Goal: Task Accomplishment & Management: Complete application form

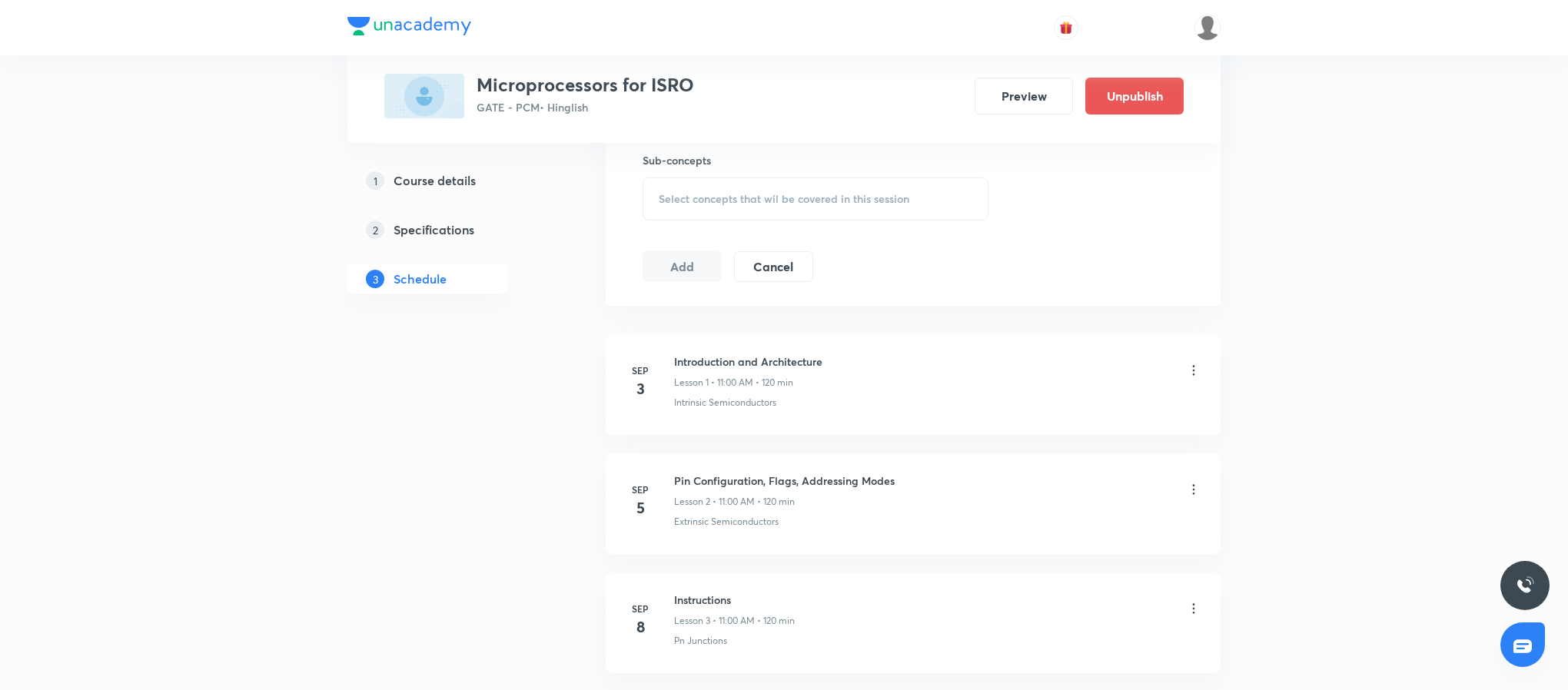
scroll to position [698, 0]
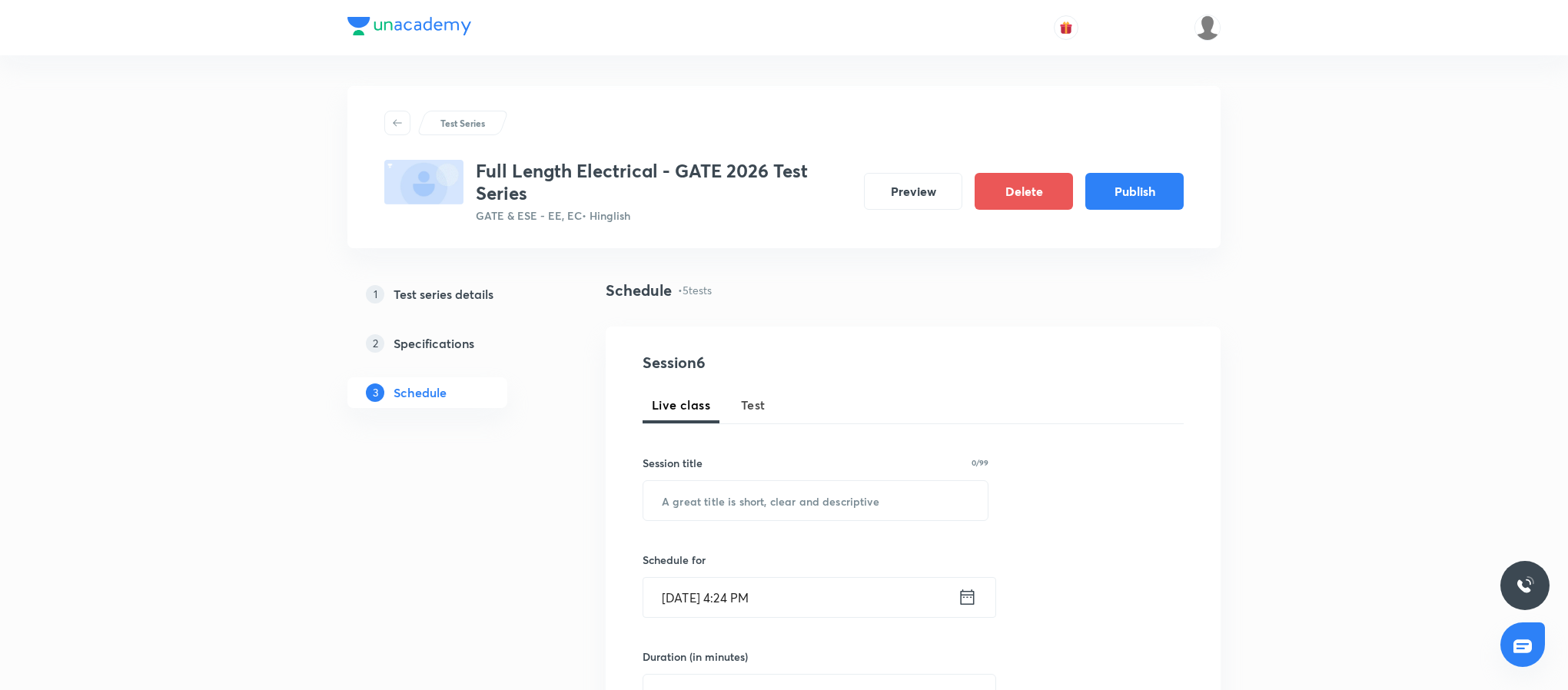
scroll to position [134, 0]
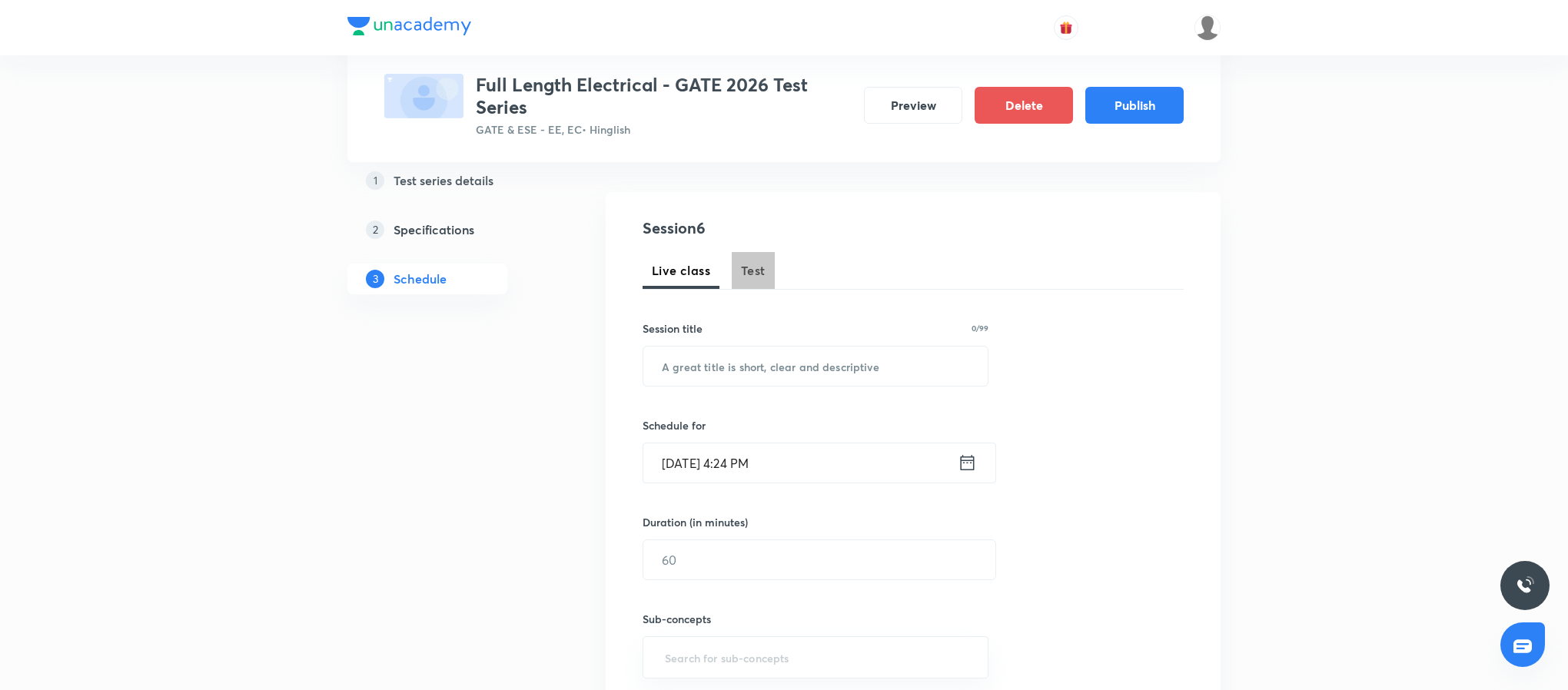
click at [752, 270] on span "Test" at bounding box center [754, 270] width 25 height 18
click at [775, 362] on input "text" at bounding box center [815, 366] width 344 height 40
paste input "Signals and Systems Topic Test - 1"
type input "Signals and Systems Topic Test - 1"
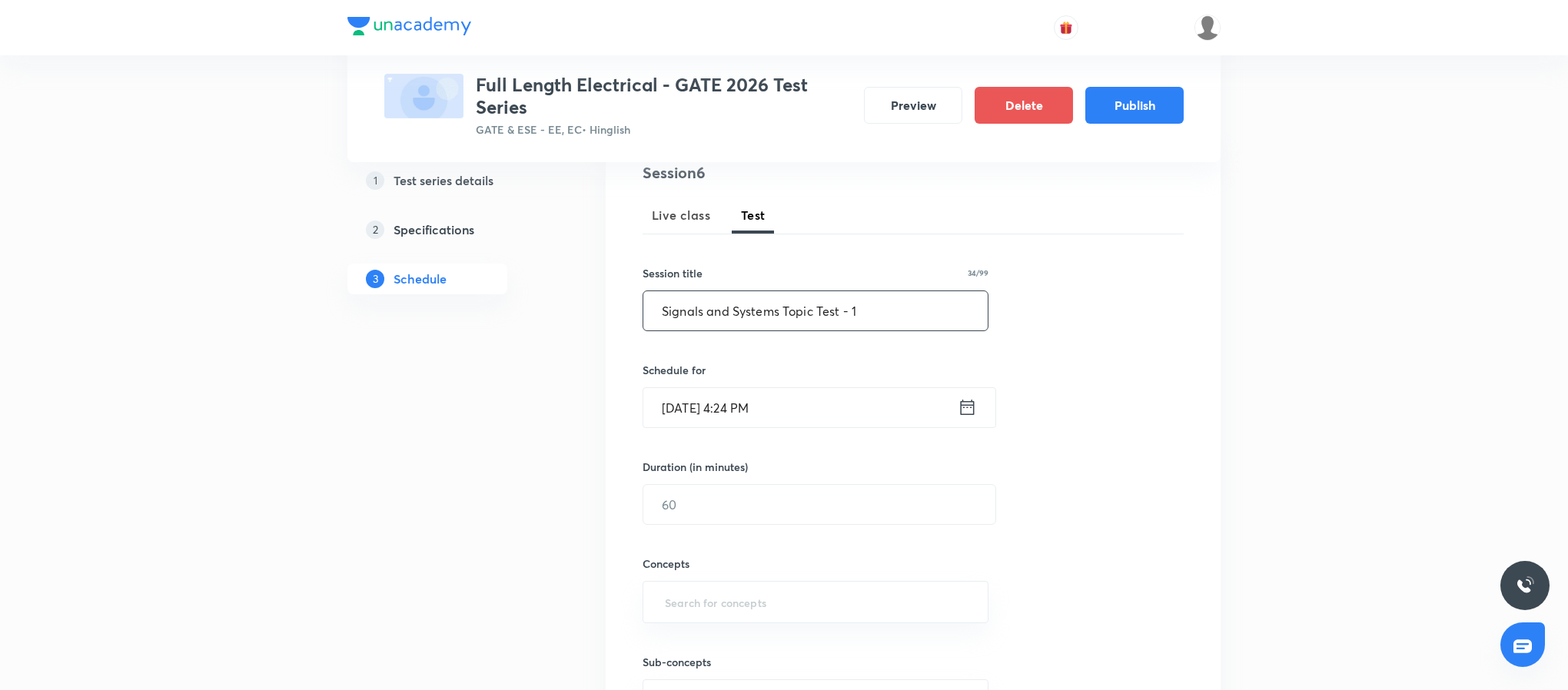
scroll to position [263, 0]
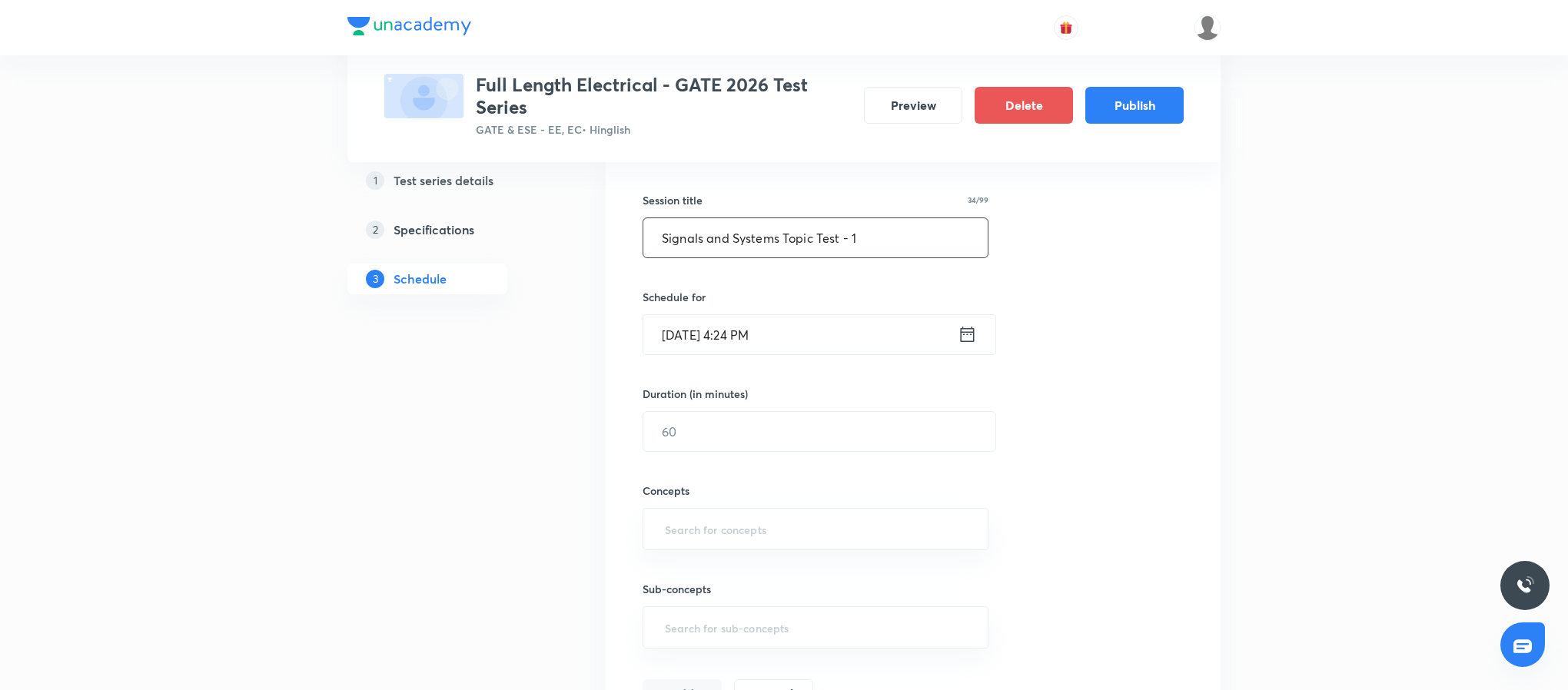
click at [967, 342] on icon at bounding box center [968, 334] width 14 height 16
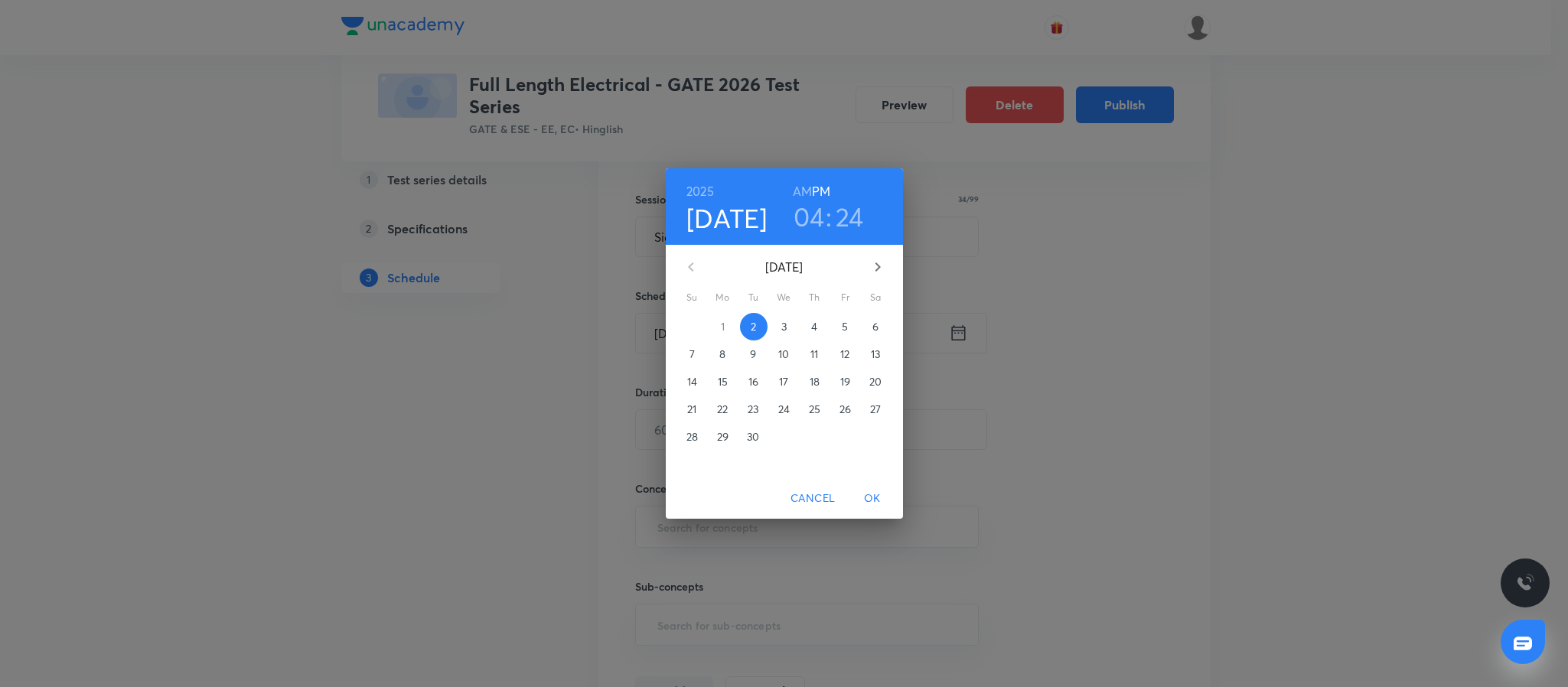
click at [783, 409] on p "24" at bounding box center [784, 409] width 11 height 16
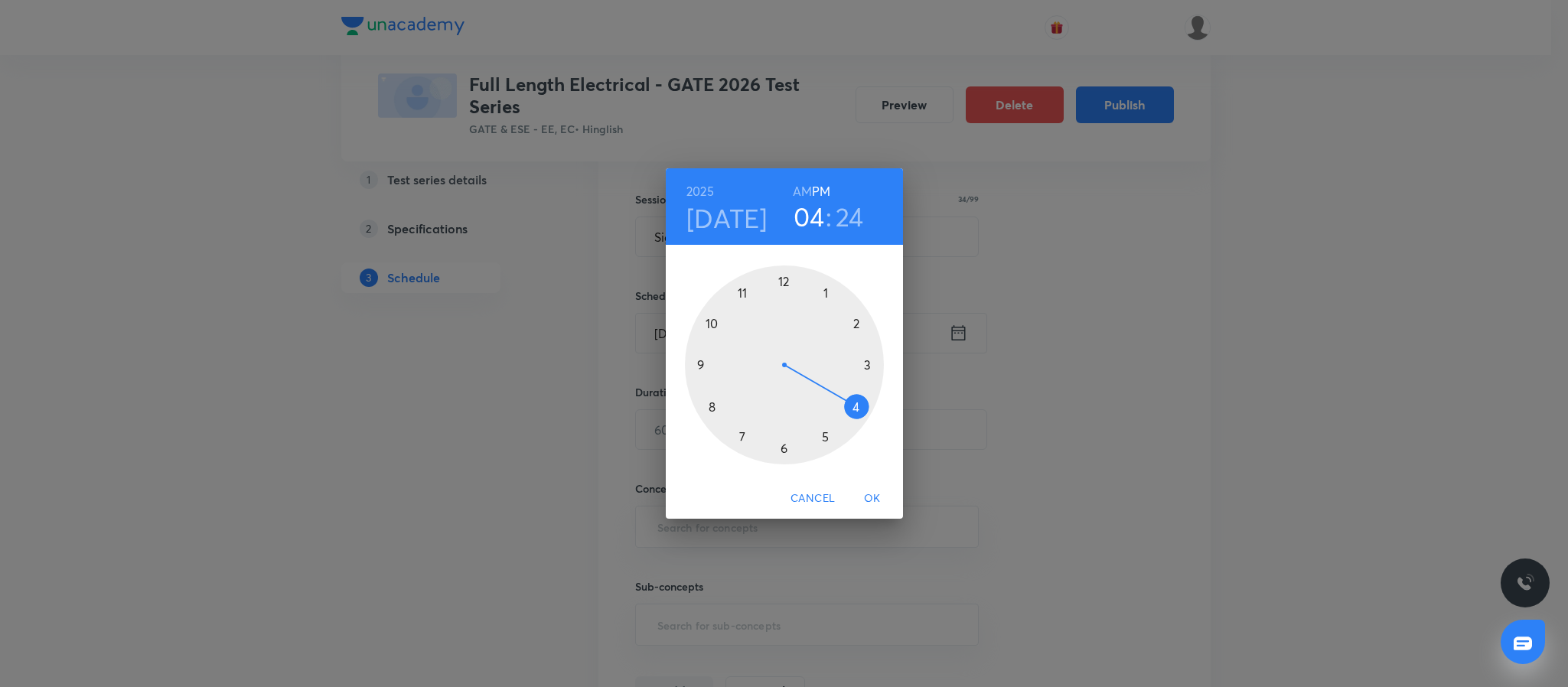
click at [701, 362] on div at bounding box center [784, 365] width 199 height 199
click at [783, 278] on div at bounding box center [784, 365] width 199 height 199
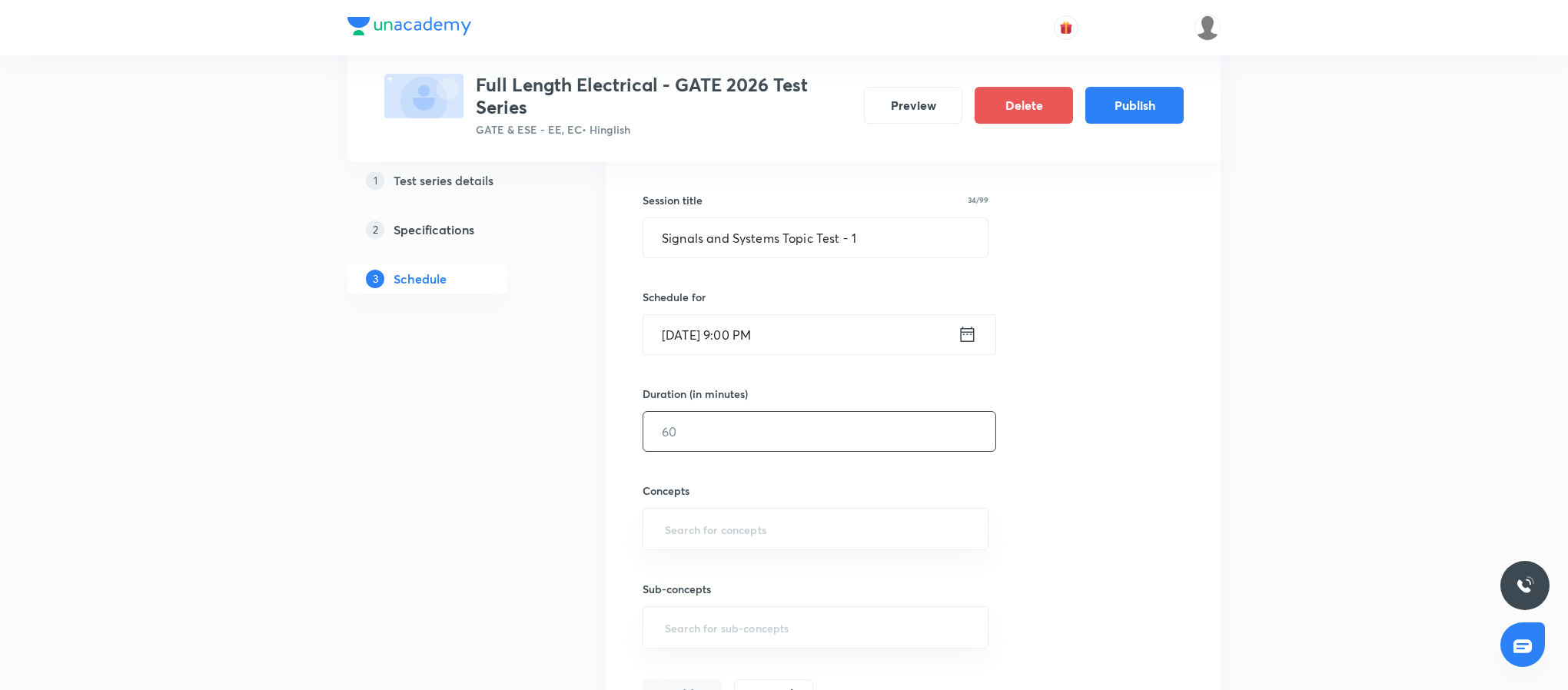
click at [773, 443] on input "text" at bounding box center [819, 431] width 352 height 40
type input "45"
click at [790, 530] on input "text" at bounding box center [815, 529] width 307 height 29
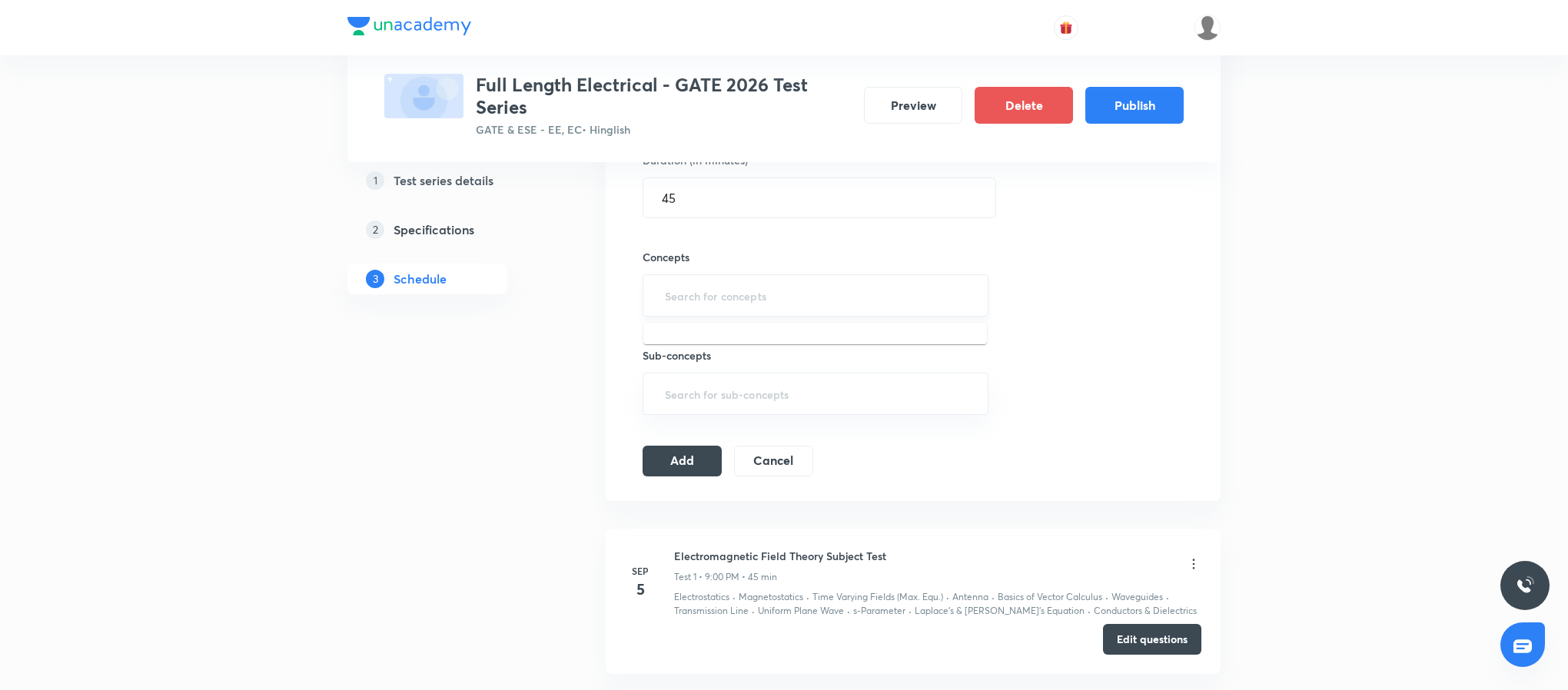
scroll to position [502, 0]
type input ";"
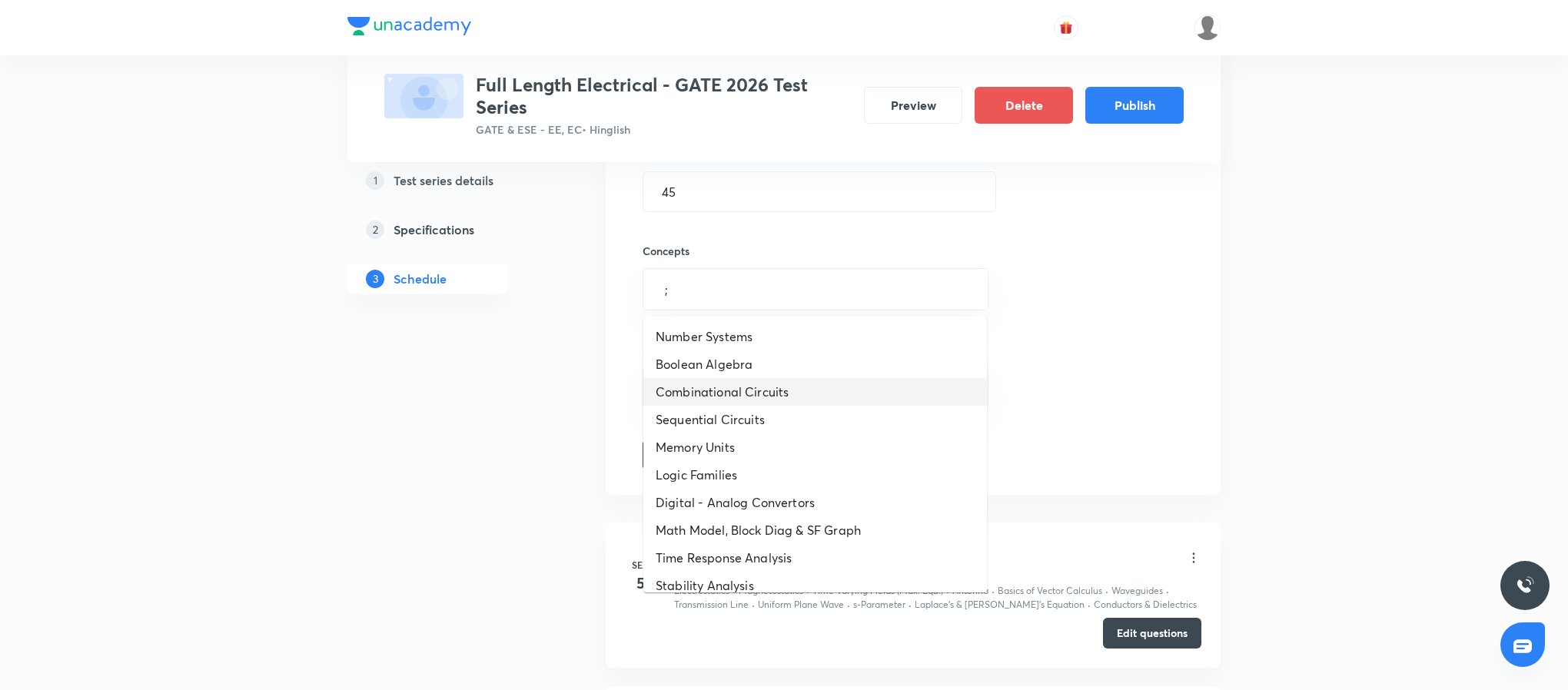
click at [808, 388] on li "Combinational Circuits" at bounding box center [814, 392] width 343 height 28
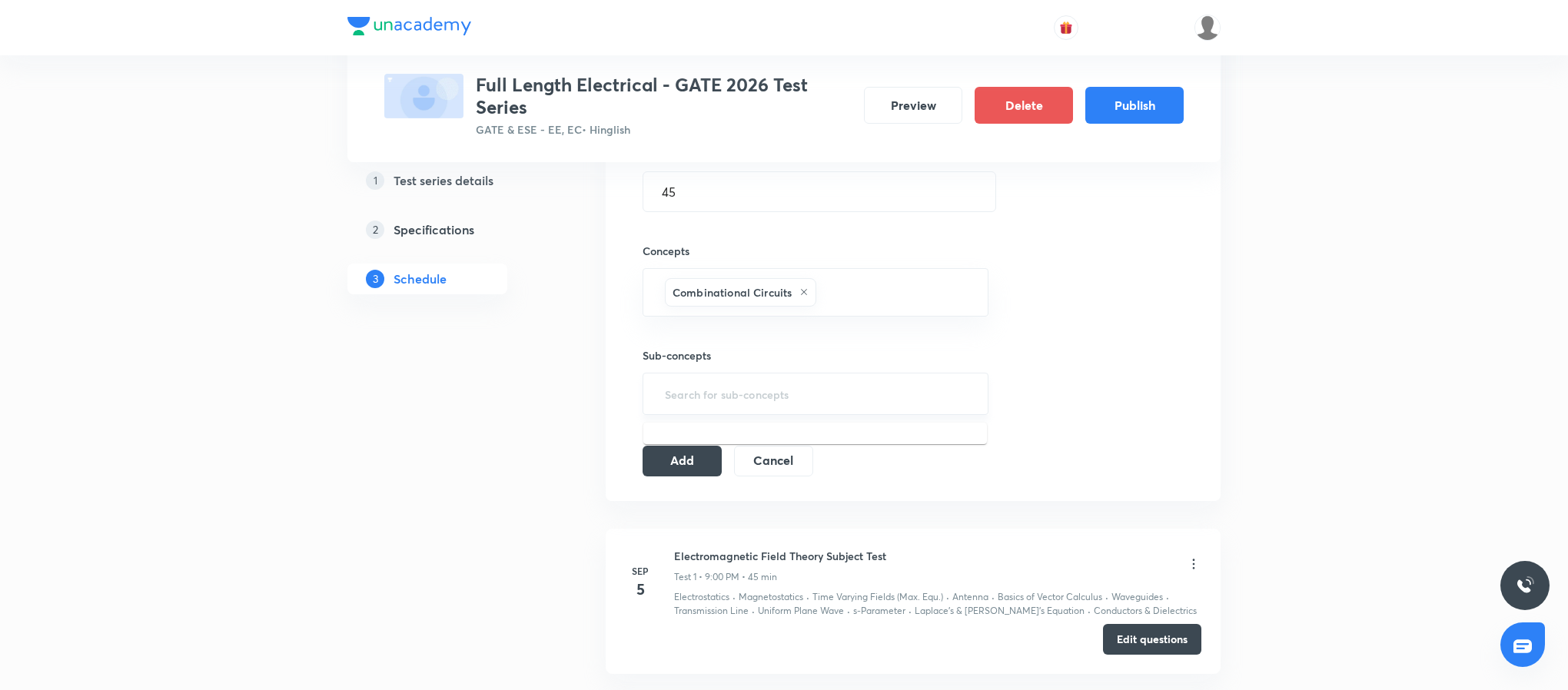
click at [801, 388] on input "text" at bounding box center [815, 394] width 307 height 29
type input ";"
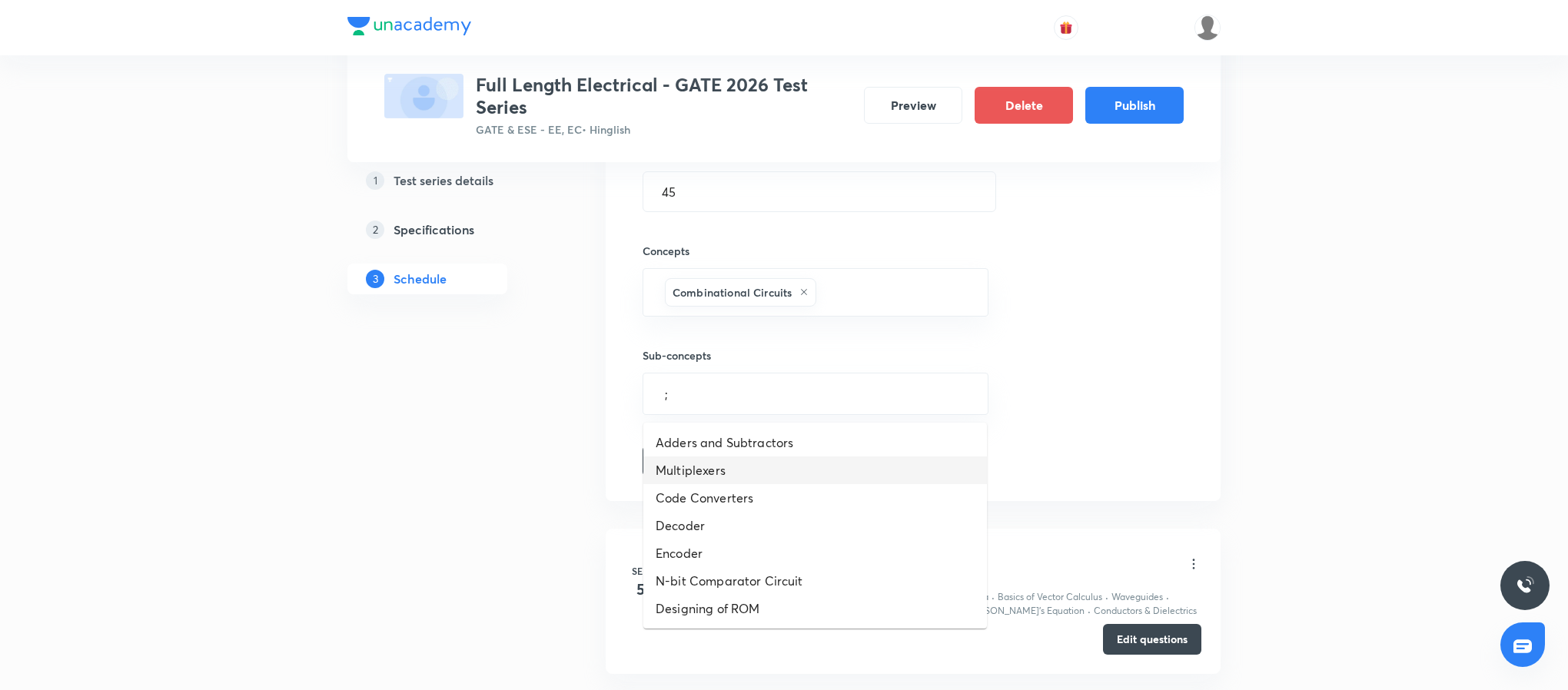
click at [825, 470] on li "Multiplexers" at bounding box center [814, 470] width 343 height 28
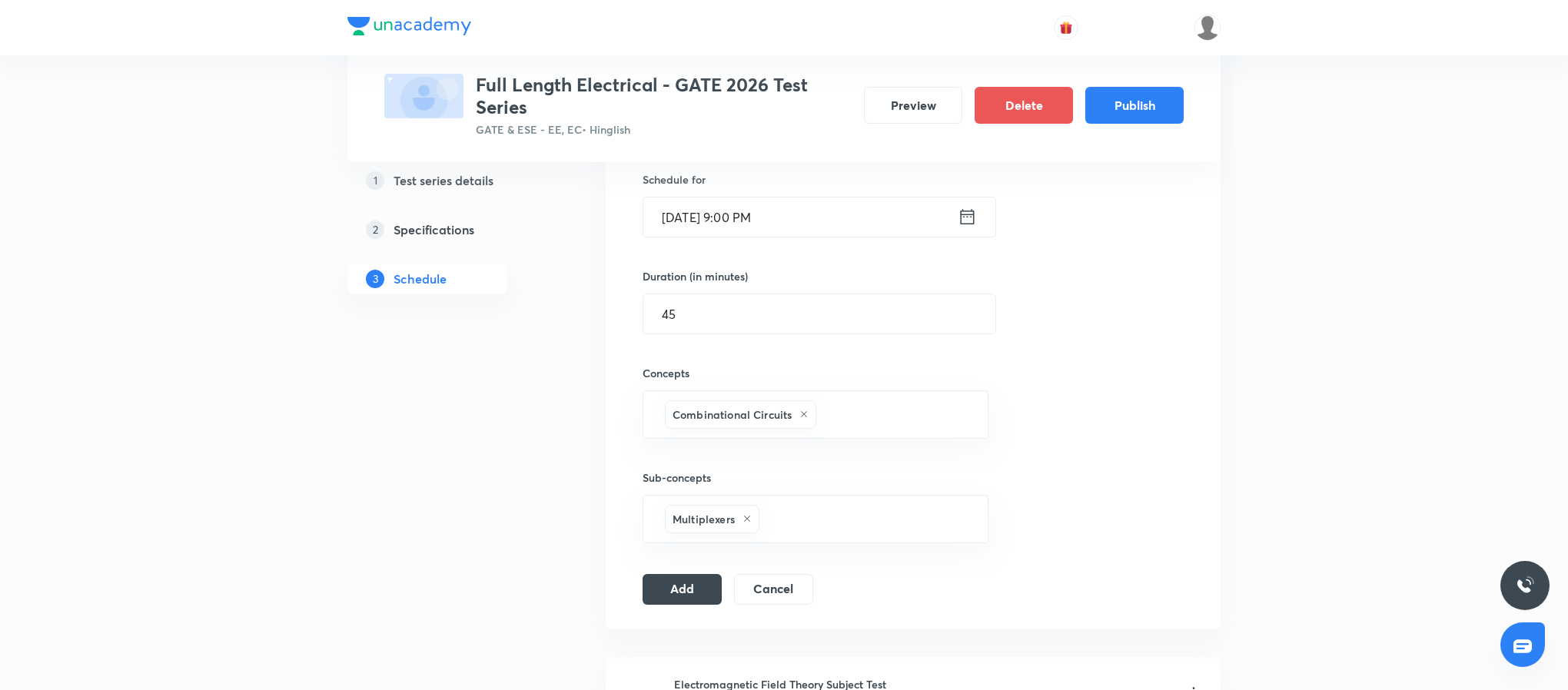
scroll to position [381, 0]
click at [658, 595] on button "Add" at bounding box center [682, 586] width 79 height 30
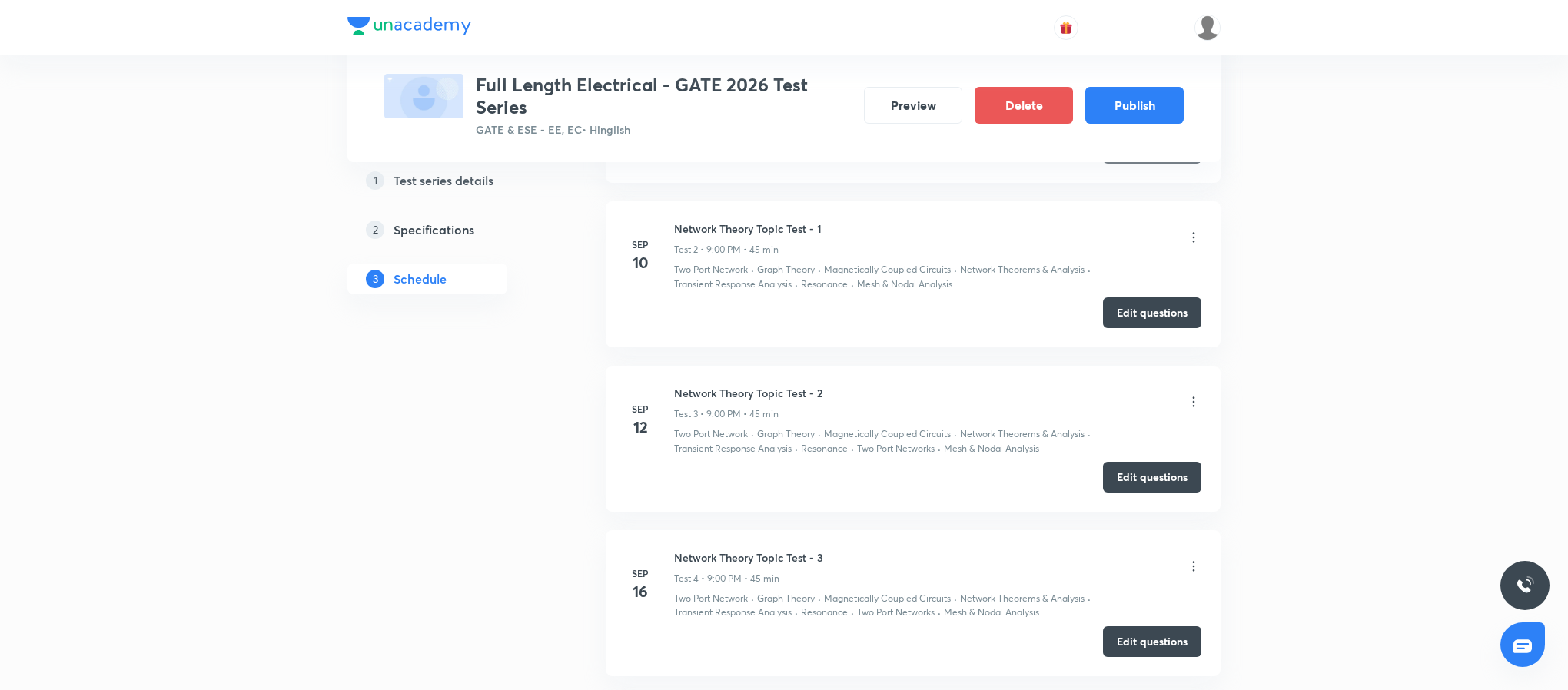
scroll to position [837, 0]
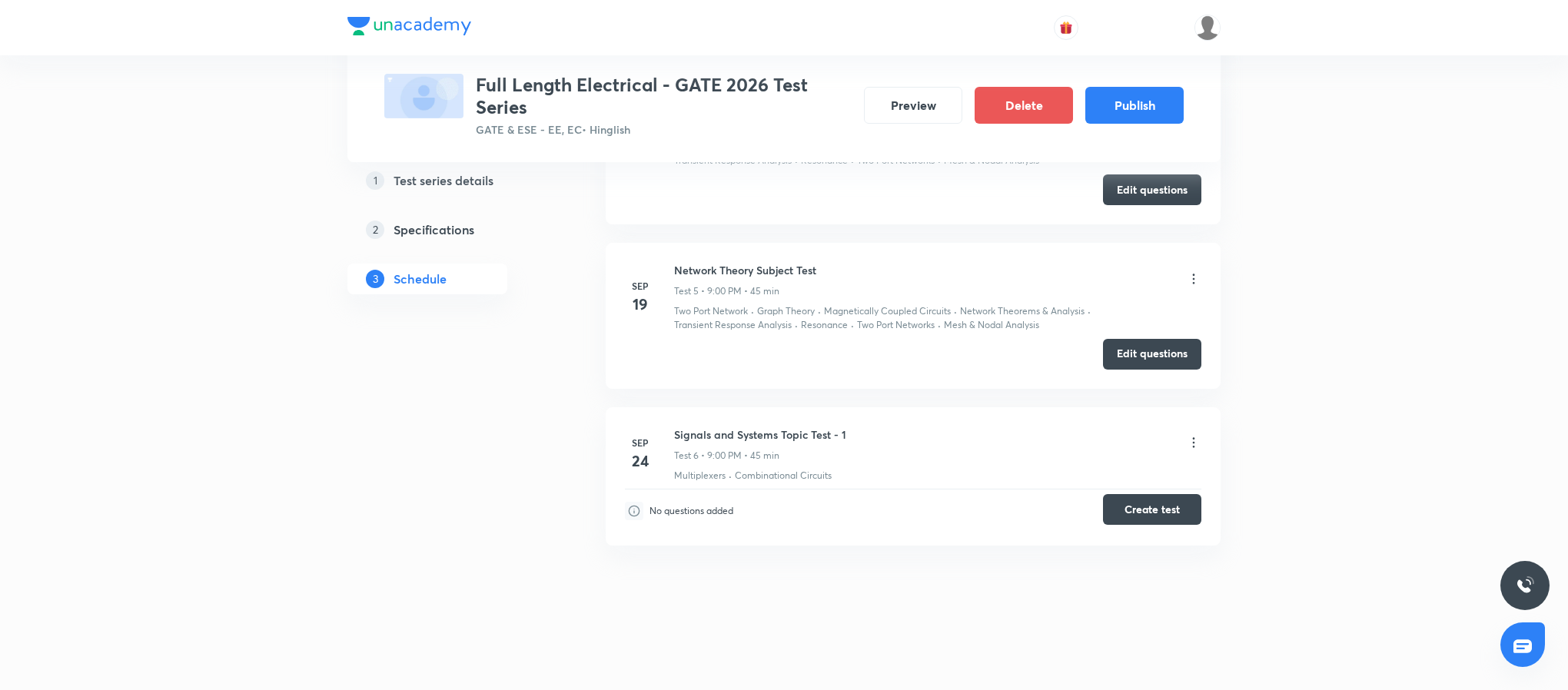
click at [1150, 511] on button "Create test" at bounding box center [1151, 509] width 98 height 30
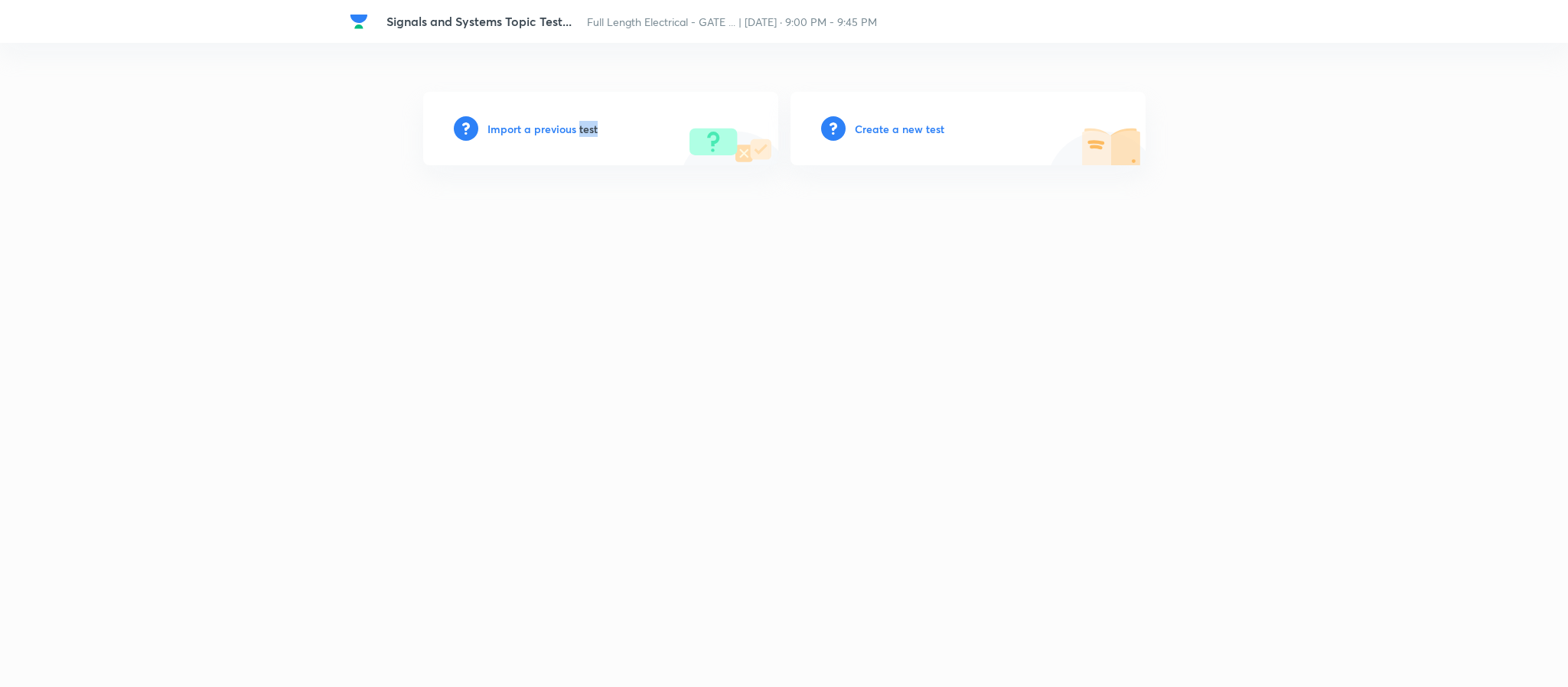
drag, startPoint x: 597, startPoint y: 120, endPoint x: 566, endPoint y: 130, distance: 32.6
click at [566, 130] on div "Import a previous test" at bounding box center [600, 129] width 355 height 74
click at [566, 130] on h6 "Import a previous test" at bounding box center [543, 129] width 110 height 16
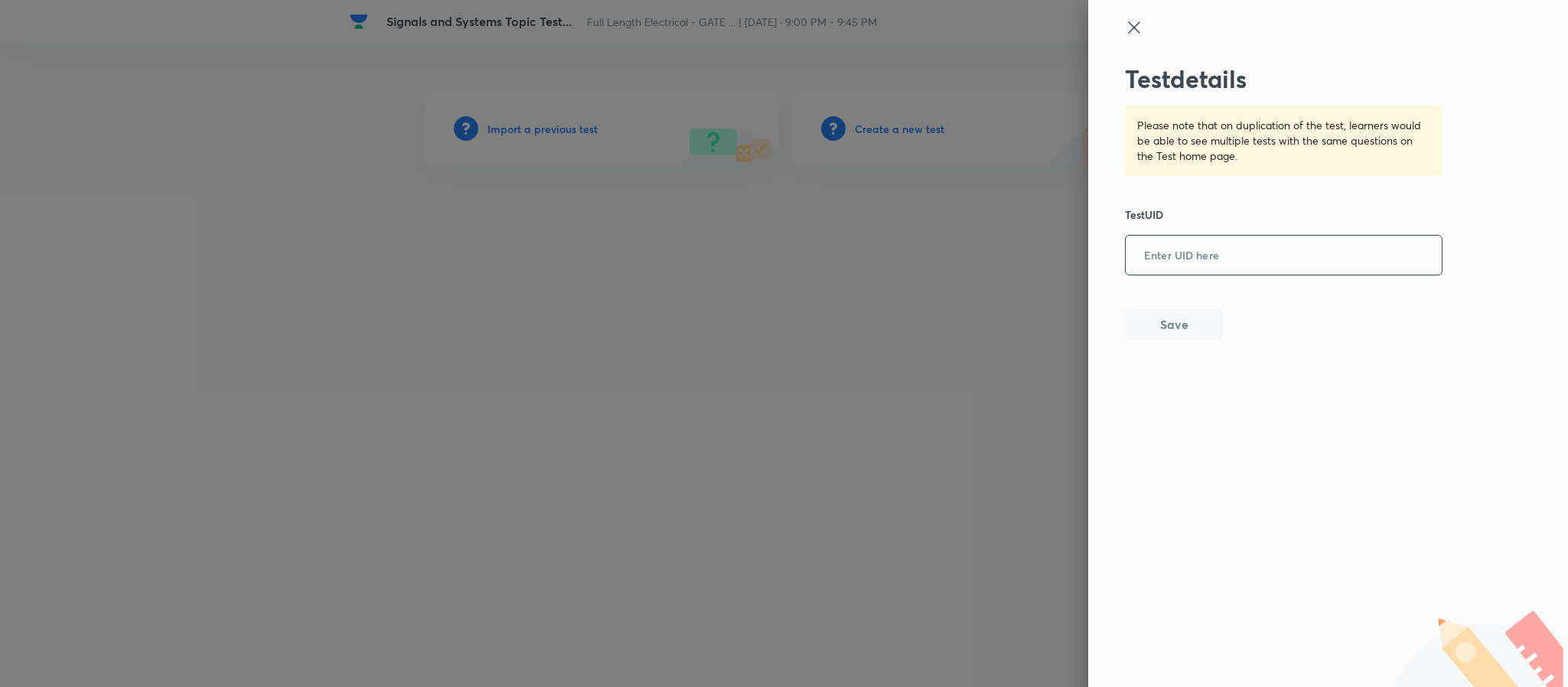
click at [1168, 260] on input "text" at bounding box center [1284, 256] width 316 height 38
paste input "BHCBDCK51X"
type input "BHCBDCK51X"
click at [1174, 334] on button "Save" at bounding box center [1173, 322] width 98 height 30
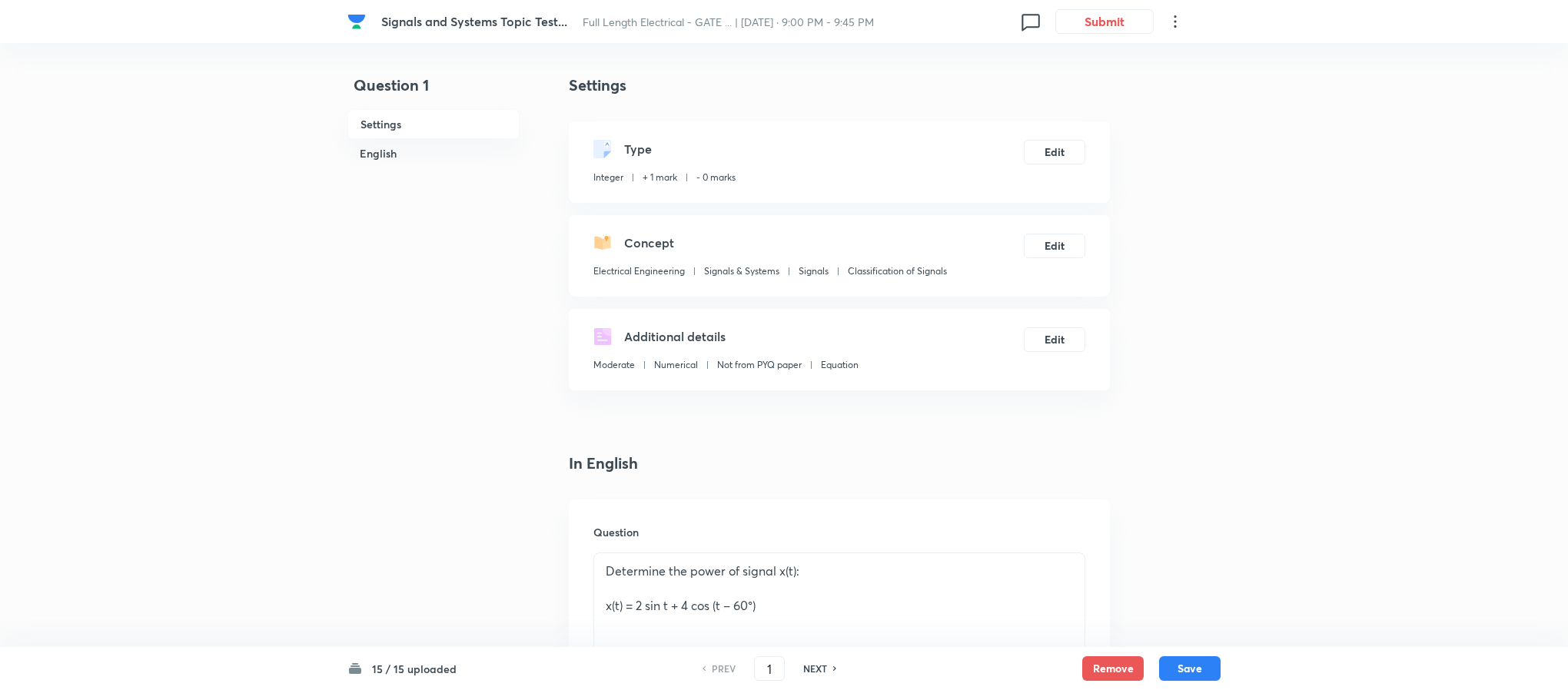
type input "16.92"
type input "16.5"
type input "17"
click at [1105, 16] on button "Submit" at bounding box center [1104, 20] width 98 height 25
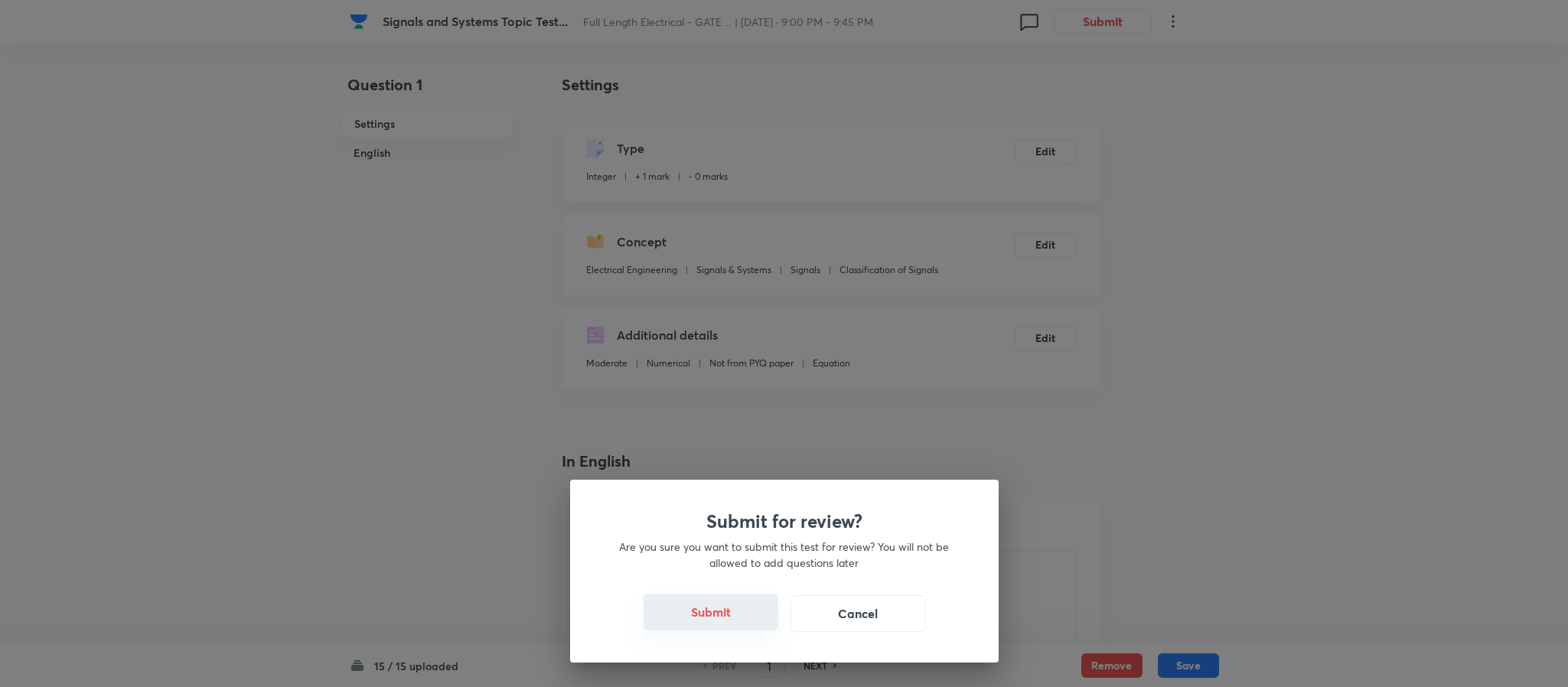
click at [735, 622] on button "Submit" at bounding box center [711, 612] width 134 height 37
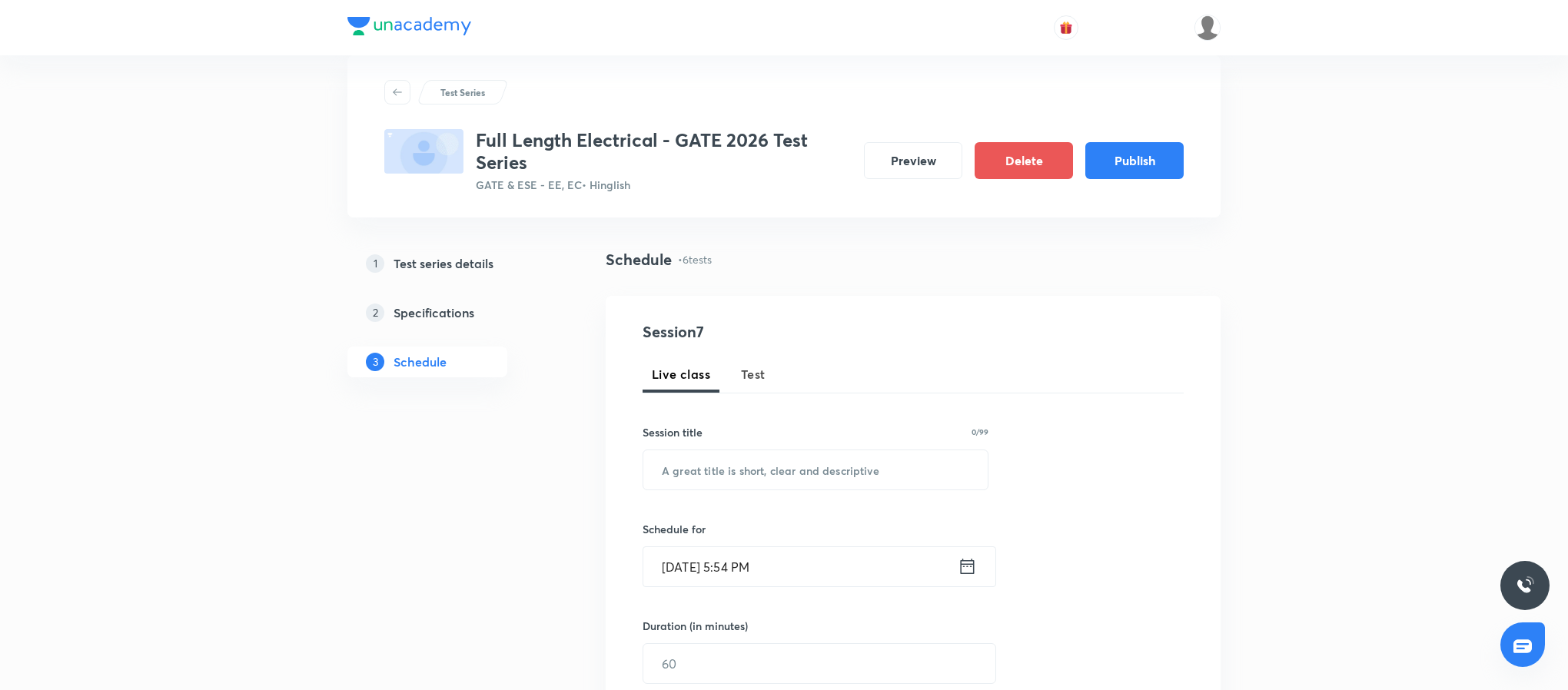
scroll to position [32, 0]
click at [755, 385] on button "Test" at bounding box center [754, 372] width 43 height 37
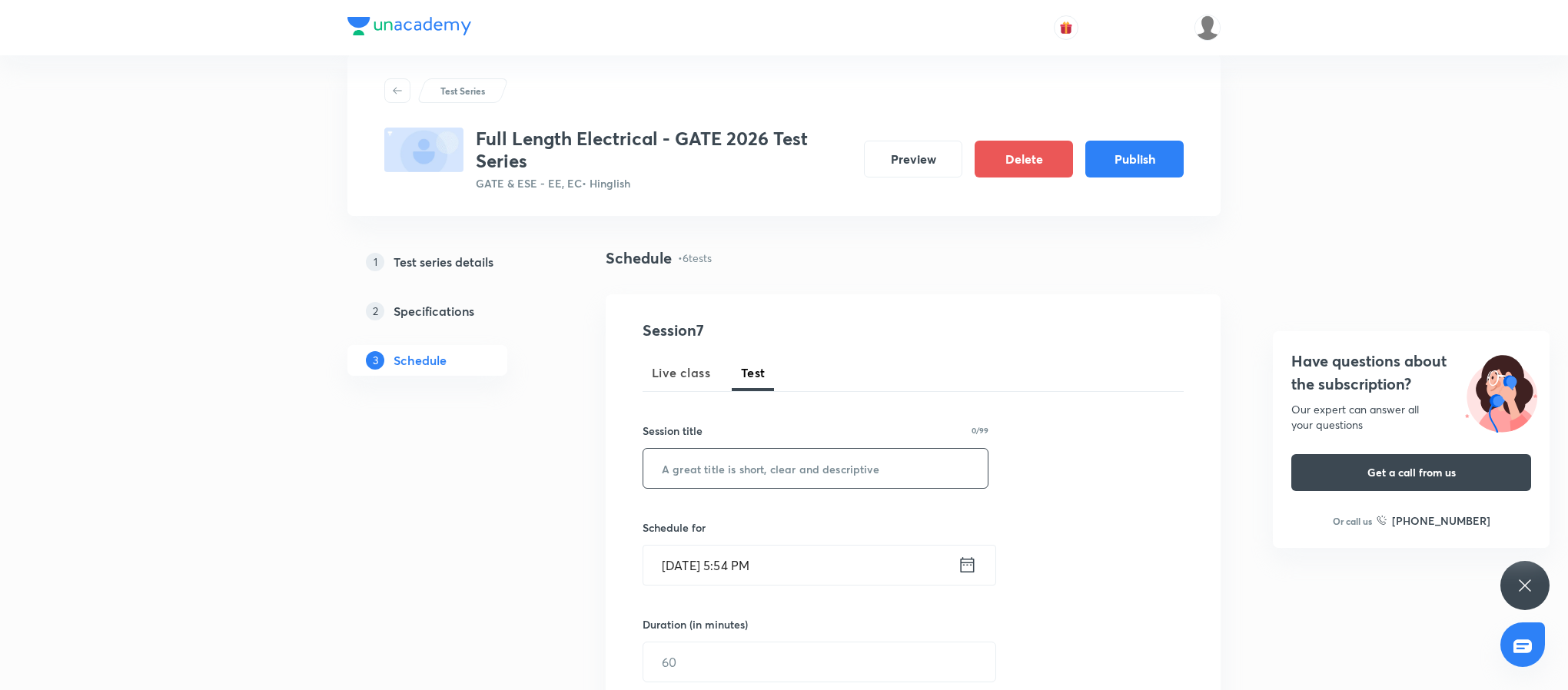
click at [762, 461] on input "text" at bounding box center [815, 469] width 344 height 40
paste input "Signals and Systems Topic Test - 2"
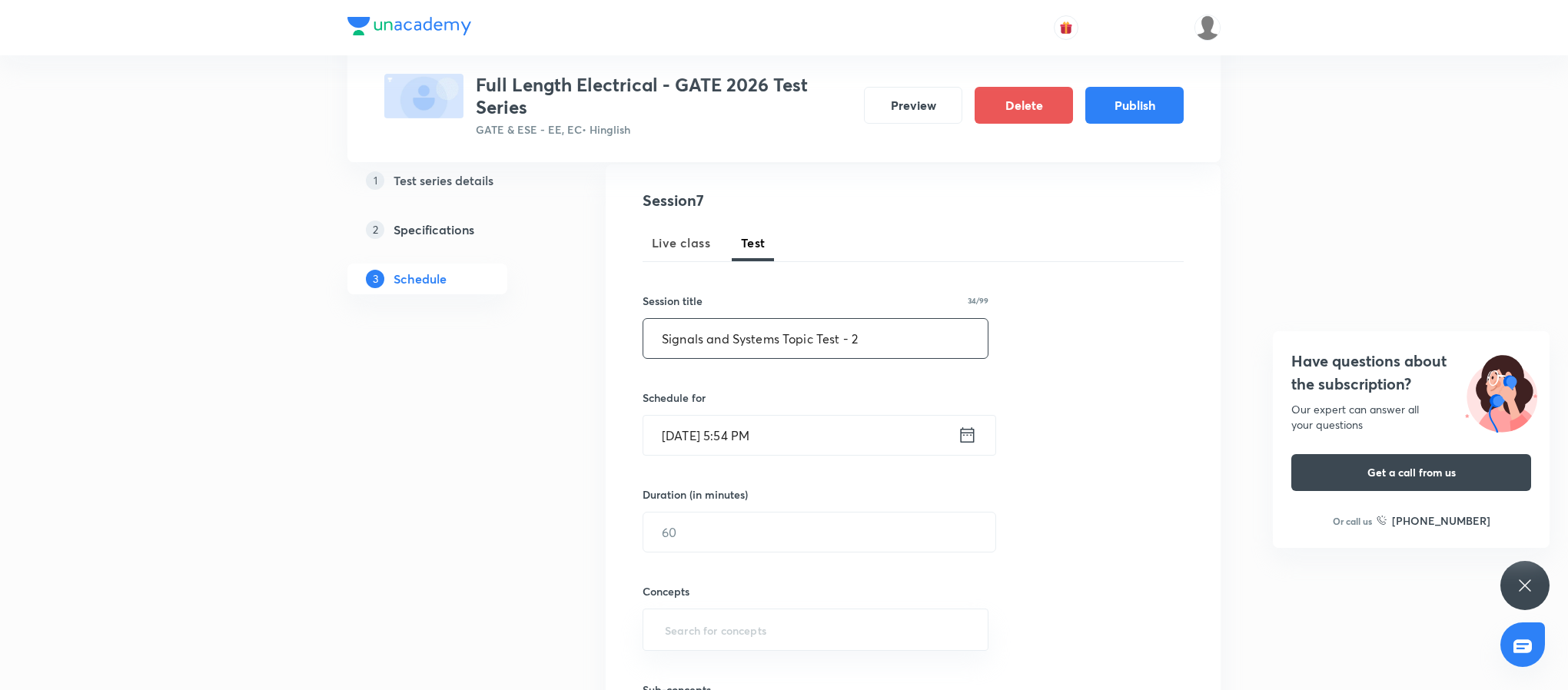
scroll to position [159, 0]
type input "Signals and Systems Topic Test - 2"
click at [961, 434] on icon at bounding box center [968, 438] width 14 height 16
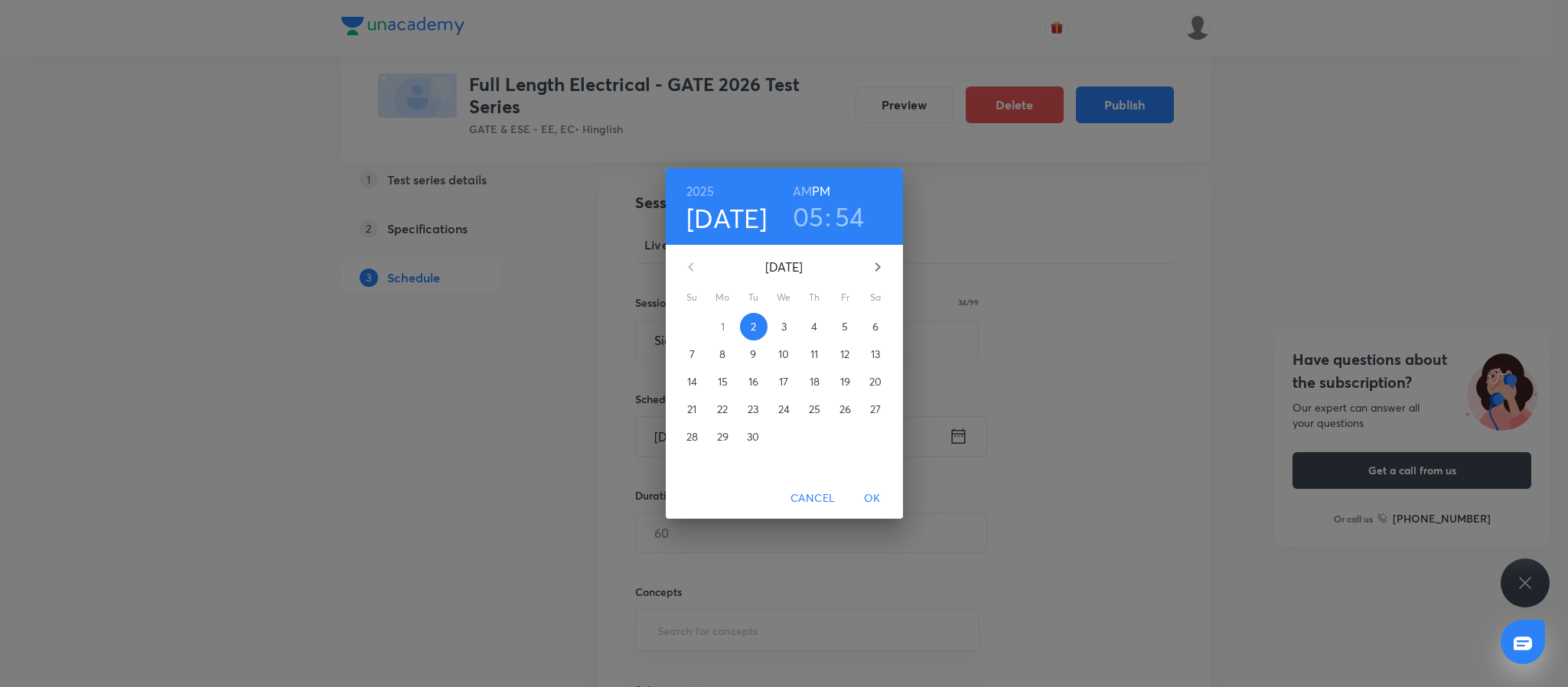
click at [843, 402] on p "26" at bounding box center [845, 409] width 11 height 16
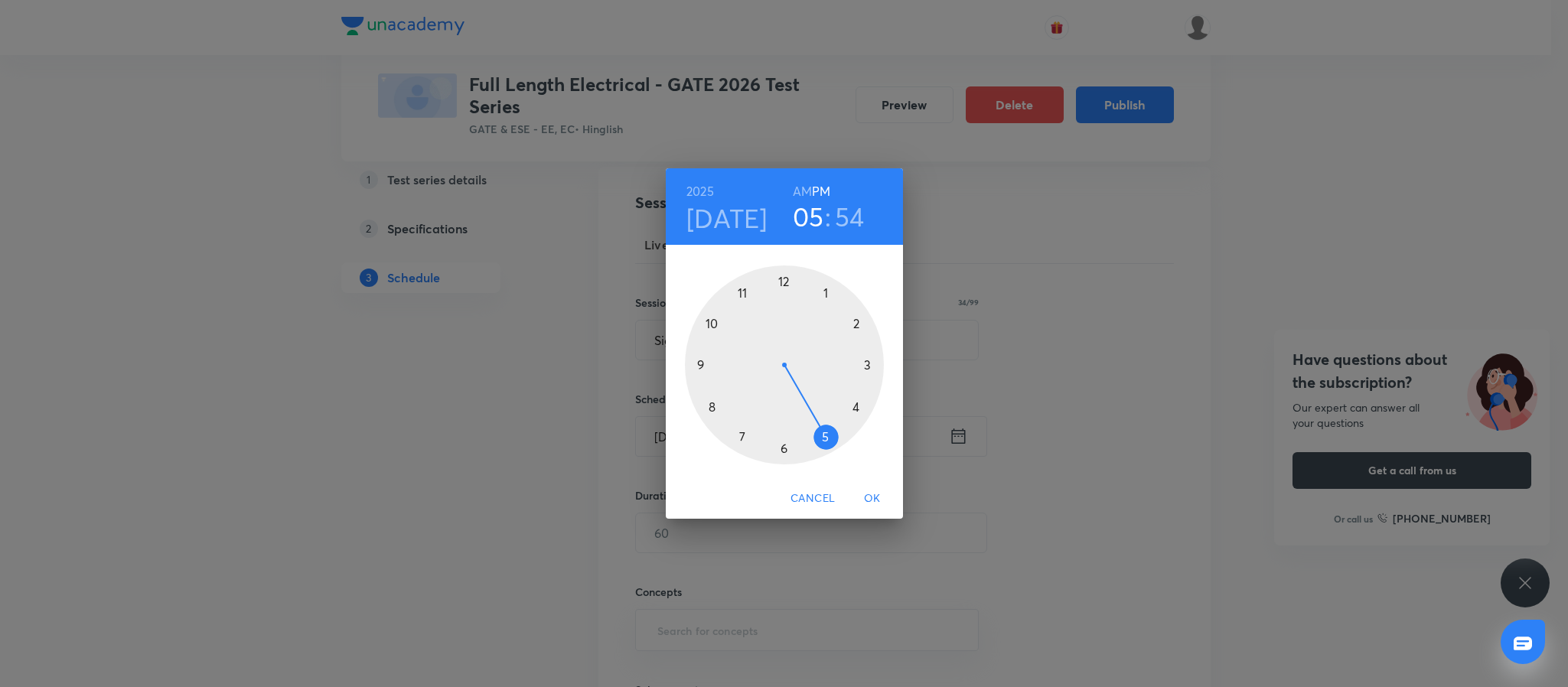
click at [701, 363] on div at bounding box center [784, 365] width 199 height 199
click at [783, 273] on div at bounding box center [784, 365] width 199 height 199
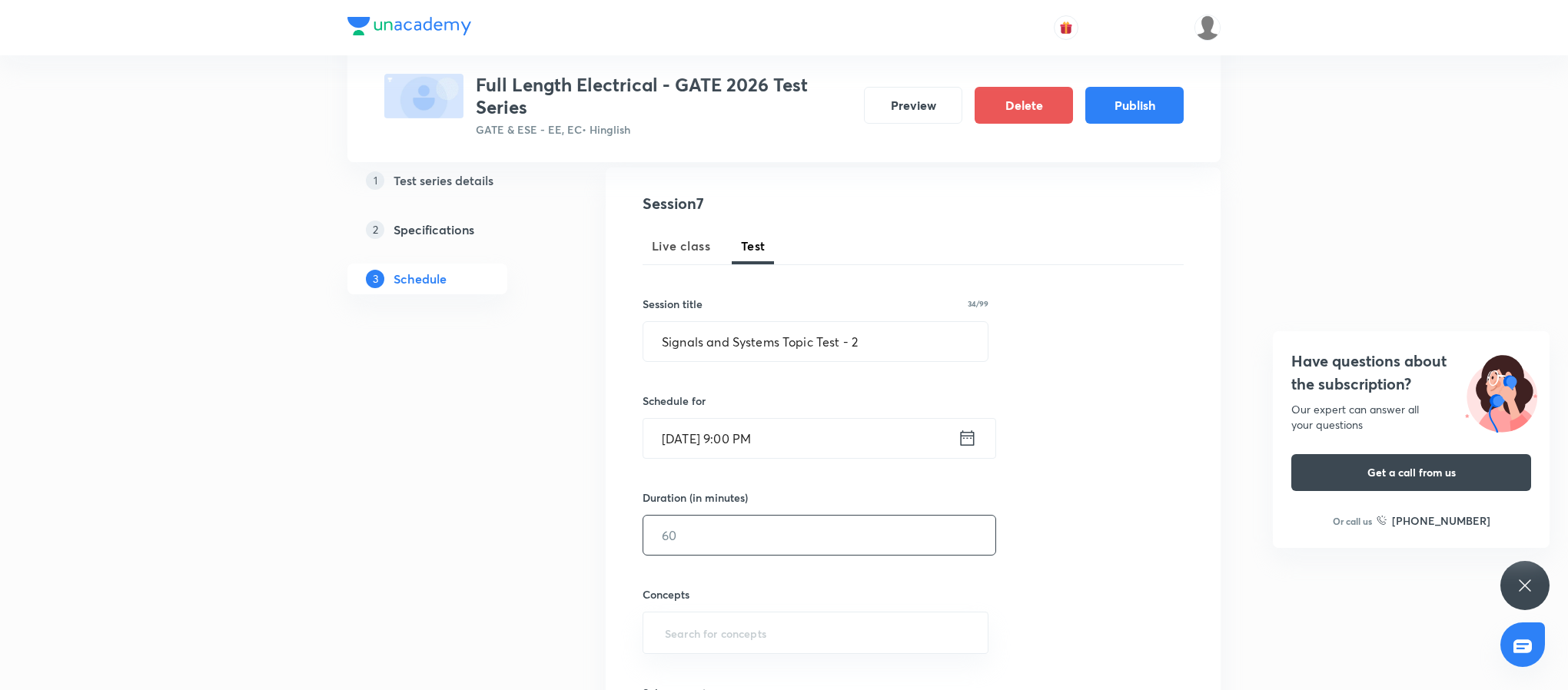
click at [777, 535] on input "text" at bounding box center [819, 535] width 352 height 40
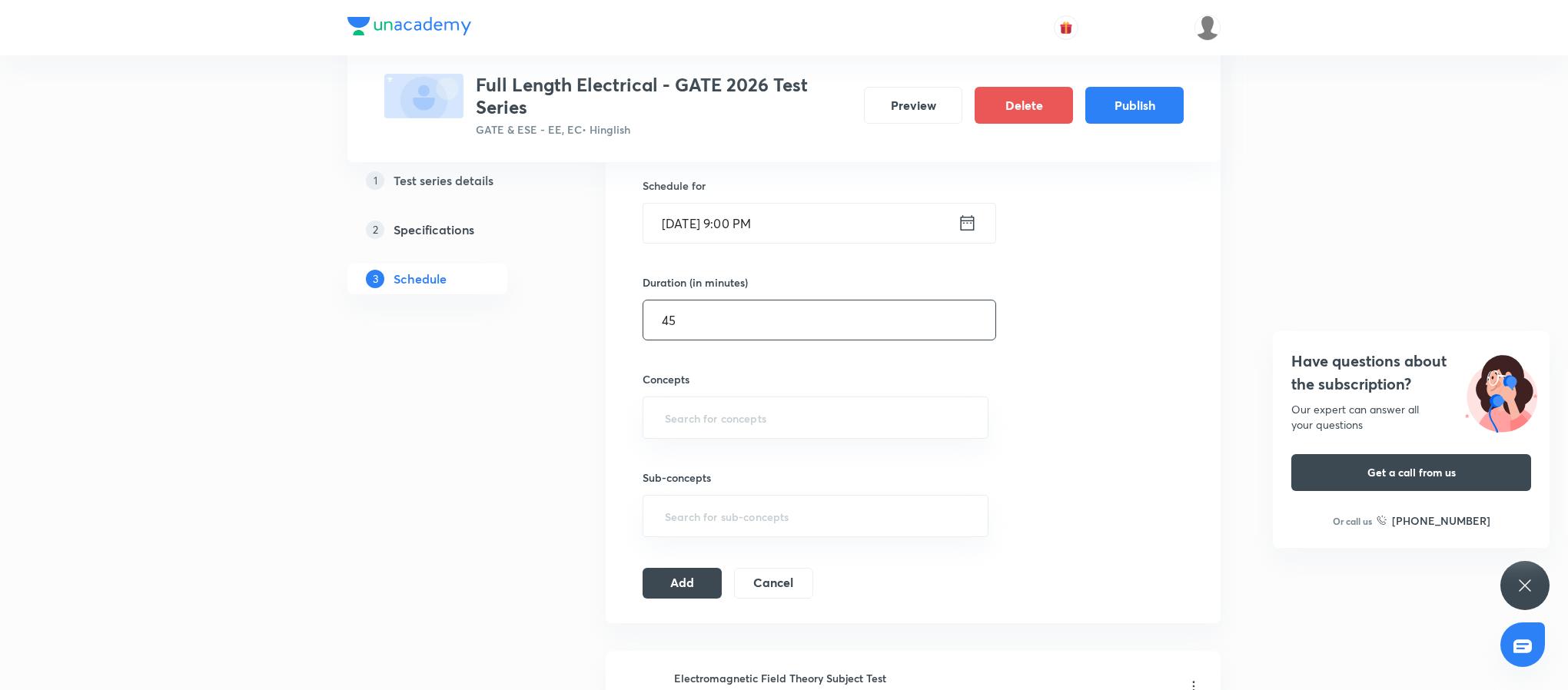
scroll to position [375, 0]
type input "45"
click at [741, 418] on input "text" at bounding box center [815, 416] width 307 height 29
type input ";"
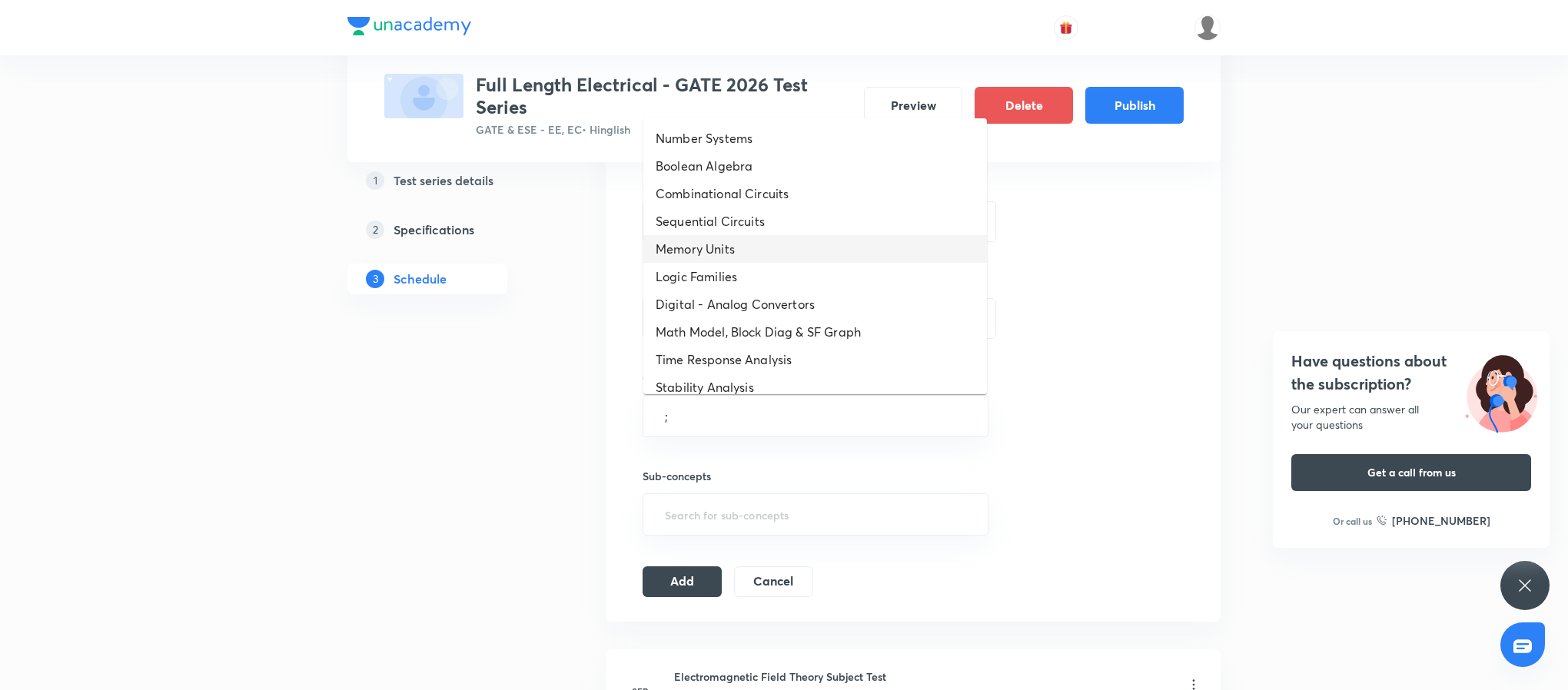
click at [772, 257] on li "Memory Units" at bounding box center [814, 249] width 343 height 28
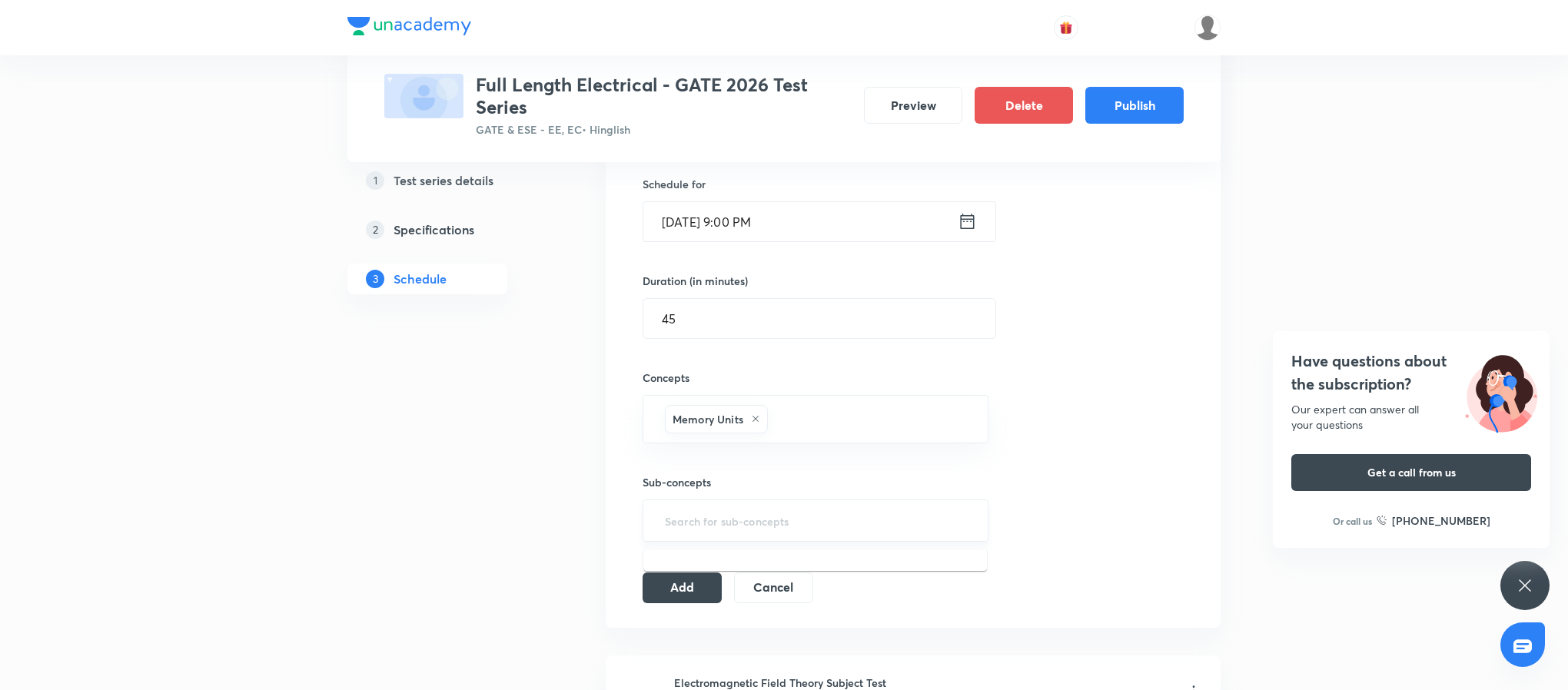
click at [761, 524] on input "text" at bounding box center [815, 520] width 307 height 29
type input ";"
click at [778, 568] on li "ROM , SRAM ,DRAM, EPROM" at bounding box center [814, 570] width 343 height 28
click at [684, 593] on button "Add" at bounding box center [682, 592] width 79 height 30
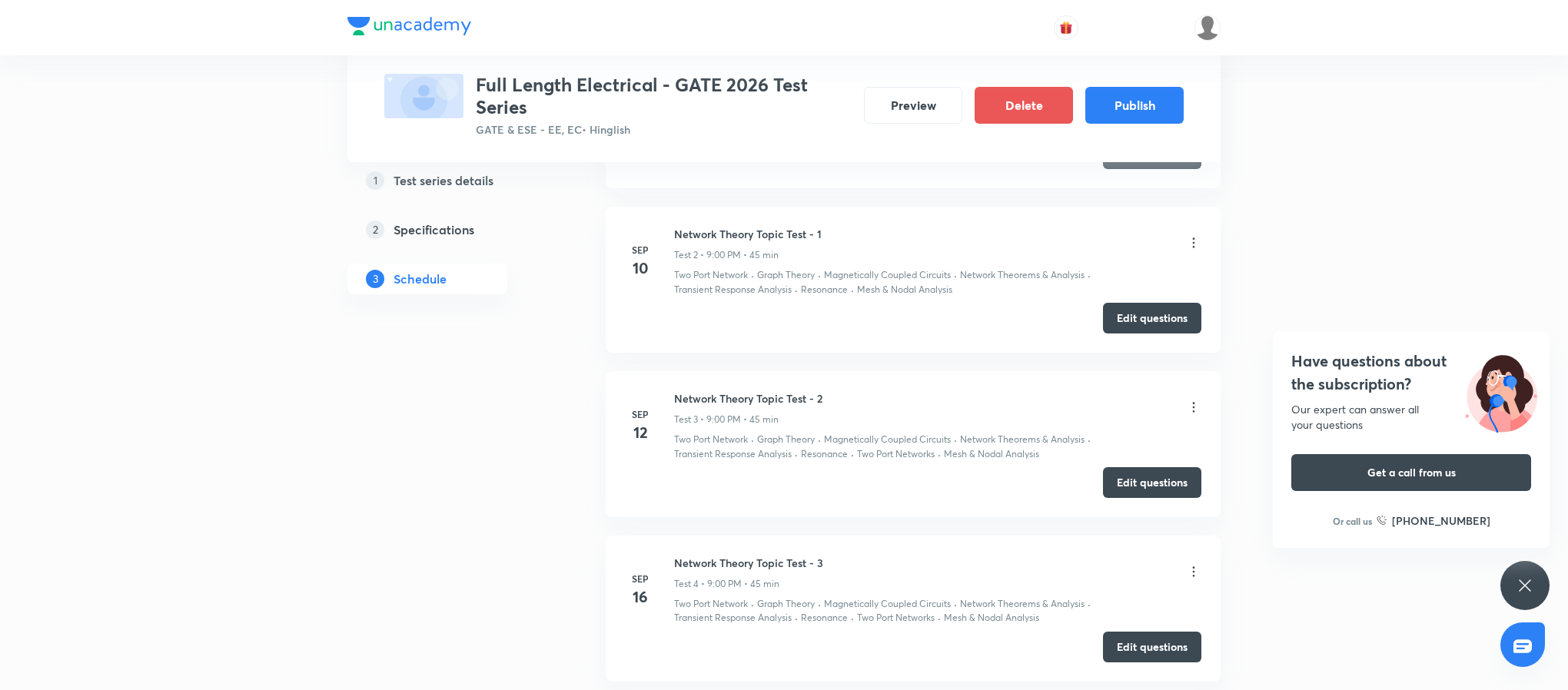
scroll to position [987, 0]
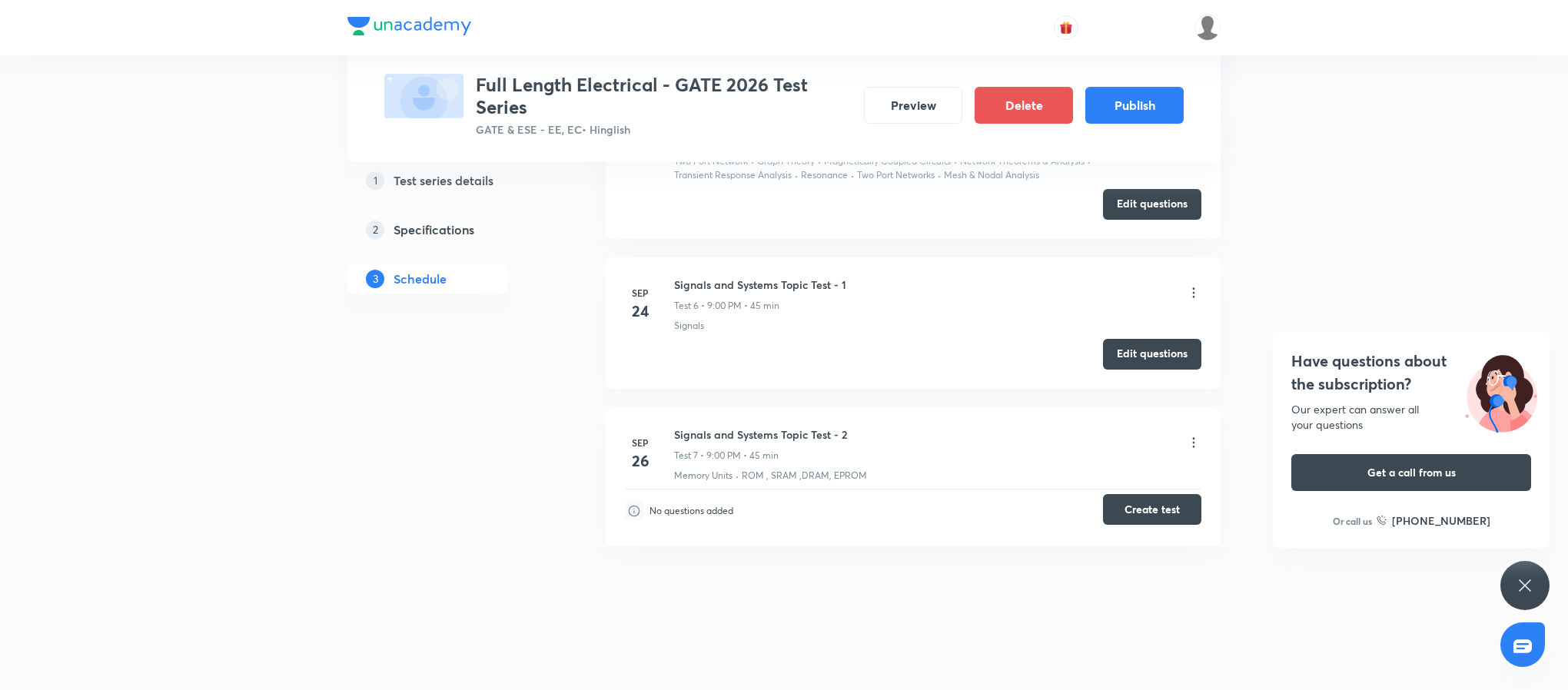
click at [1155, 519] on button "Create test" at bounding box center [1151, 509] width 98 height 30
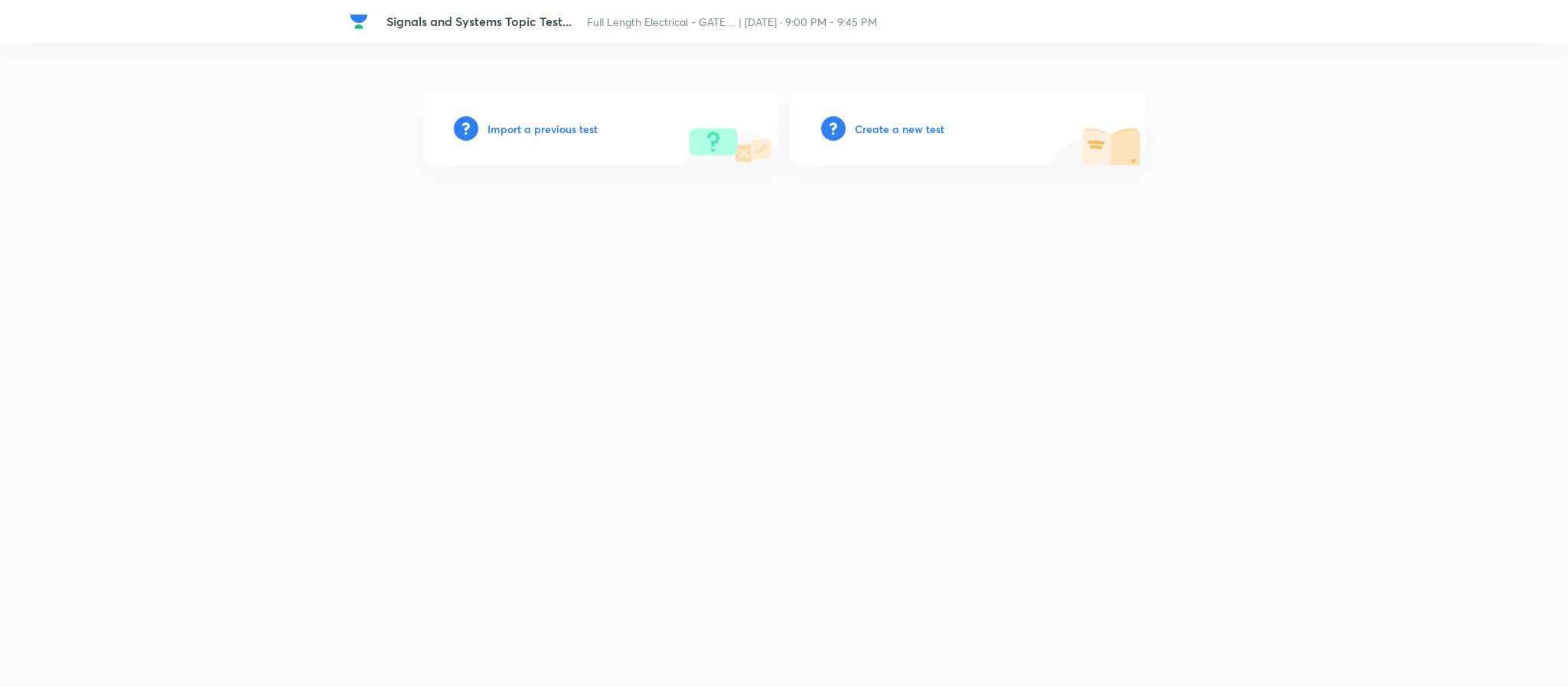
click at [535, 121] on h6 "Import a previous test" at bounding box center [543, 129] width 110 height 16
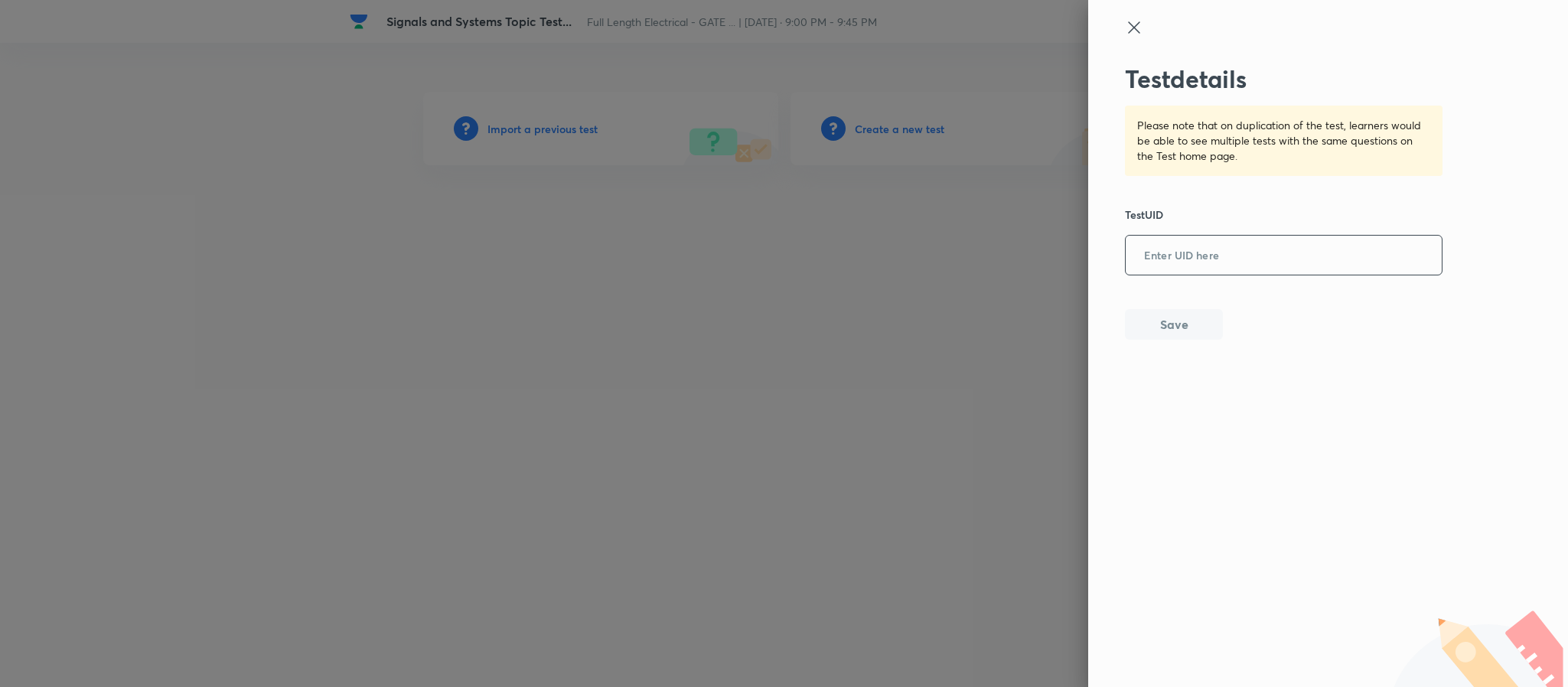
click at [1189, 244] on input "text" at bounding box center [1284, 256] width 316 height 38
paste input "61SVN5YTLI"
type input "61SVN5YTLI"
click at [1184, 322] on button "Save" at bounding box center [1173, 322] width 98 height 30
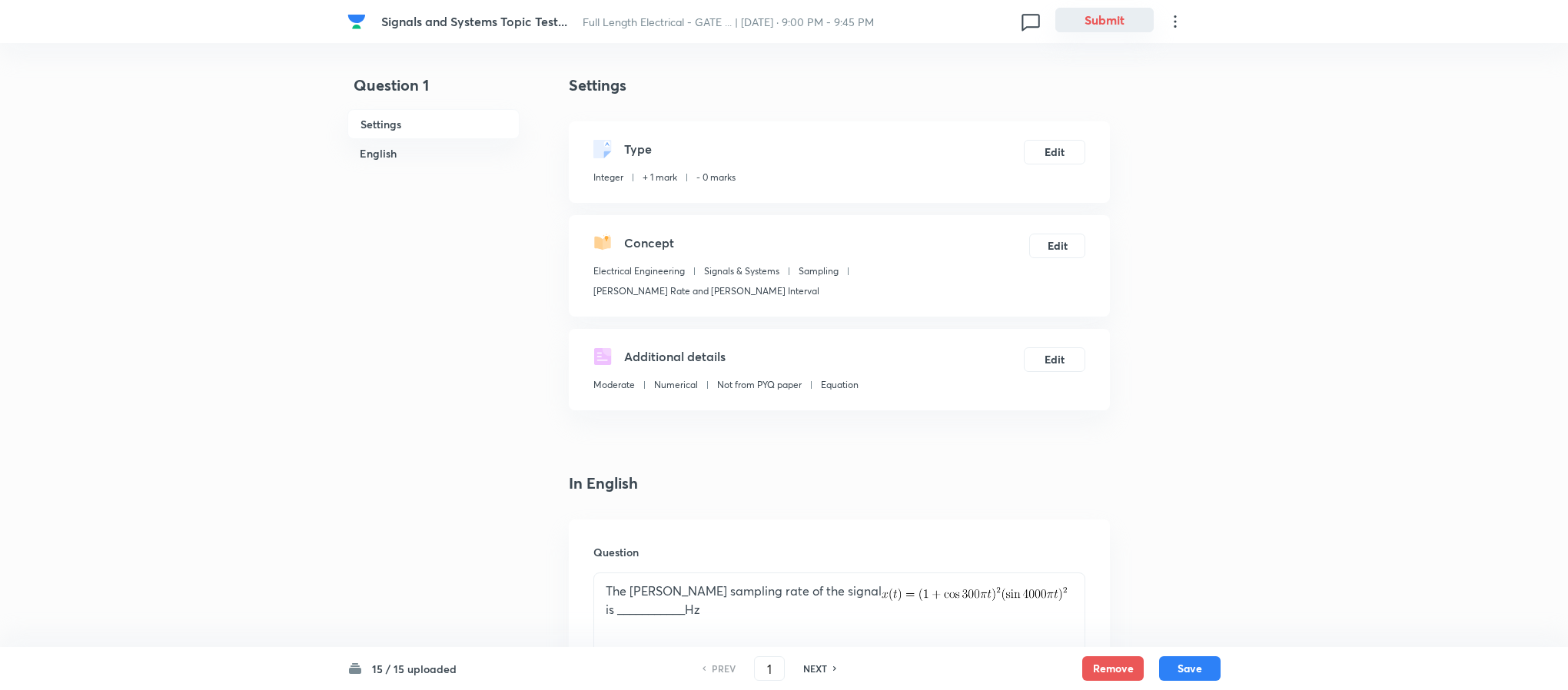
click at [1104, 24] on button "Submit" at bounding box center [1104, 20] width 98 height 25
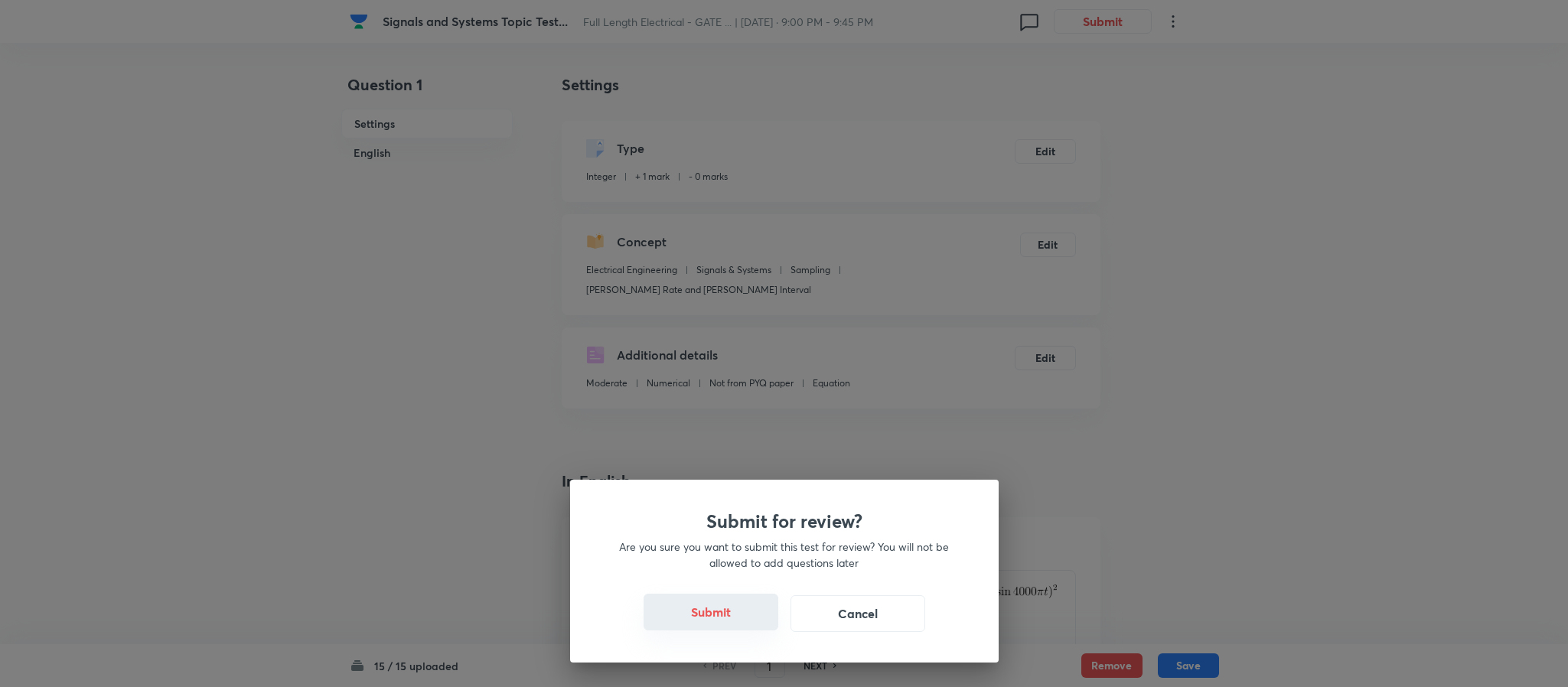
click at [740, 611] on button "Submit" at bounding box center [711, 612] width 134 height 37
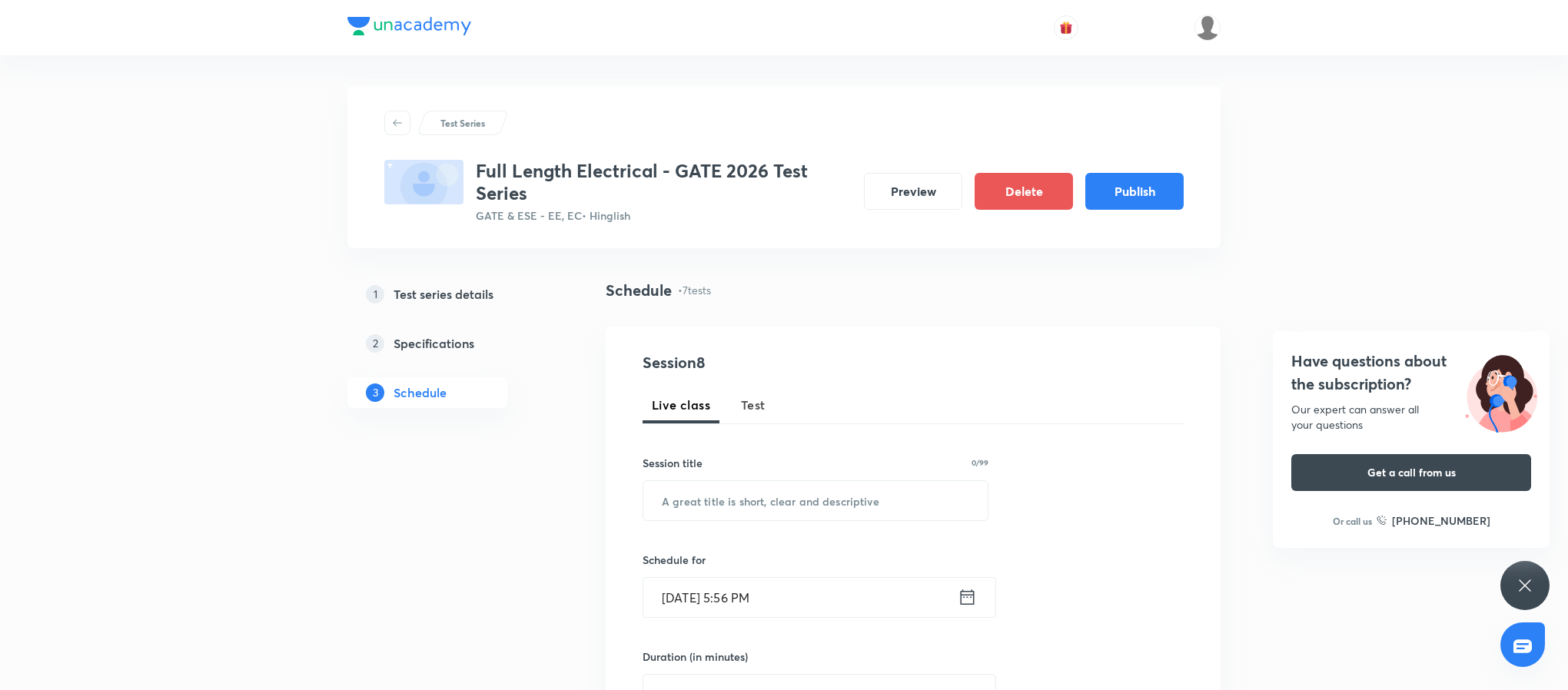
click at [1519, 595] on div "Have questions about the subscription? Our expert can answer all your questions…" at bounding box center [1525, 585] width 49 height 49
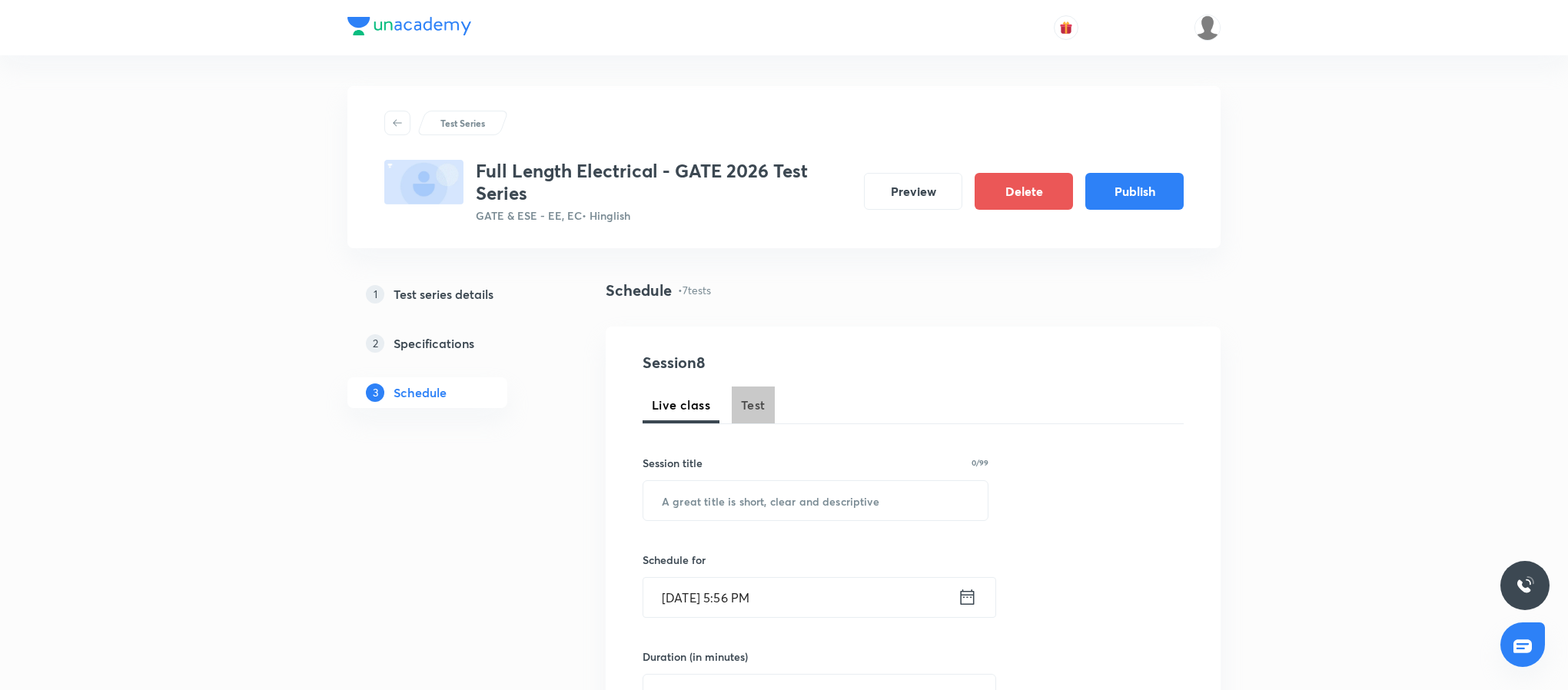
click at [770, 406] on button "Test" at bounding box center [754, 405] width 43 height 37
click at [776, 498] on input "text" at bounding box center [815, 501] width 344 height 40
paste input "Signals and Systems Topic Test - 3"
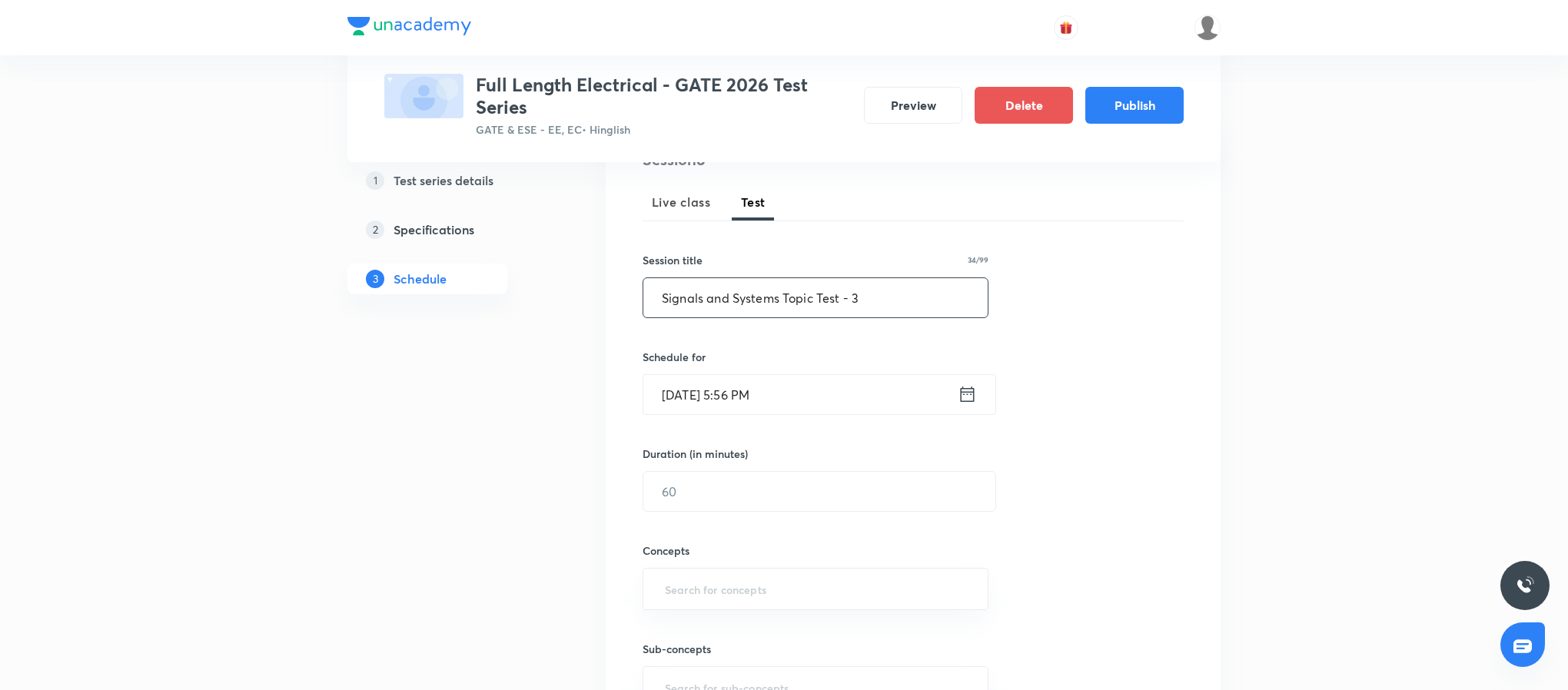
scroll to position [203, 0]
type input "Signals and Systems Topic Test - 3"
click at [964, 392] on icon at bounding box center [968, 394] width 14 height 16
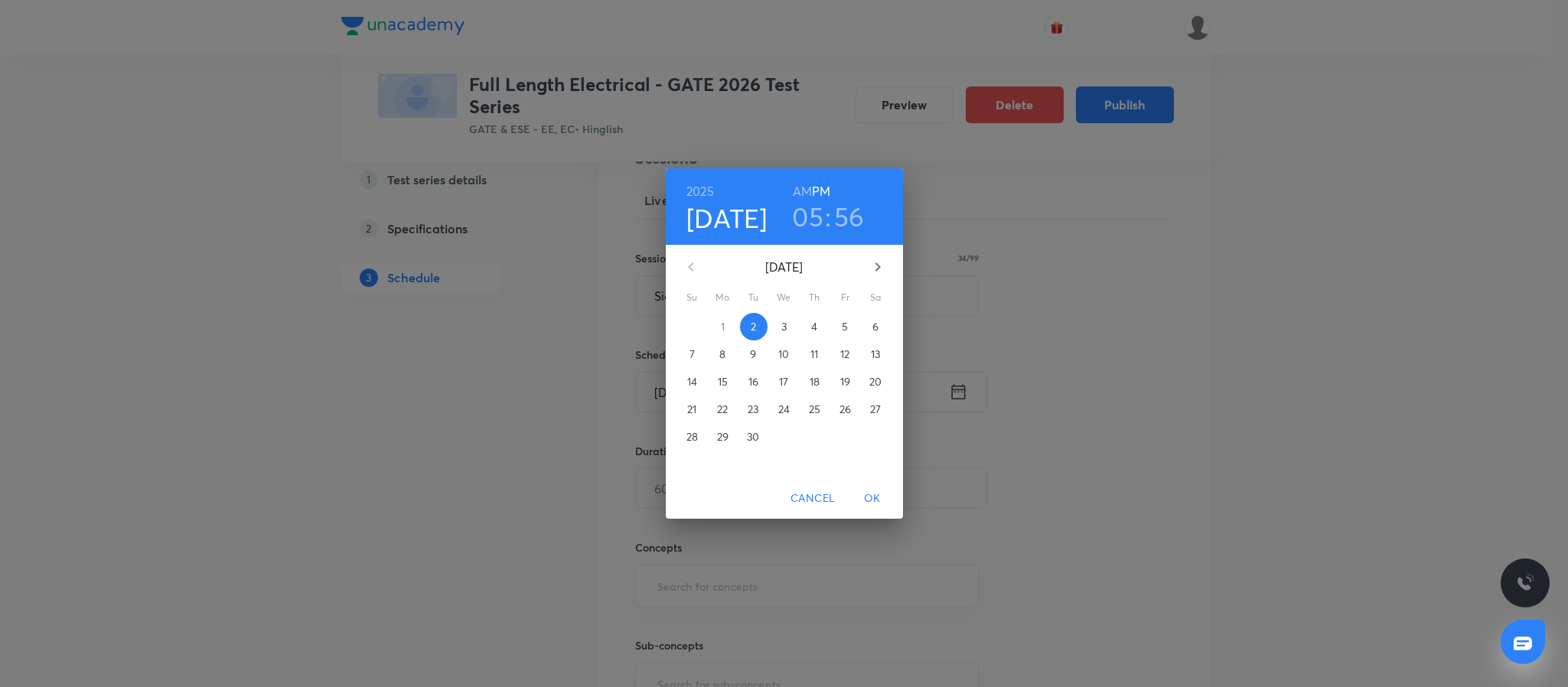
click at [879, 258] on icon "button" at bounding box center [877, 267] width 18 height 18
click at [788, 320] on span "1" at bounding box center [784, 326] width 28 height 16
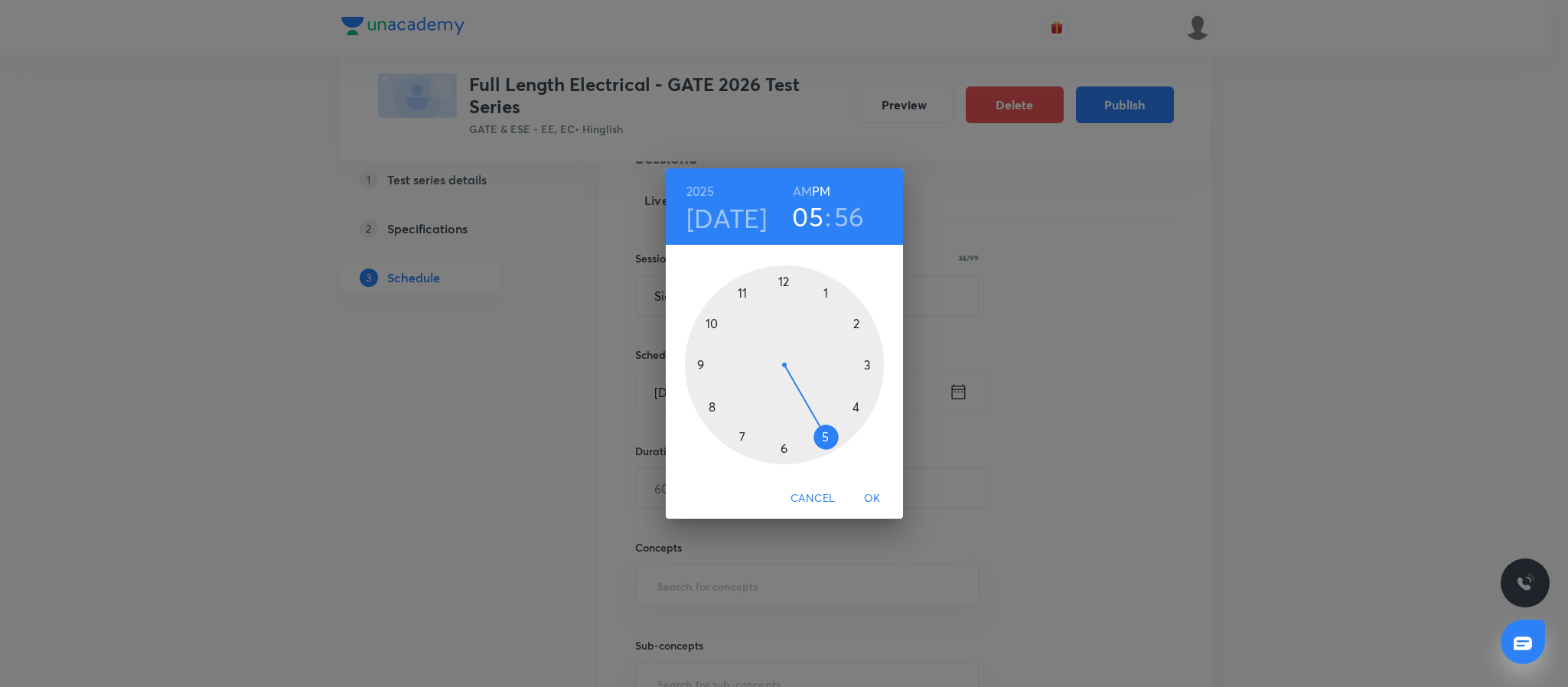
click at [700, 365] on div at bounding box center [784, 365] width 199 height 199
click at [781, 281] on div at bounding box center [784, 365] width 199 height 199
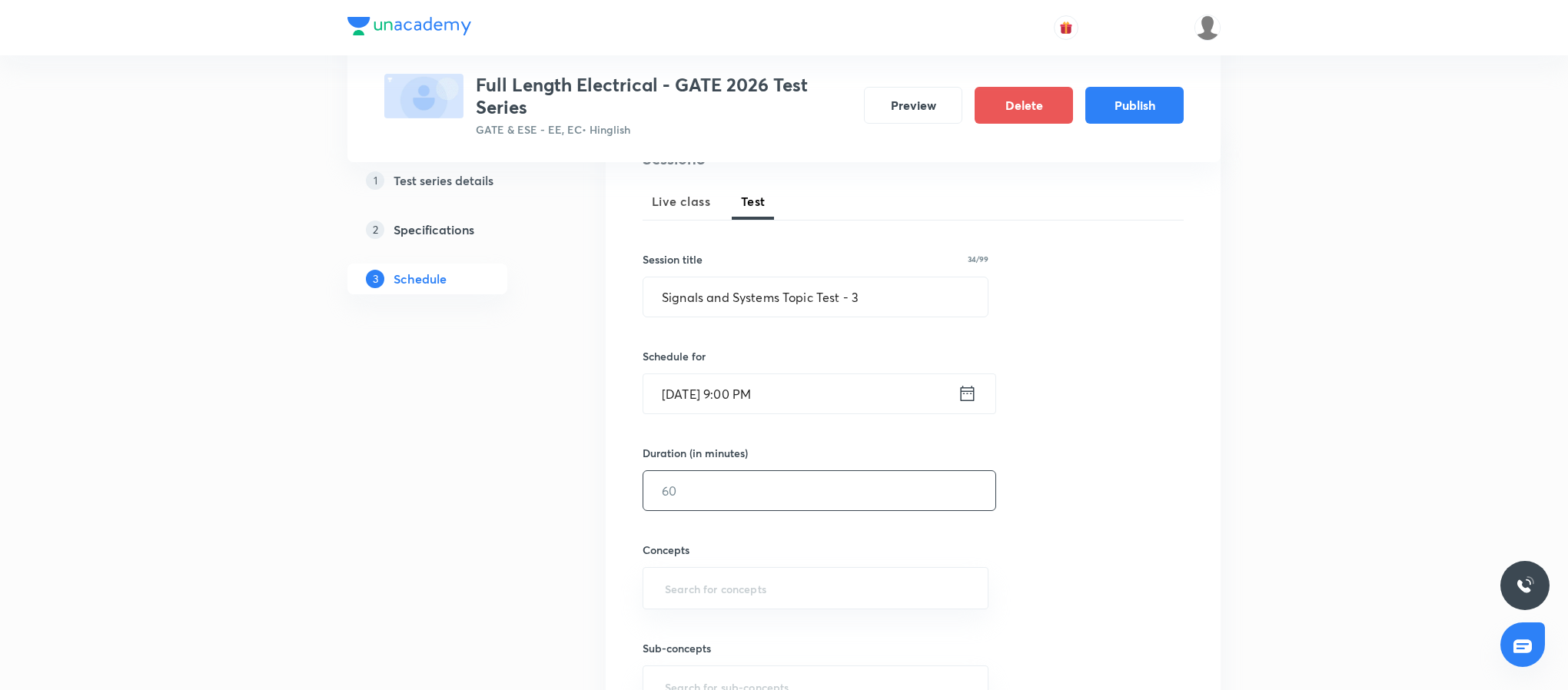
click at [707, 510] on input "text" at bounding box center [819, 491] width 352 height 40
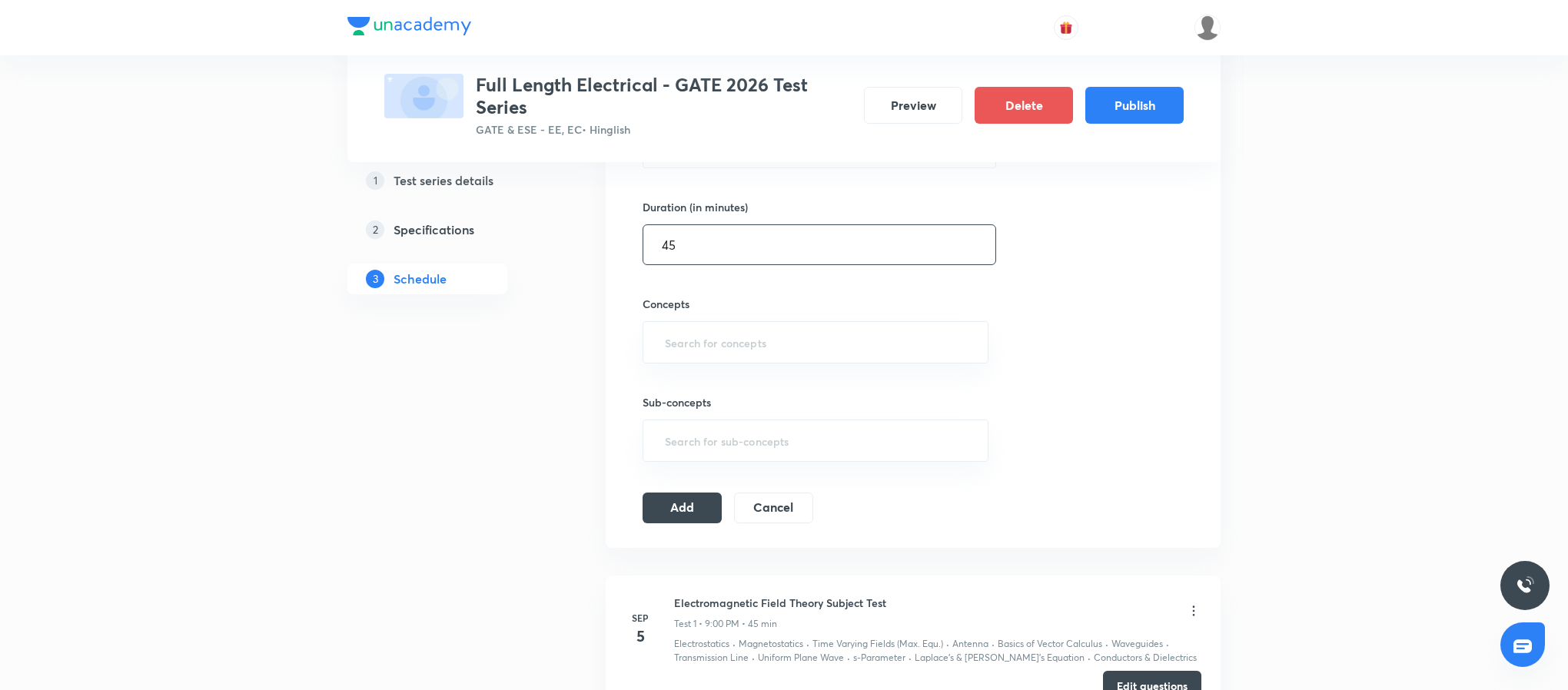
scroll to position [452, 0]
type input "45"
click at [749, 340] on input "text" at bounding box center [815, 340] width 307 height 29
type input ";"
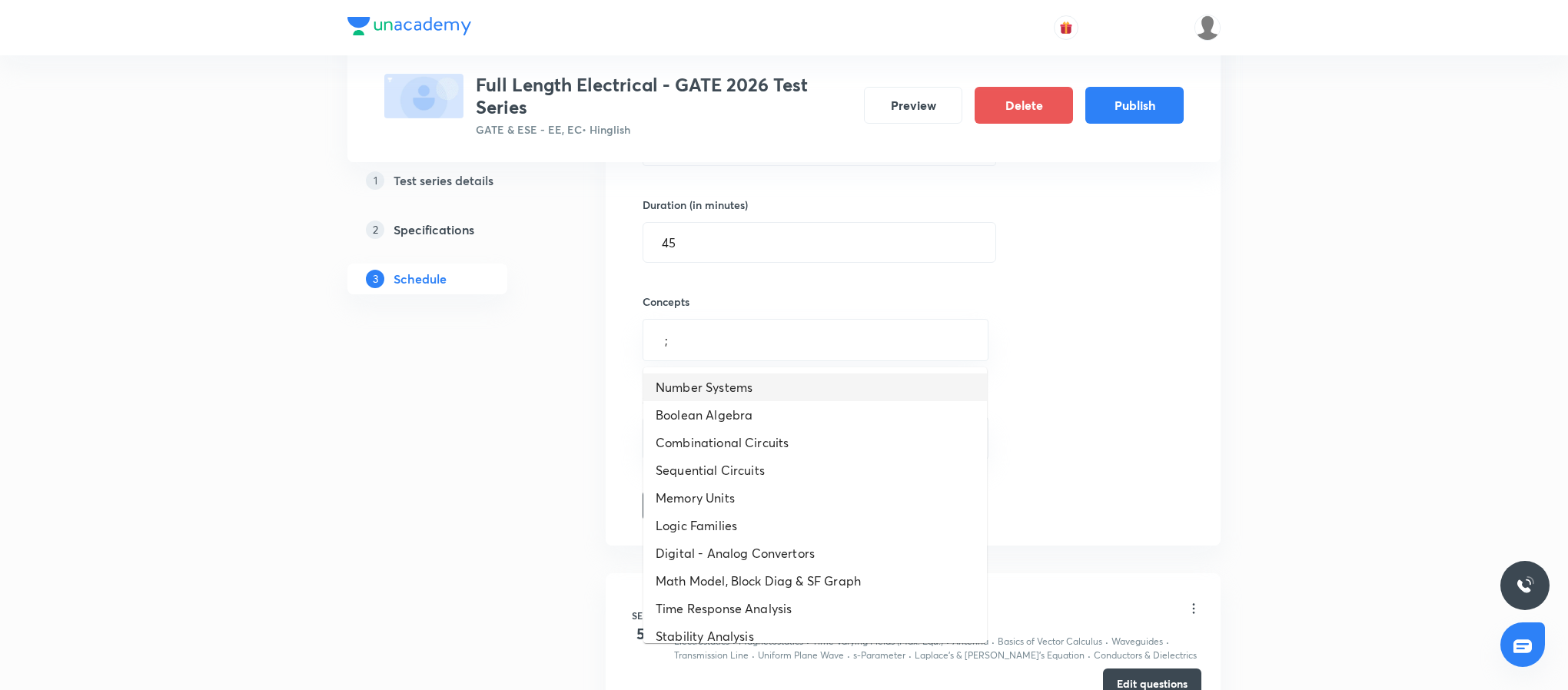
click at [770, 394] on li "Number Systems" at bounding box center [814, 388] width 343 height 28
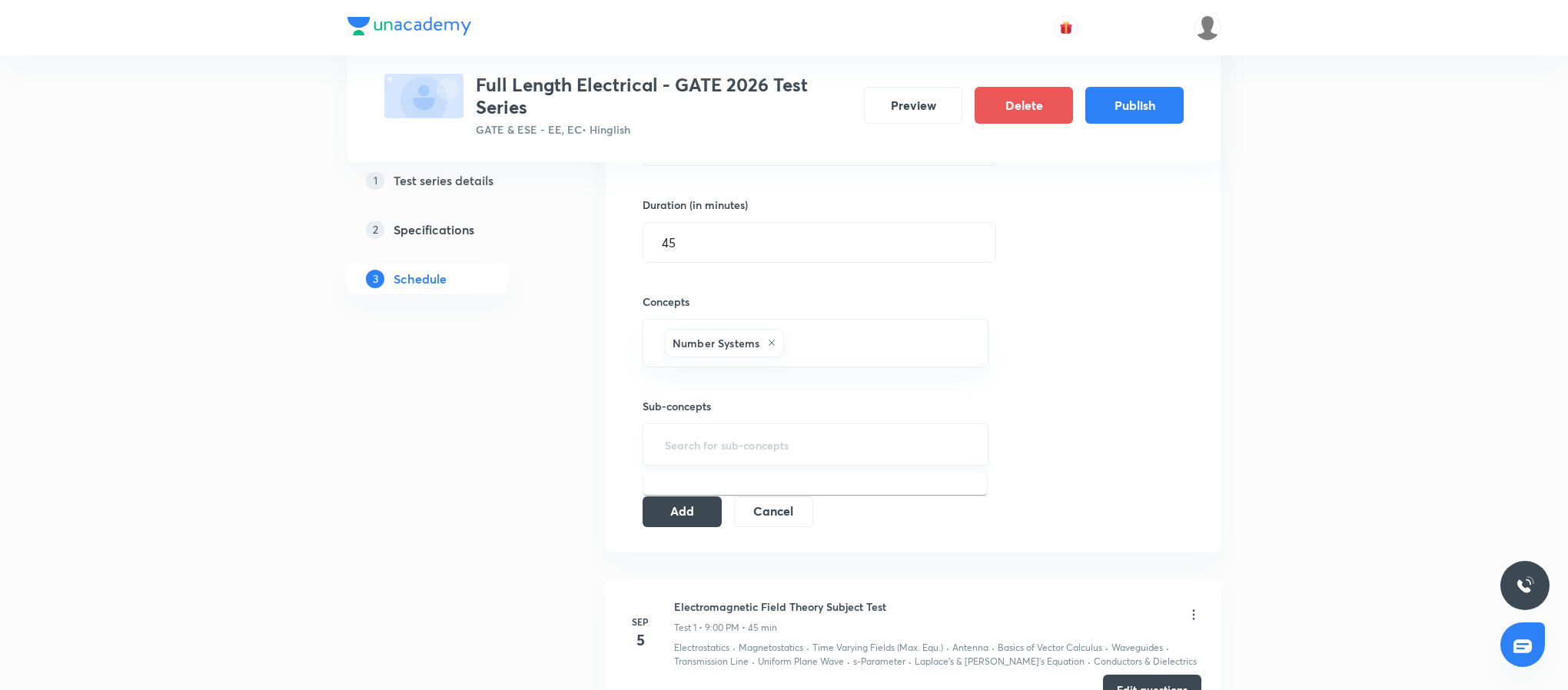
click at [799, 443] on input "text" at bounding box center [815, 445] width 307 height 29
type input ";"
click at [805, 507] on li "Digital Binary Codes" at bounding box center [814, 521] width 343 height 28
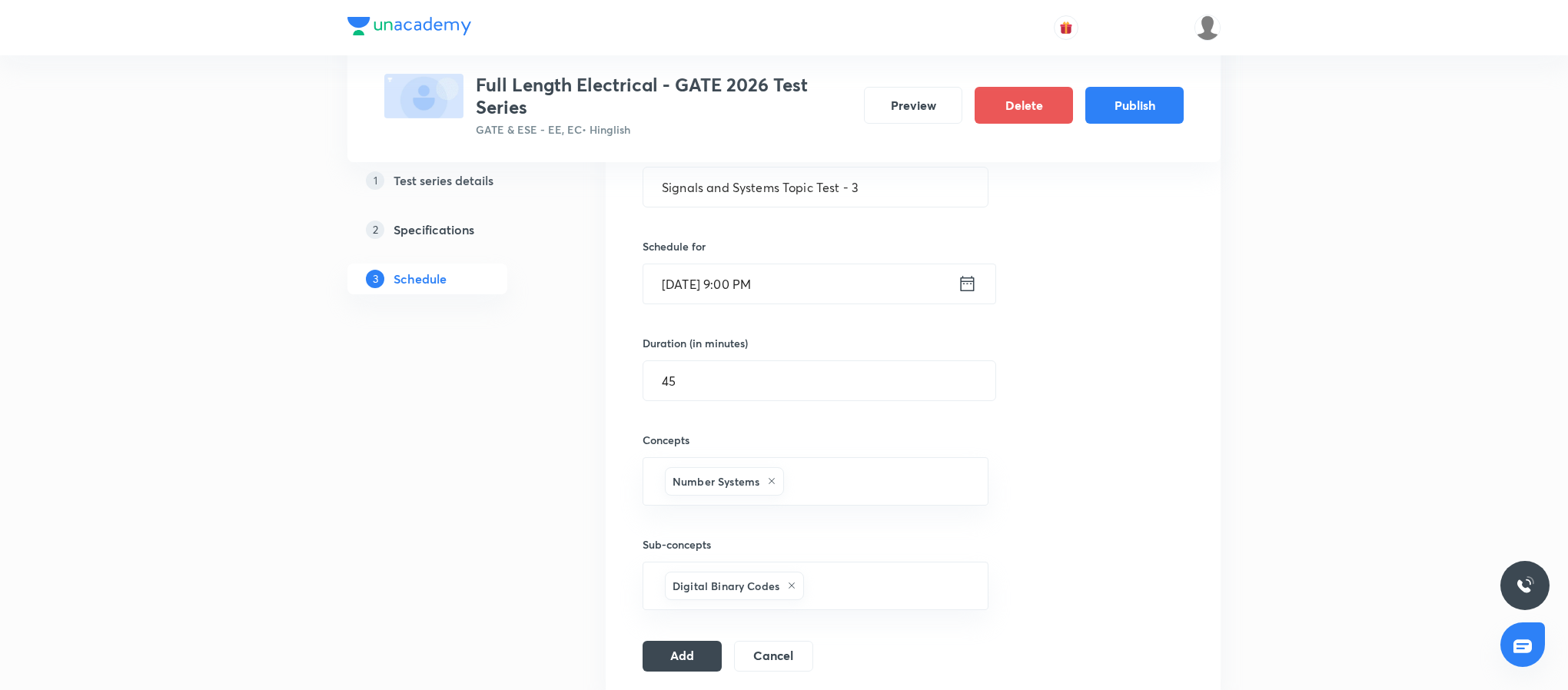
scroll to position [316, 0]
click at [687, 644] on button "Add" at bounding box center [682, 652] width 79 height 30
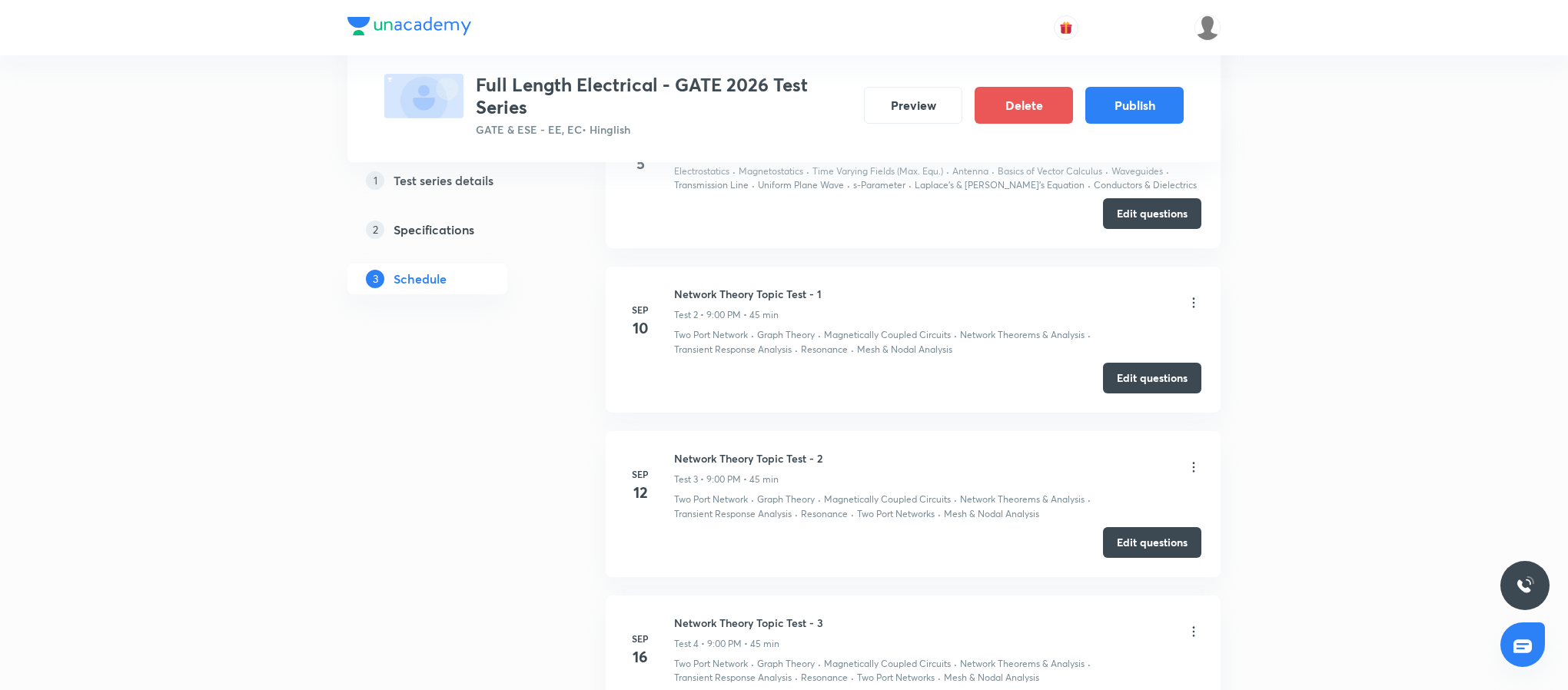
scroll to position [1139, 0]
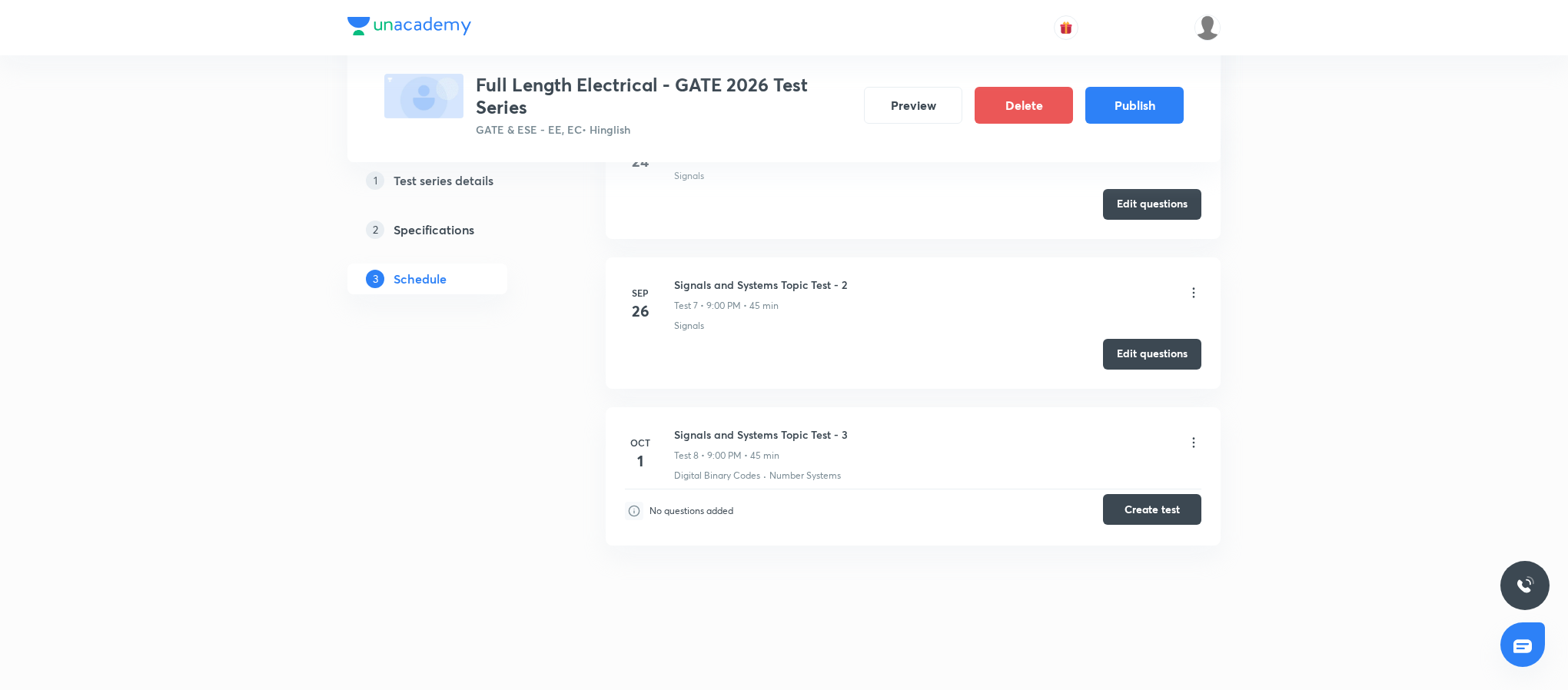
click at [1183, 502] on button "Create test" at bounding box center [1151, 509] width 98 height 30
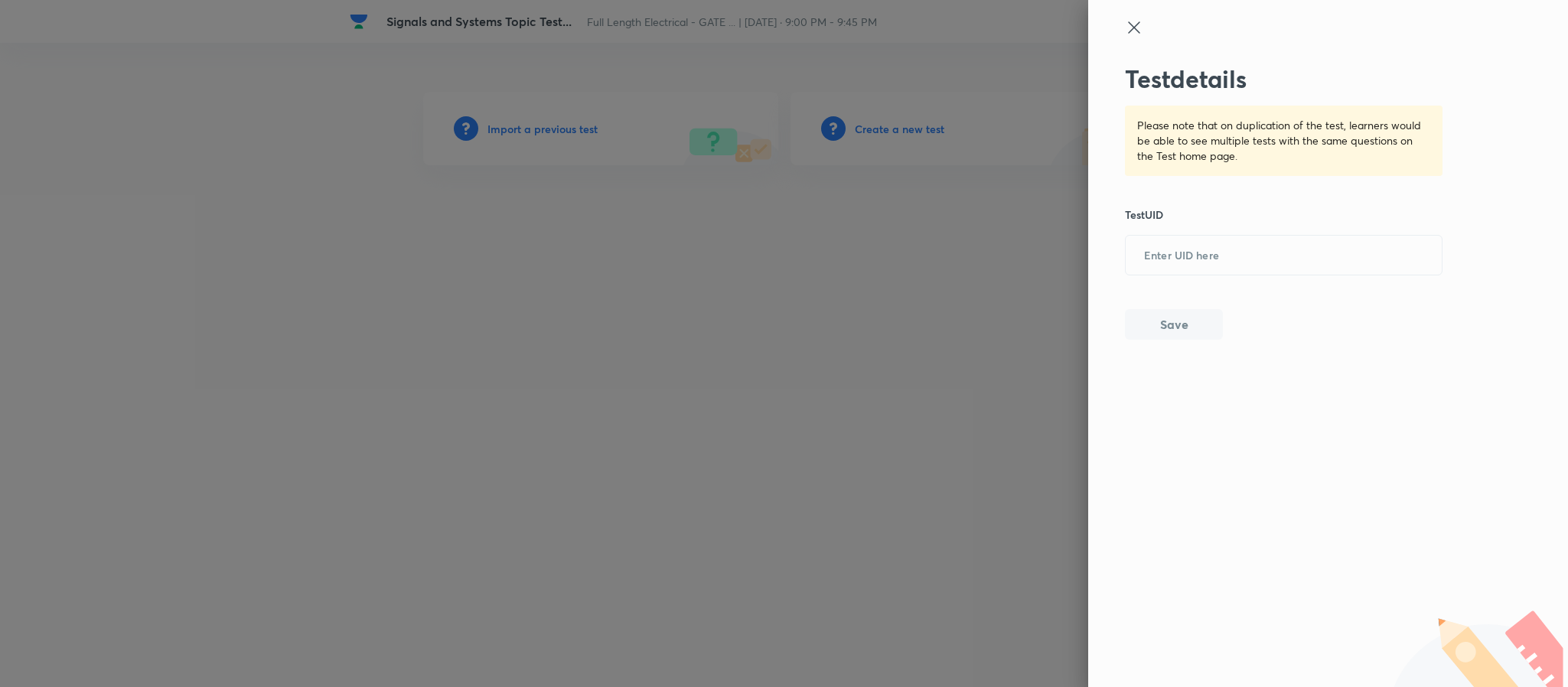
click at [1208, 269] on input "text" at bounding box center [1284, 256] width 316 height 38
paste input "EU309KCU83"
type input "EU309KCU83"
click at [1183, 316] on button "Save" at bounding box center [1173, 322] width 98 height 30
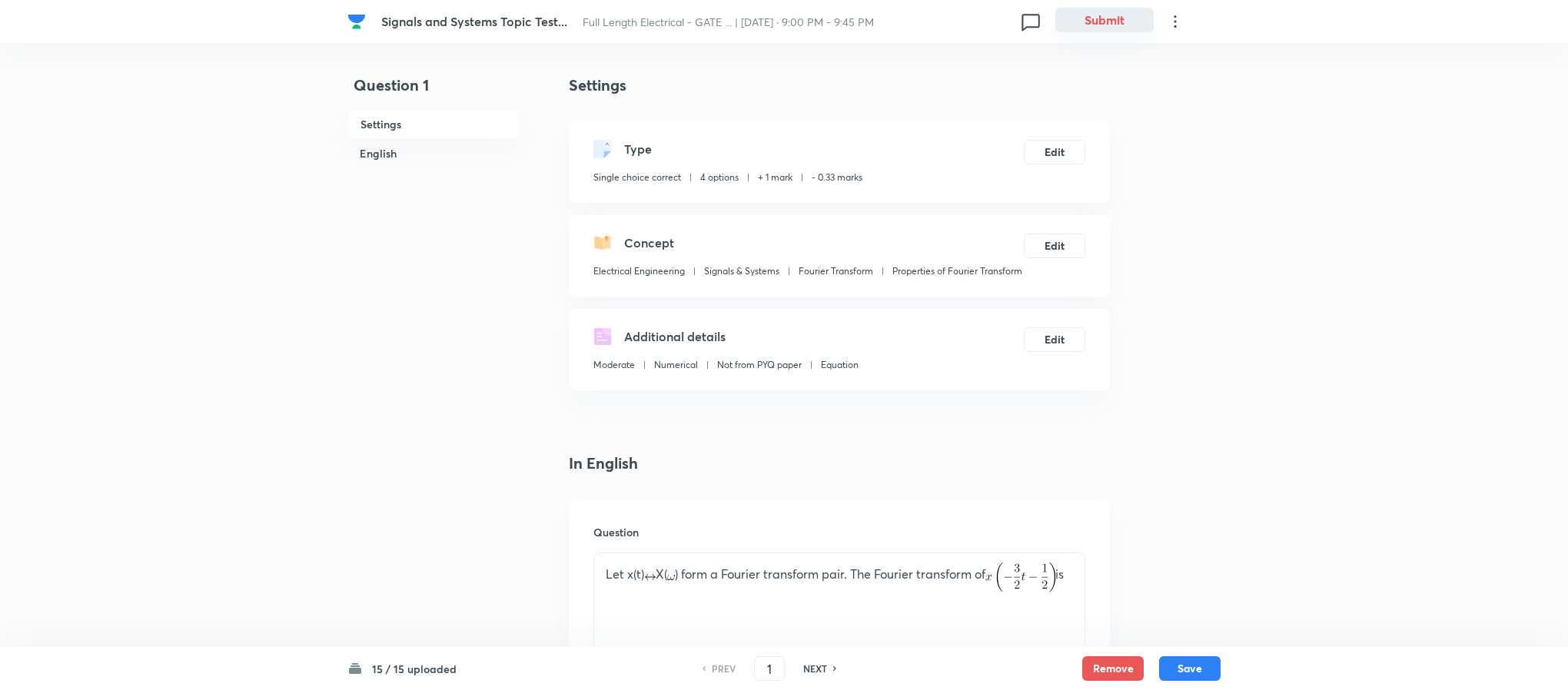
click at [1105, 16] on button "Submit" at bounding box center [1104, 20] width 98 height 25
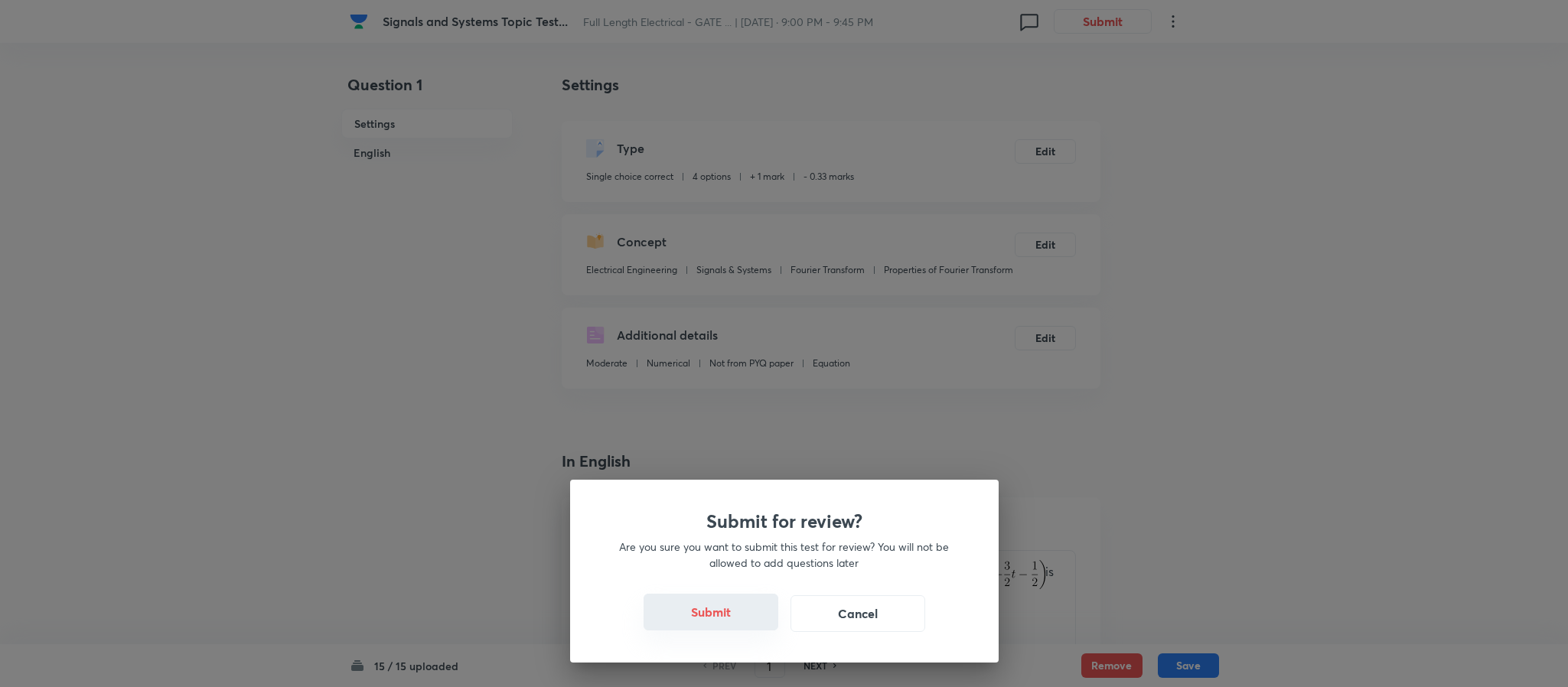
click at [695, 615] on button "Submit" at bounding box center [711, 612] width 134 height 37
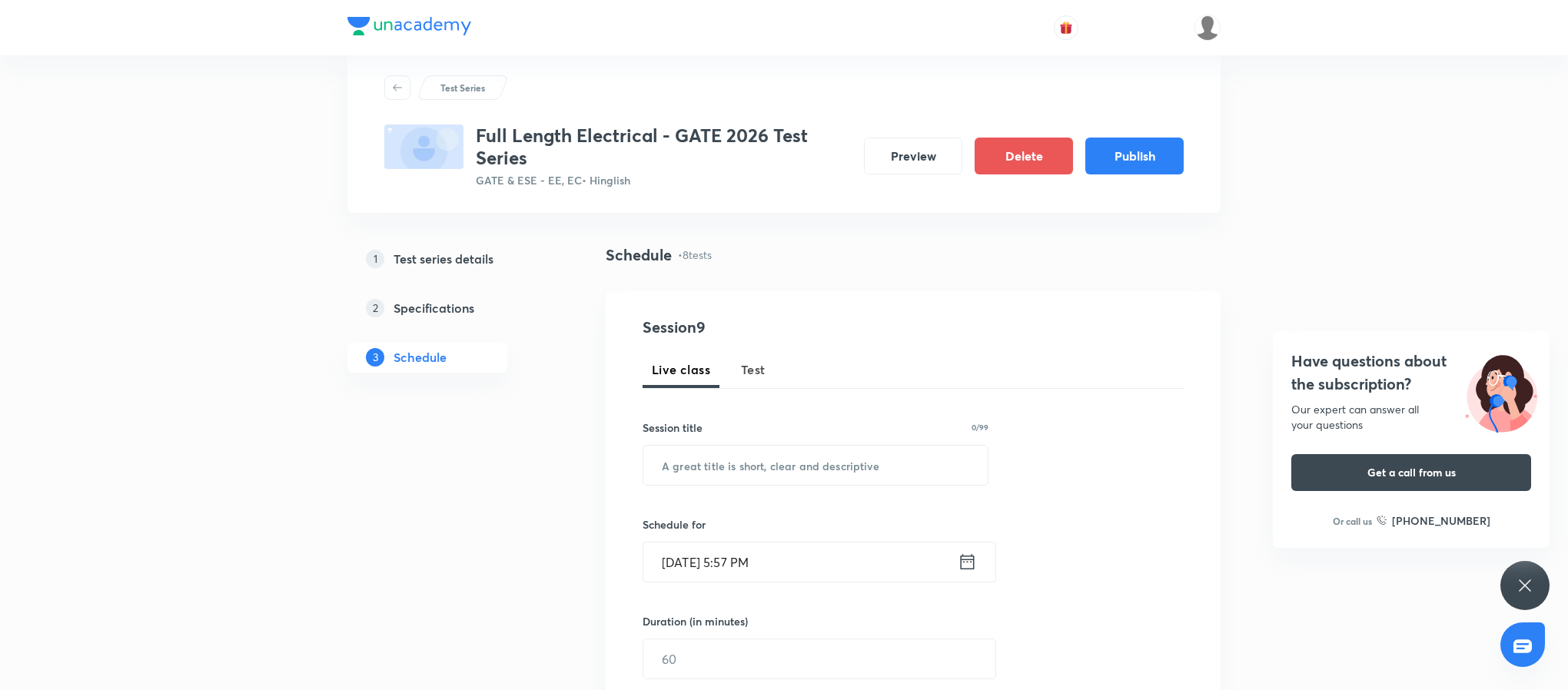
scroll to position [33, 0]
click at [754, 381] on button "Test" at bounding box center [754, 371] width 43 height 37
click at [766, 448] on input "text" at bounding box center [815, 468] width 344 height 40
paste input "Signals and Systems Subject Test"
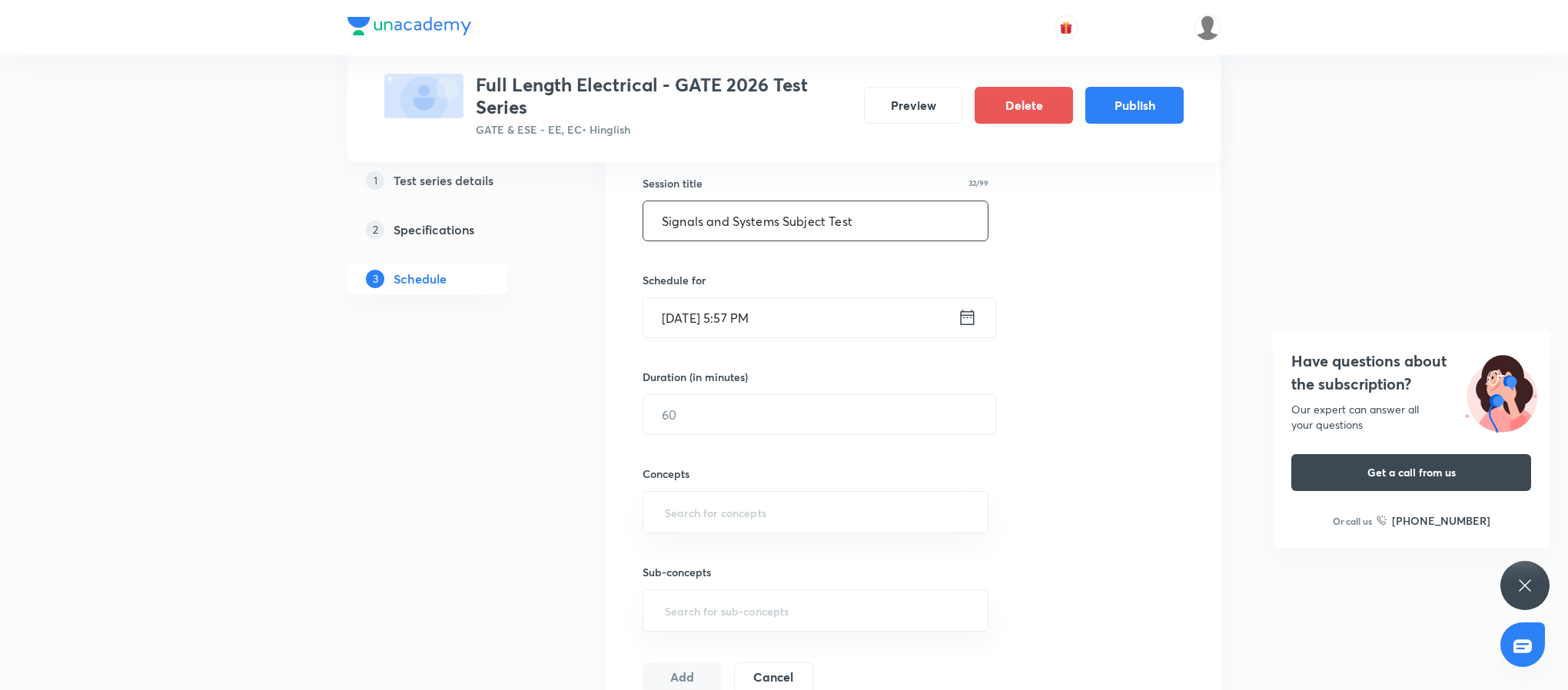
scroll to position [279, 0]
type input "Signals and Systems Subject Test"
click at [967, 326] on icon at bounding box center [968, 318] width 14 height 16
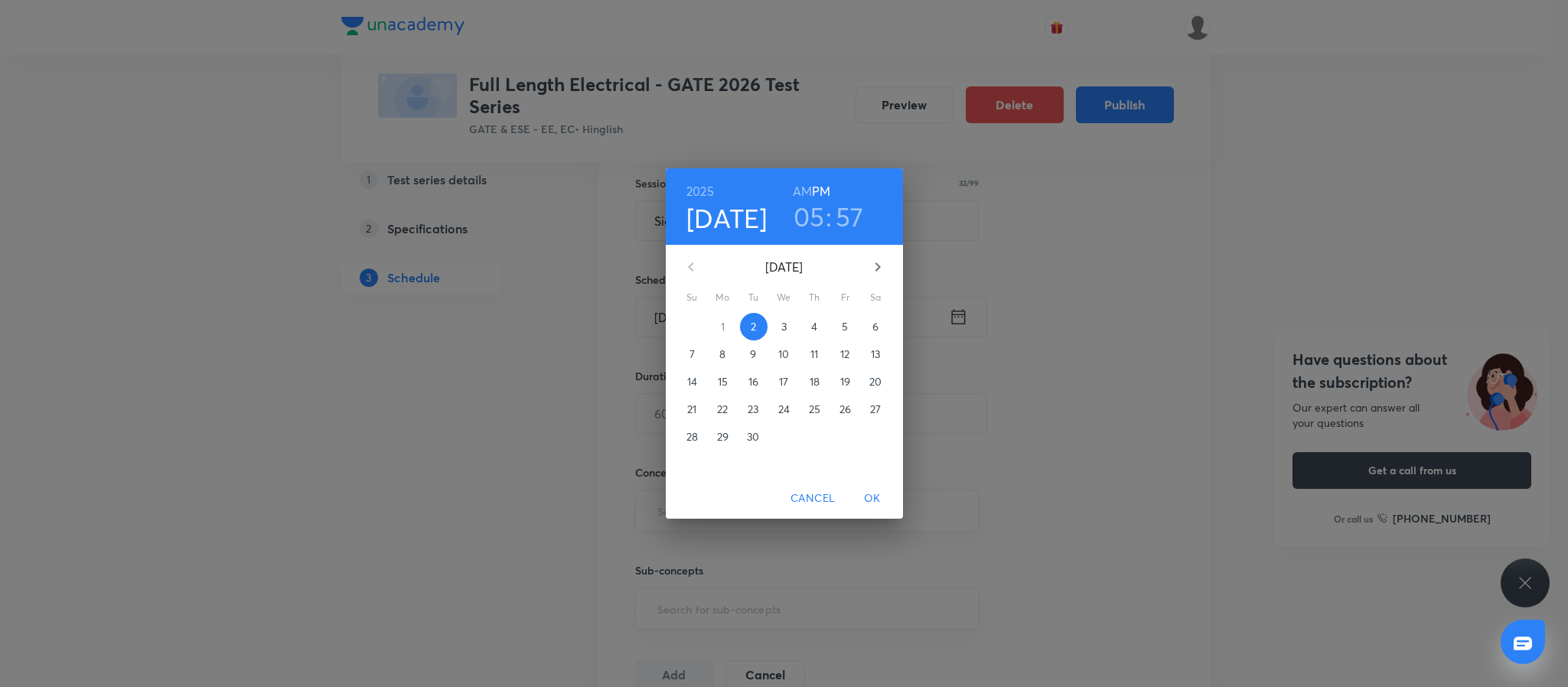
click at [870, 264] on icon "button" at bounding box center [877, 267] width 18 height 18
click at [850, 334] on span "3" at bounding box center [846, 326] width 28 height 16
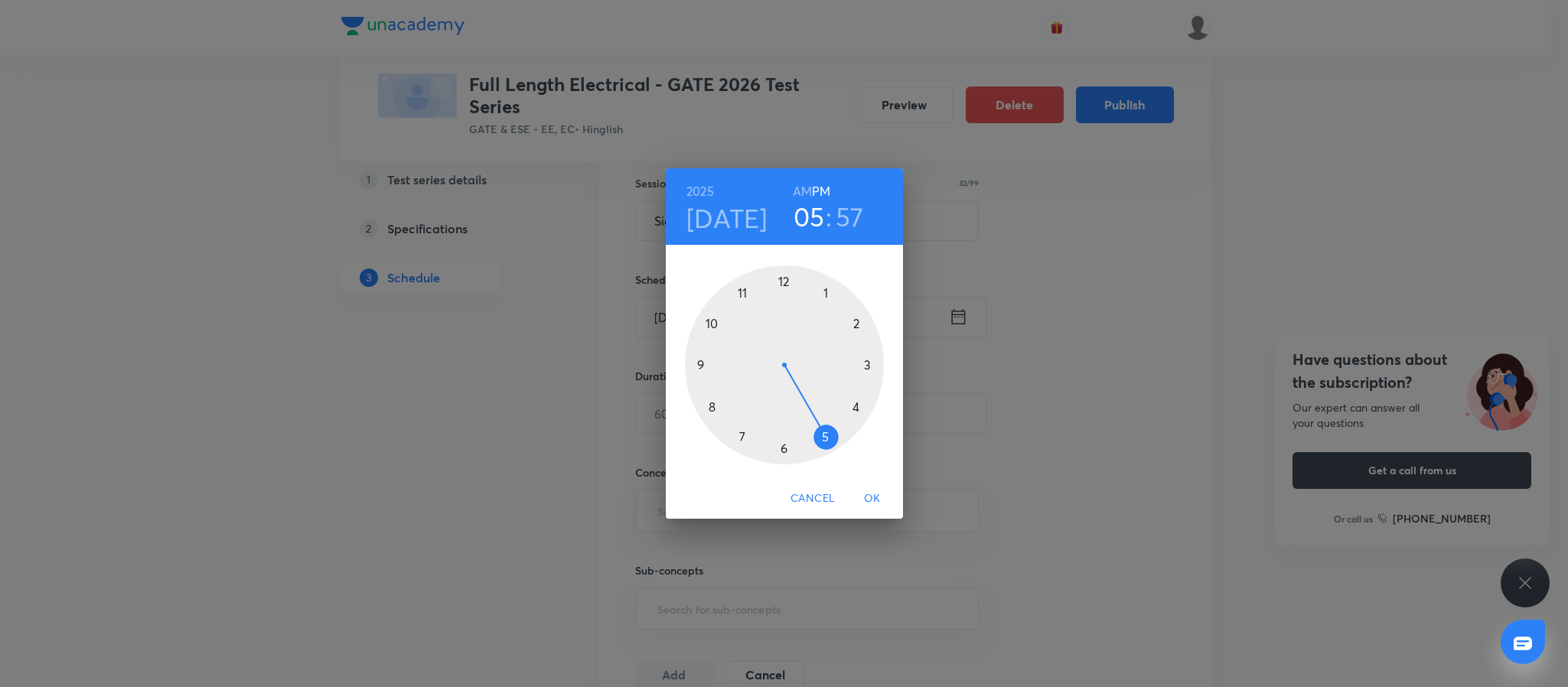
click at [698, 363] on div at bounding box center [784, 365] width 199 height 199
click at [781, 283] on div at bounding box center [784, 365] width 199 height 199
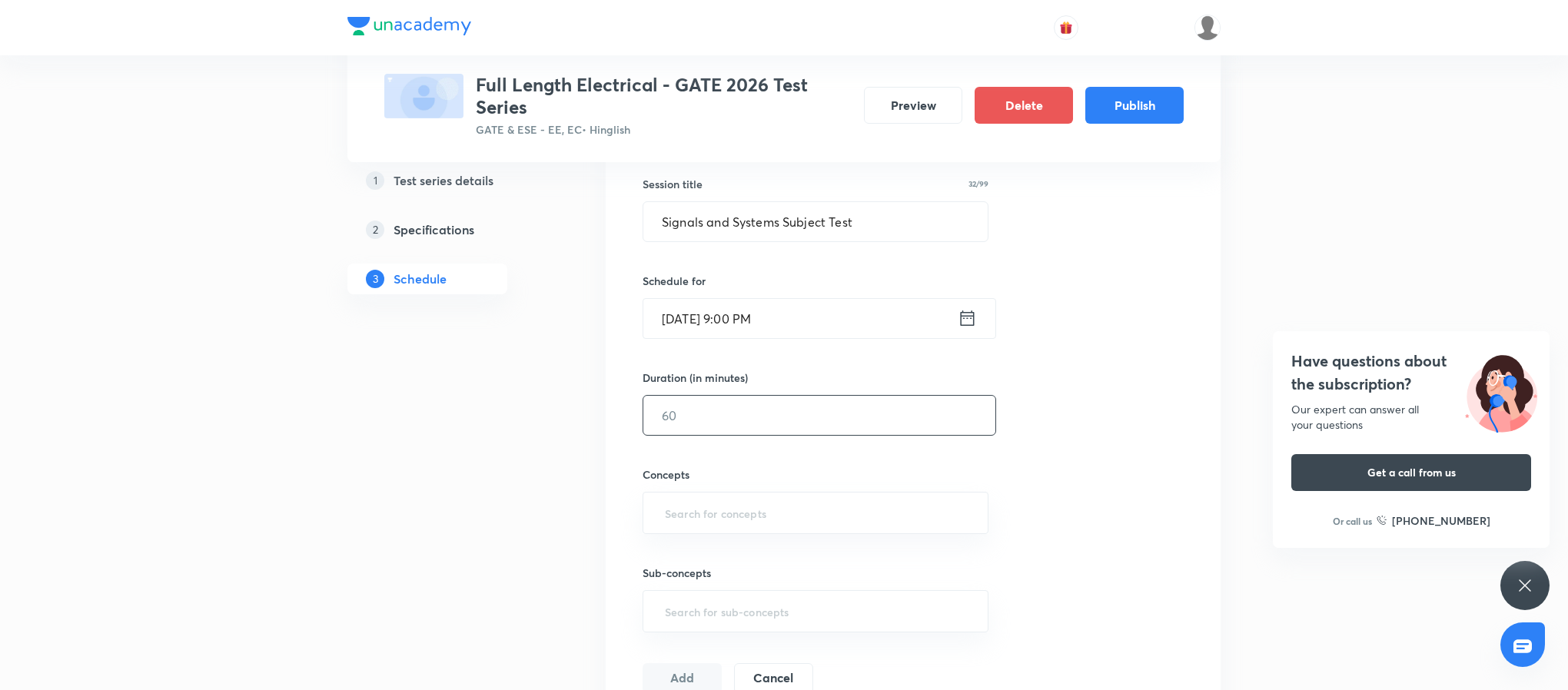
click at [757, 404] on input "text" at bounding box center [819, 416] width 352 height 40
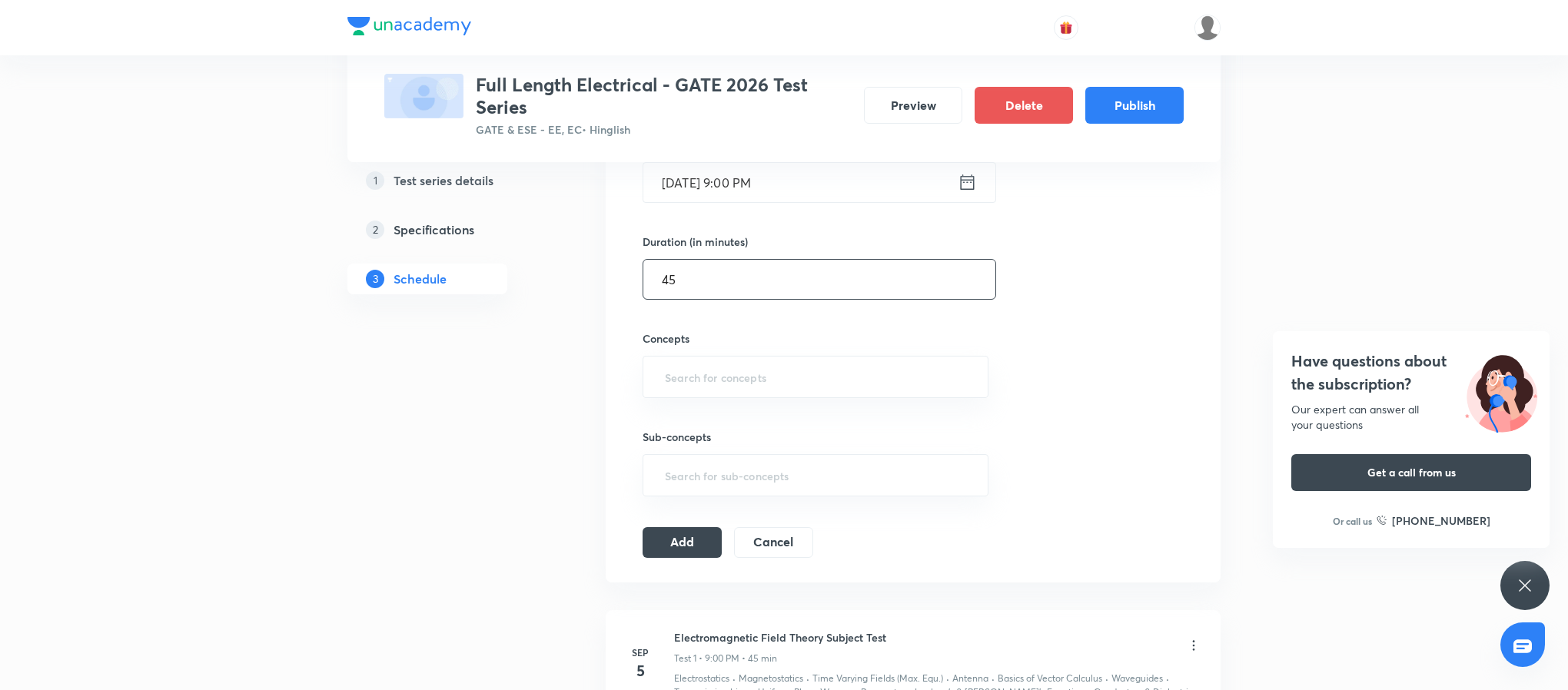
scroll to position [416, 0]
type input "45"
click at [745, 386] on input "text" at bounding box center [815, 376] width 307 height 29
type input ";"
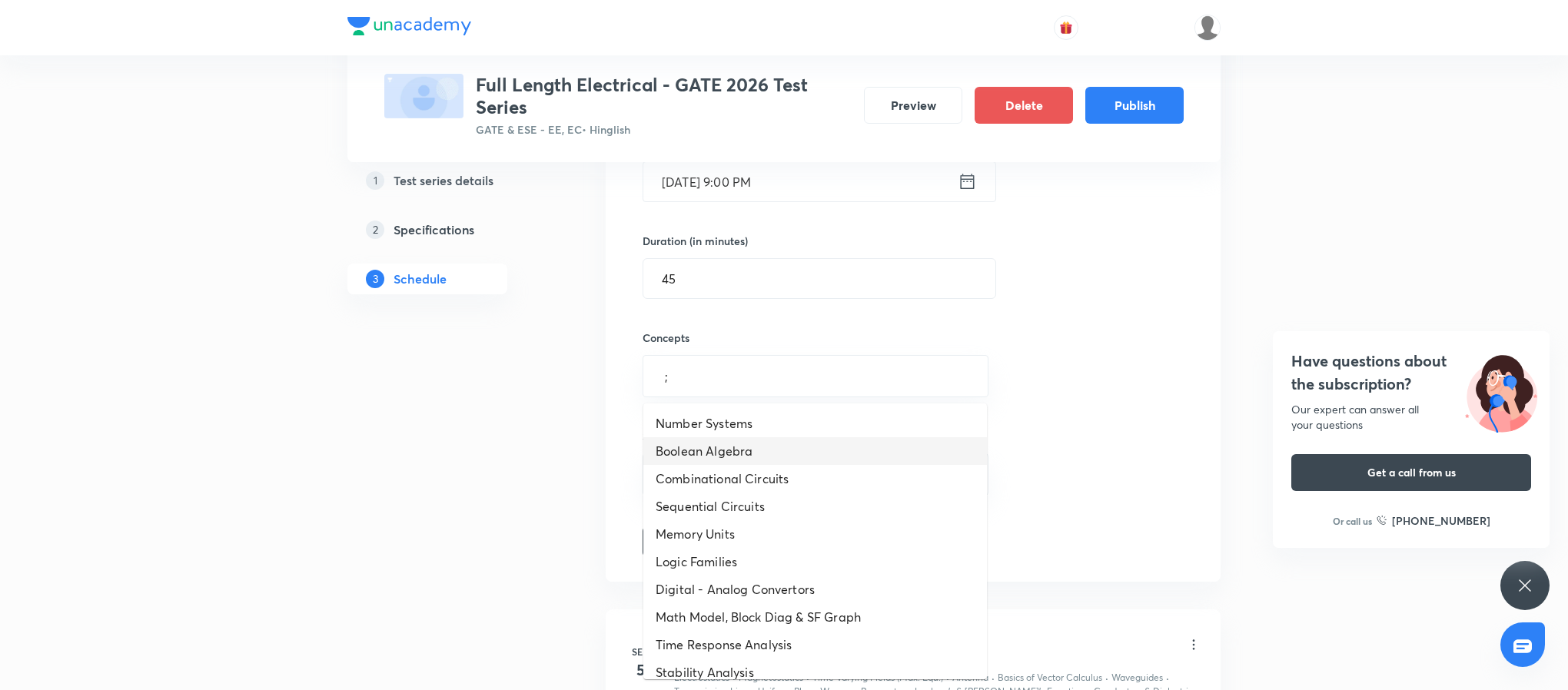
click at [762, 441] on li "Boolean Algebra" at bounding box center [814, 451] width 343 height 28
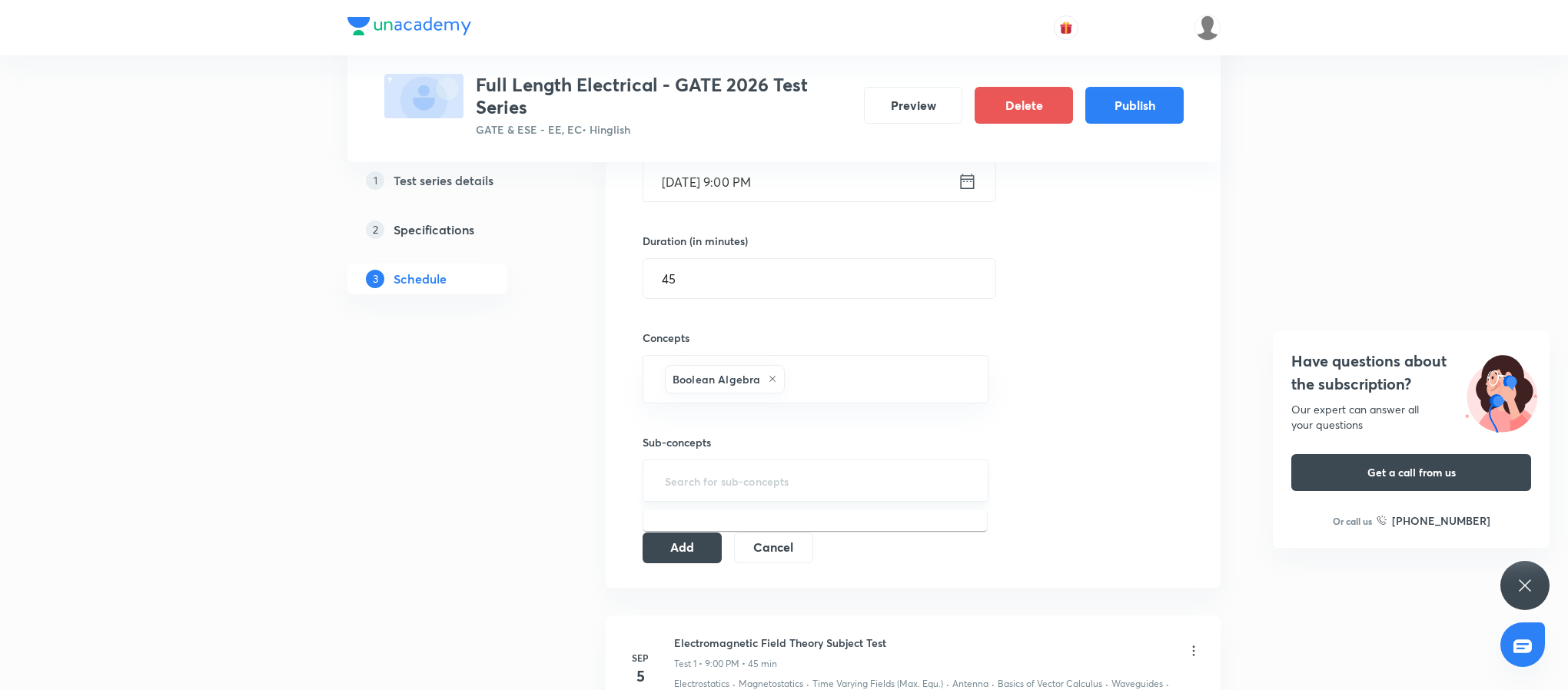
click at [784, 487] on input "text" at bounding box center [815, 481] width 307 height 29
type input ";"
click at [785, 548] on li "K - Maps" at bounding box center [814, 557] width 343 height 28
click at [667, 551] on button "Add" at bounding box center [682, 552] width 79 height 30
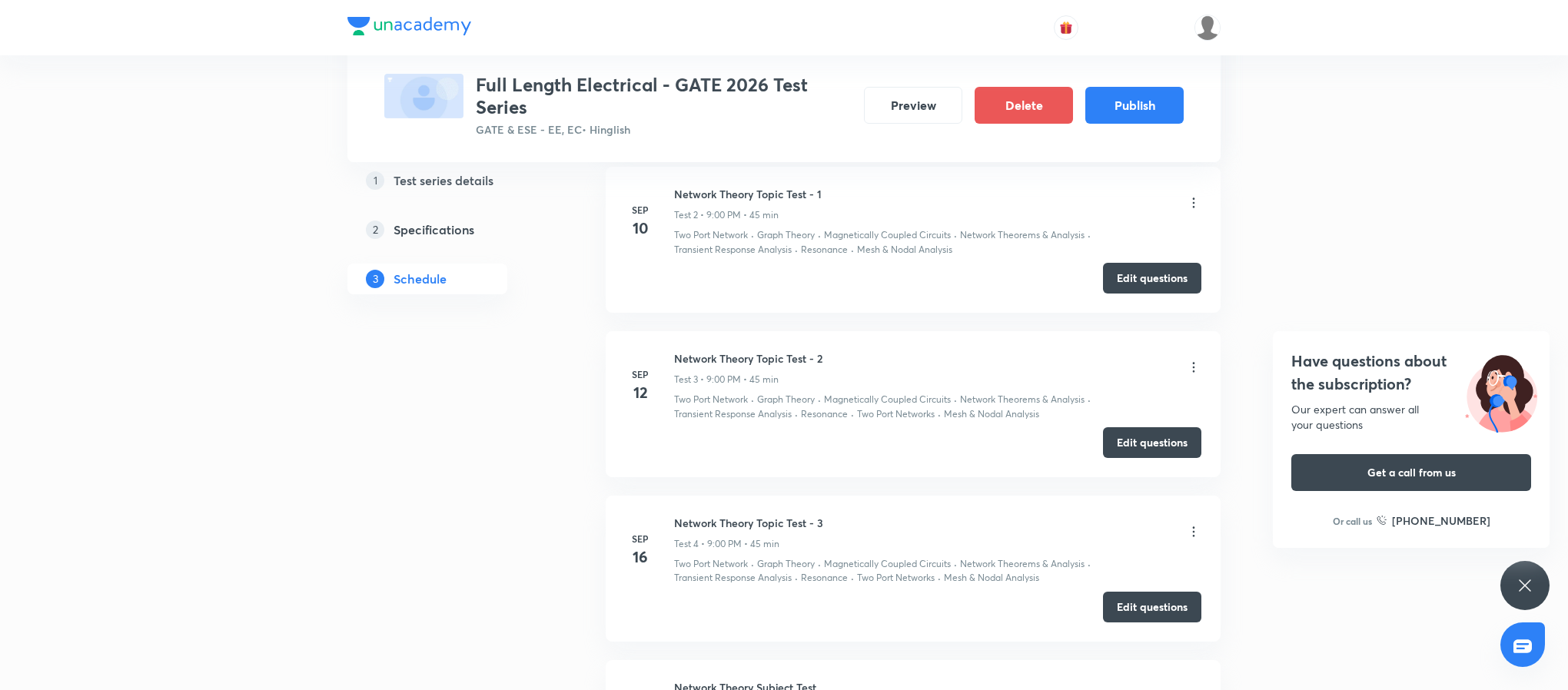
scroll to position [1289, 0]
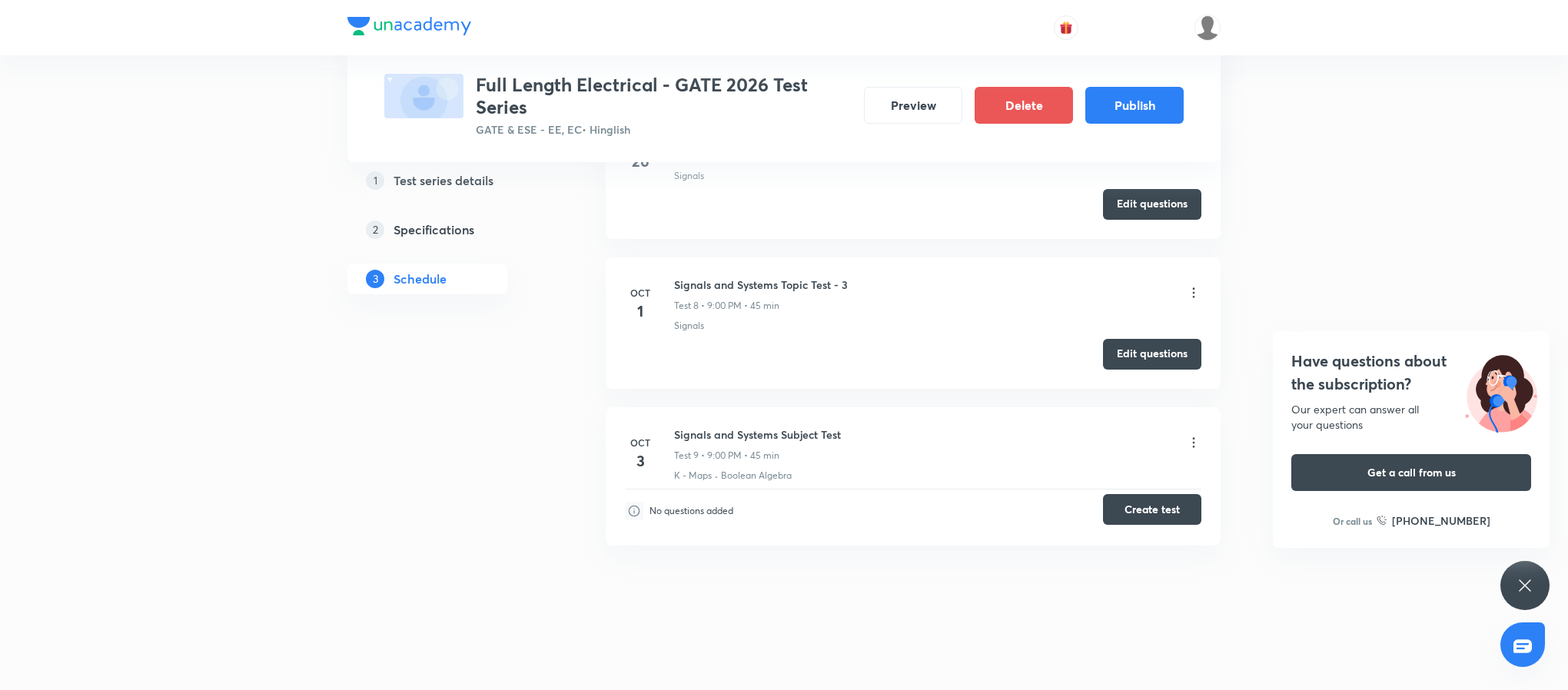
click at [1174, 507] on button "Create test" at bounding box center [1151, 509] width 98 height 30
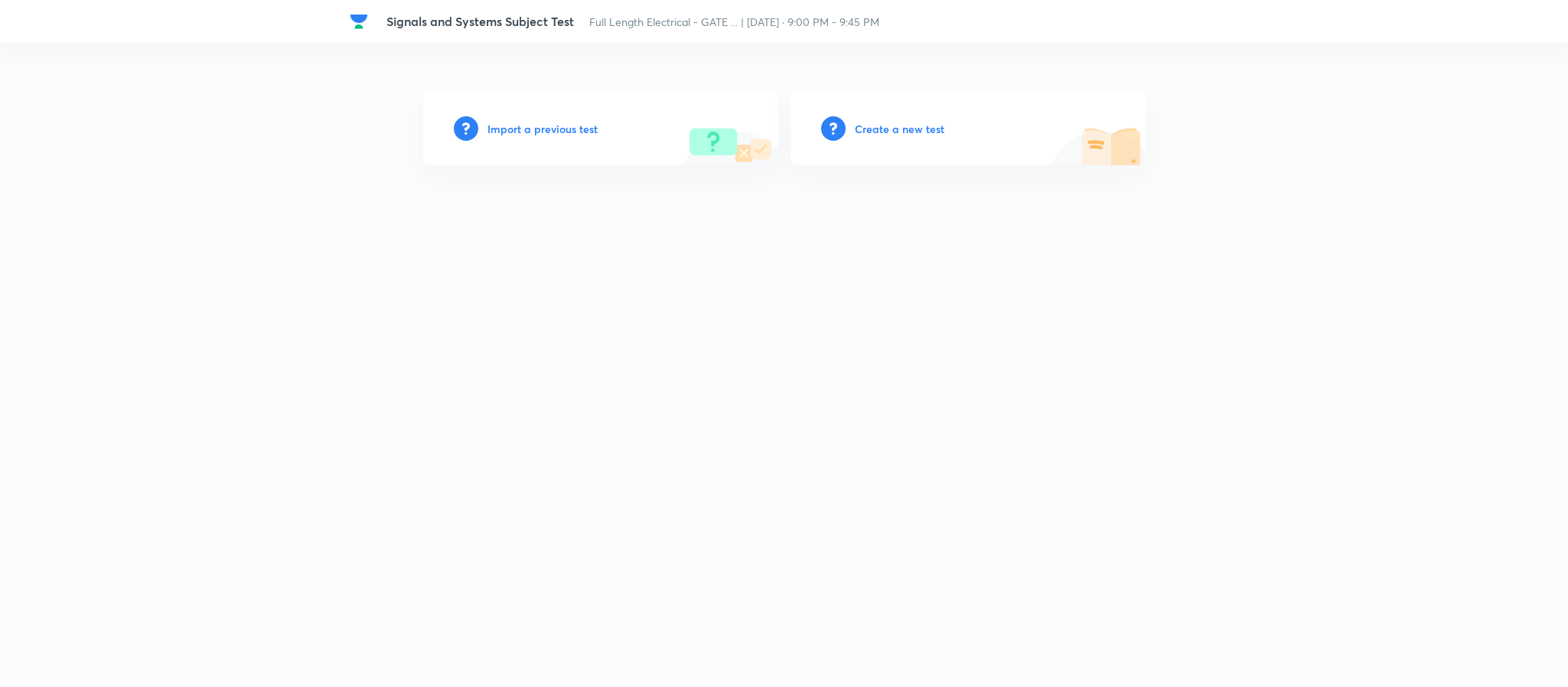
click at [580, 124] on h6 "Import a previous test" at bounding box center [543, 129] width 110 height 16
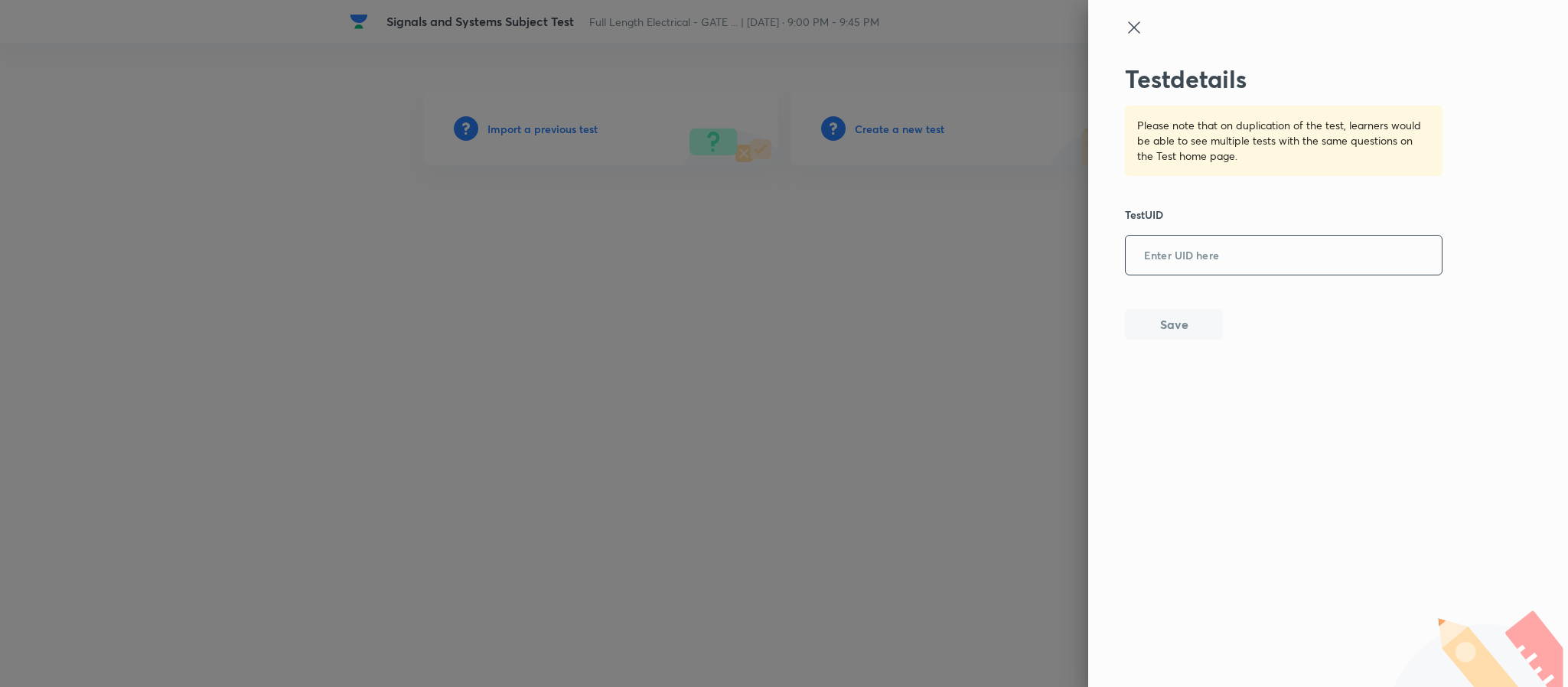
click at [1277, 258] on input "text" at bounding box center [1284, 256] width 316 height 38
paste input "17T0JJ808P"
type input "17T0JJ808P"
click at [1171, 317] on button "Save" at bounding box center [1173, 322] width 98 height 30
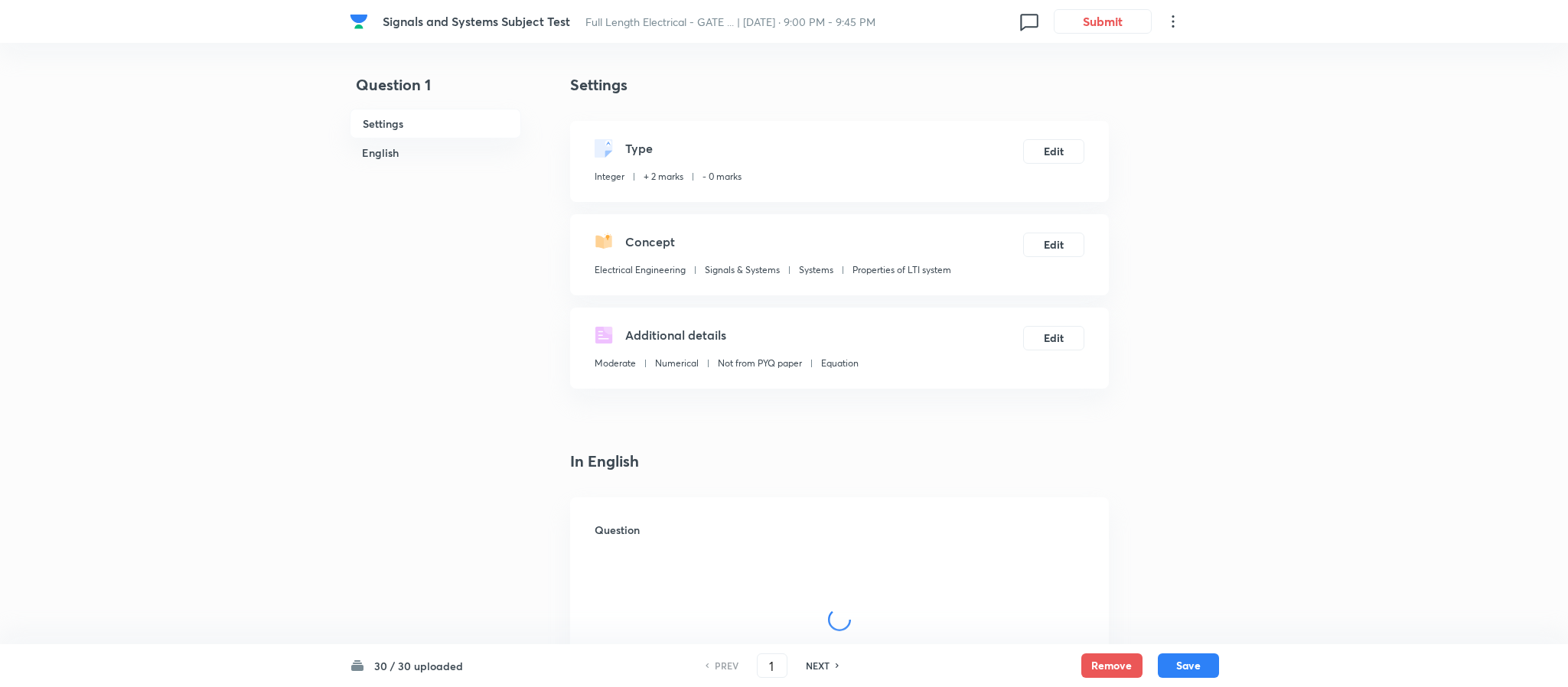
checkbox input "true"
type input "11.313"
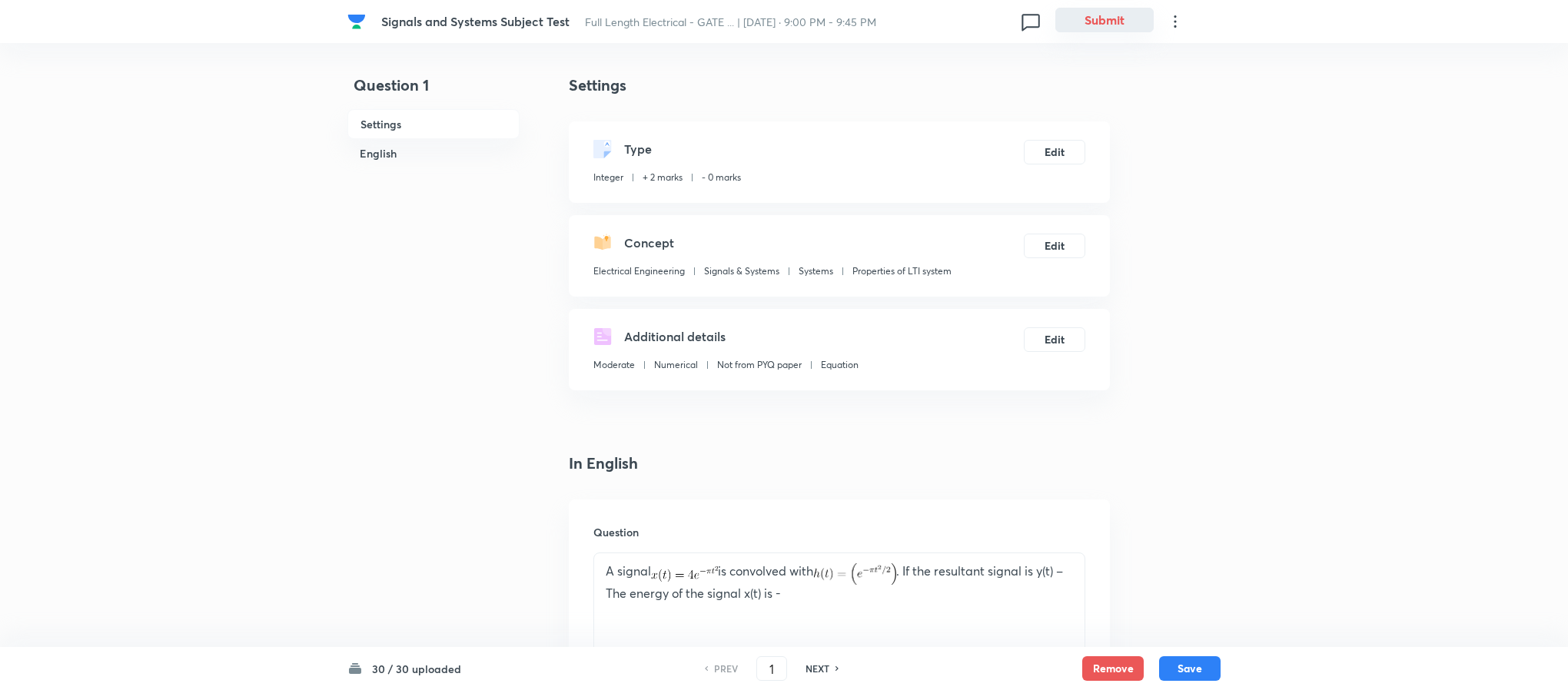
click at [1093, 16] on button "Submit" at bounding box center [1104, 20] width 98 height 25
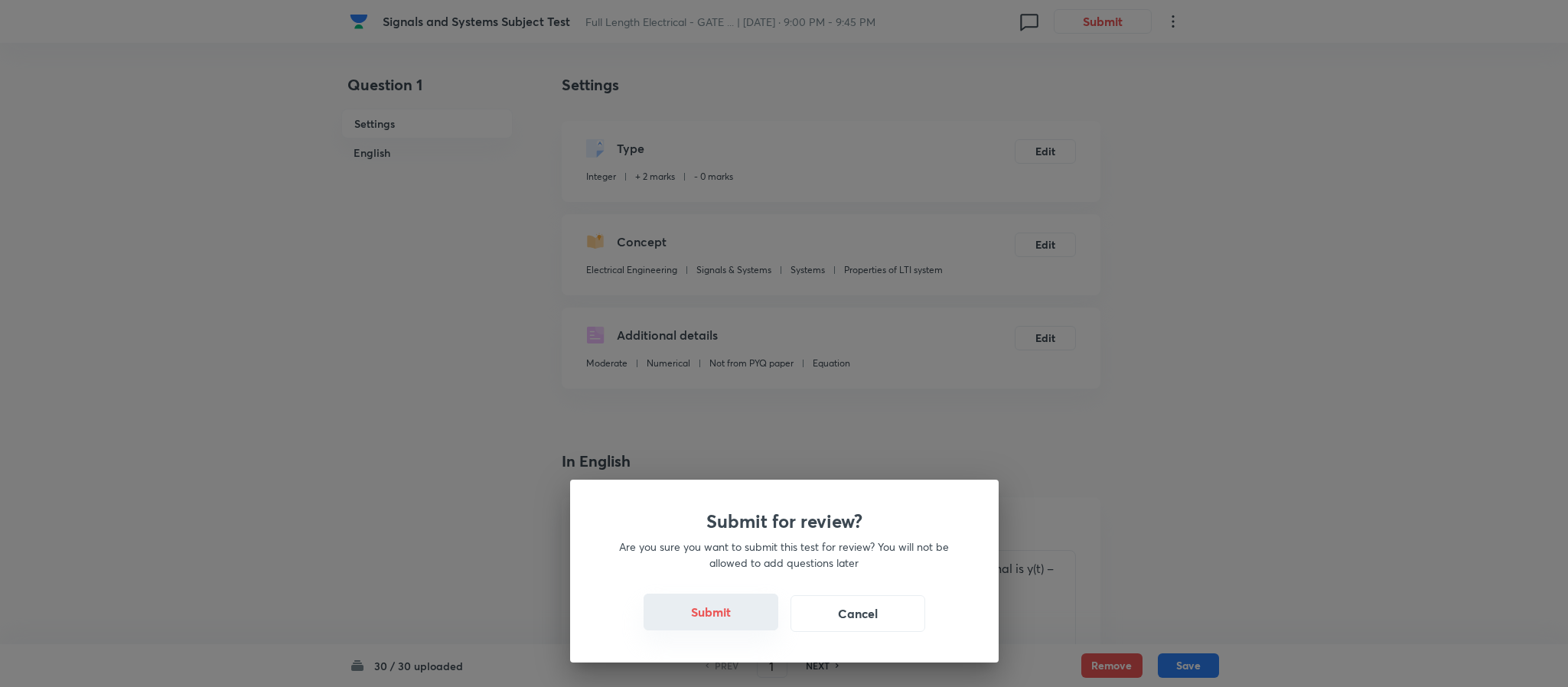
click at [732, 616] on button "Submit" at bounding box center [711, 612] width 134 height 37
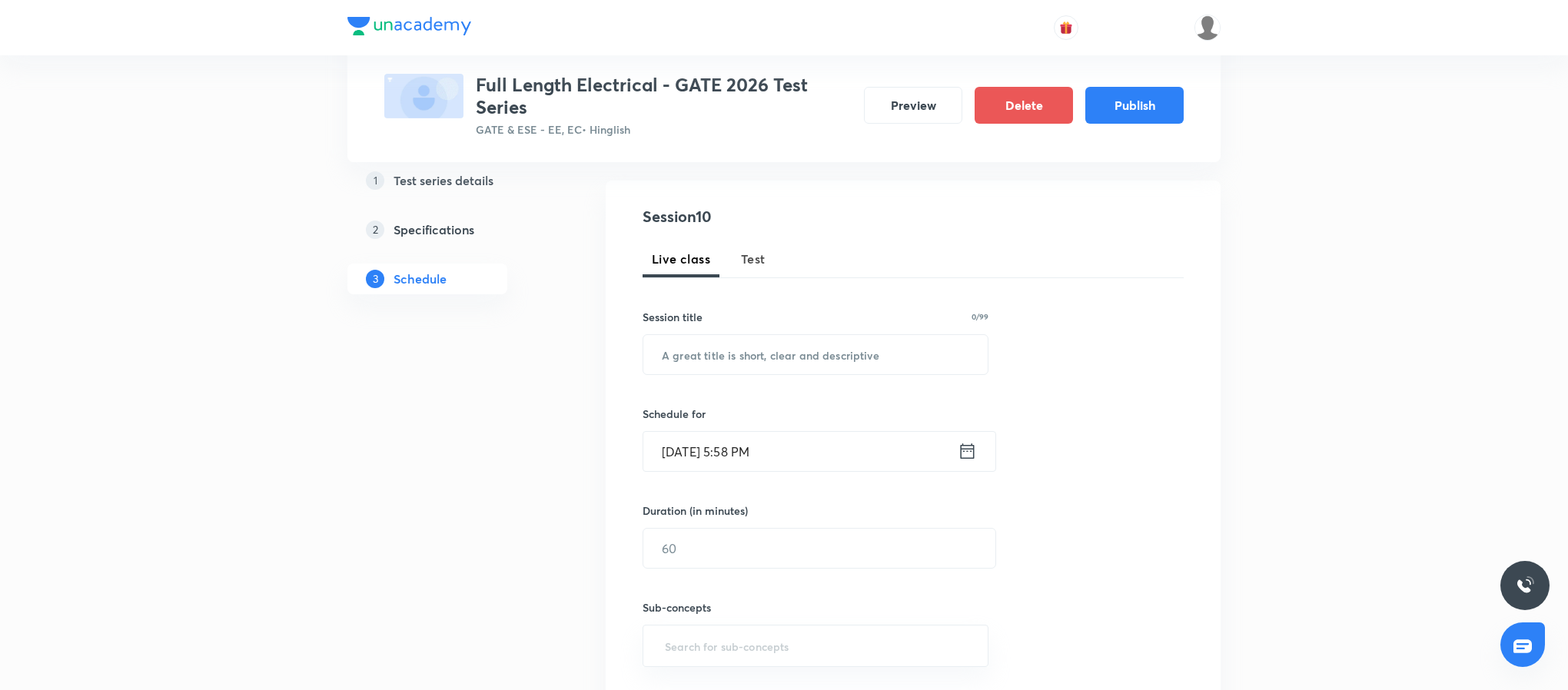
scroll to position [147, 0]
click at [757, 261] on span "Test" at bounding box center [754, 257] width 25 height 18
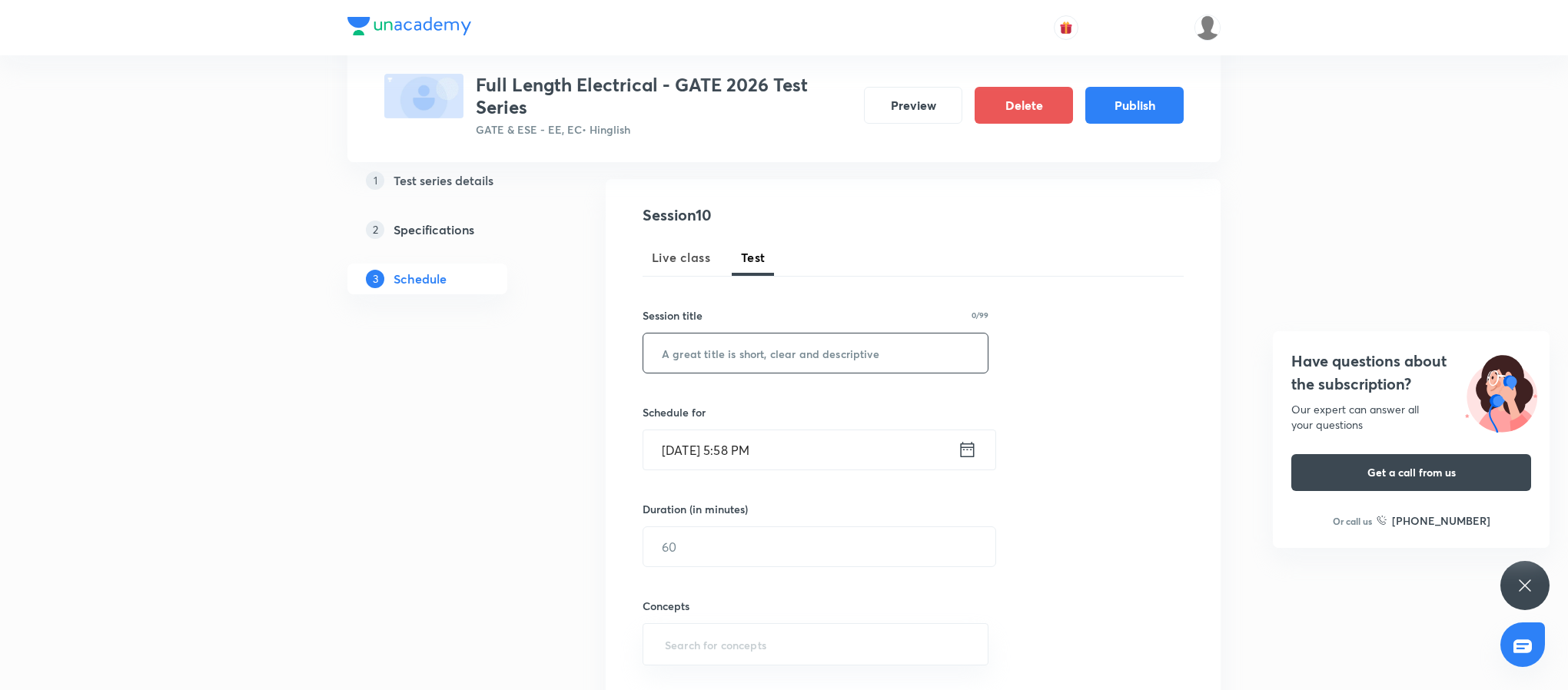
click at [745, 344] on input "text" at bounding box center [815, 353] width 344 height 40
paste input "Control Systems Topic Test - 1"
type input "Control Systems Topic Test - 1"
click at [964, 448] on icon at bounding box center [968, 450] width 14 height 16
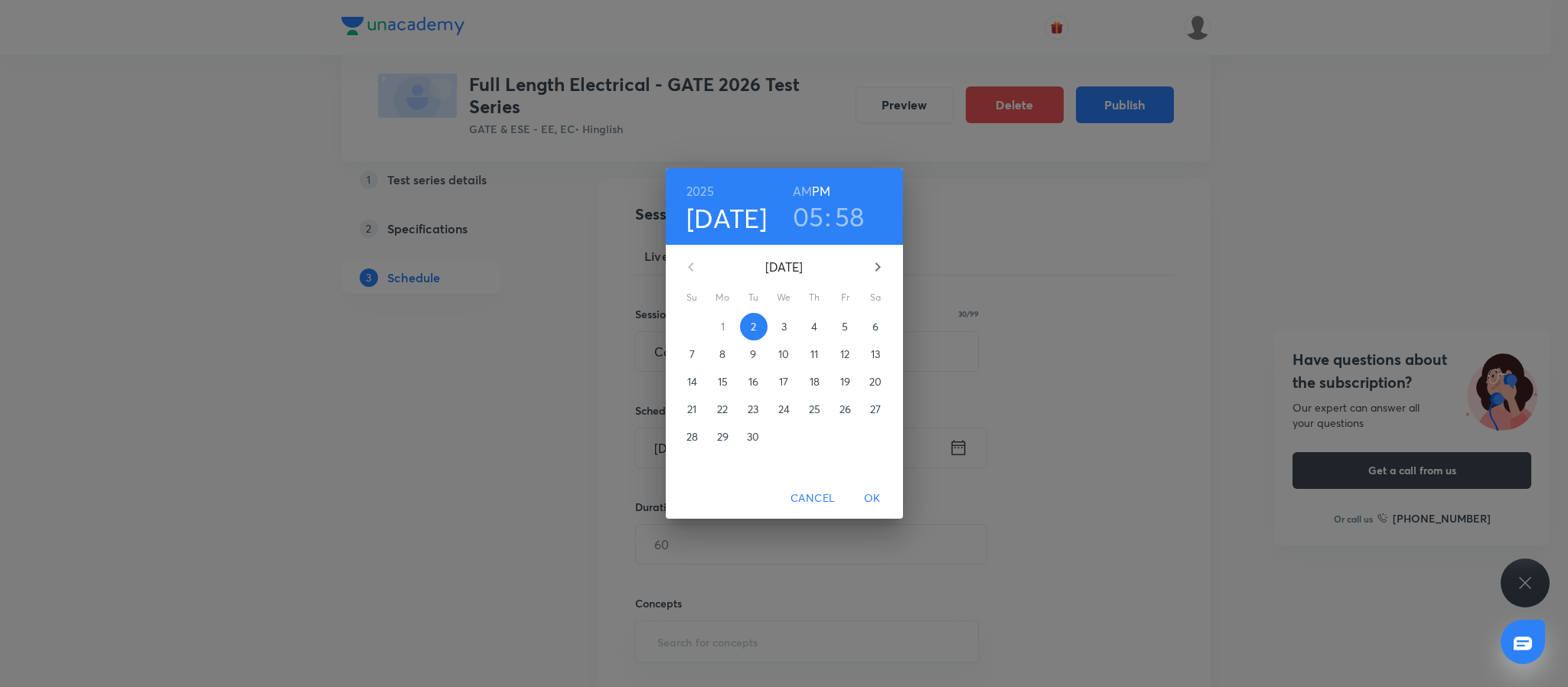
click at [875, 267] on icon "button" at bounding box center [877, 267] width 18 height 18
click at [775, 357] on span "8" at bounding box center [784, 354] width 28 height 16
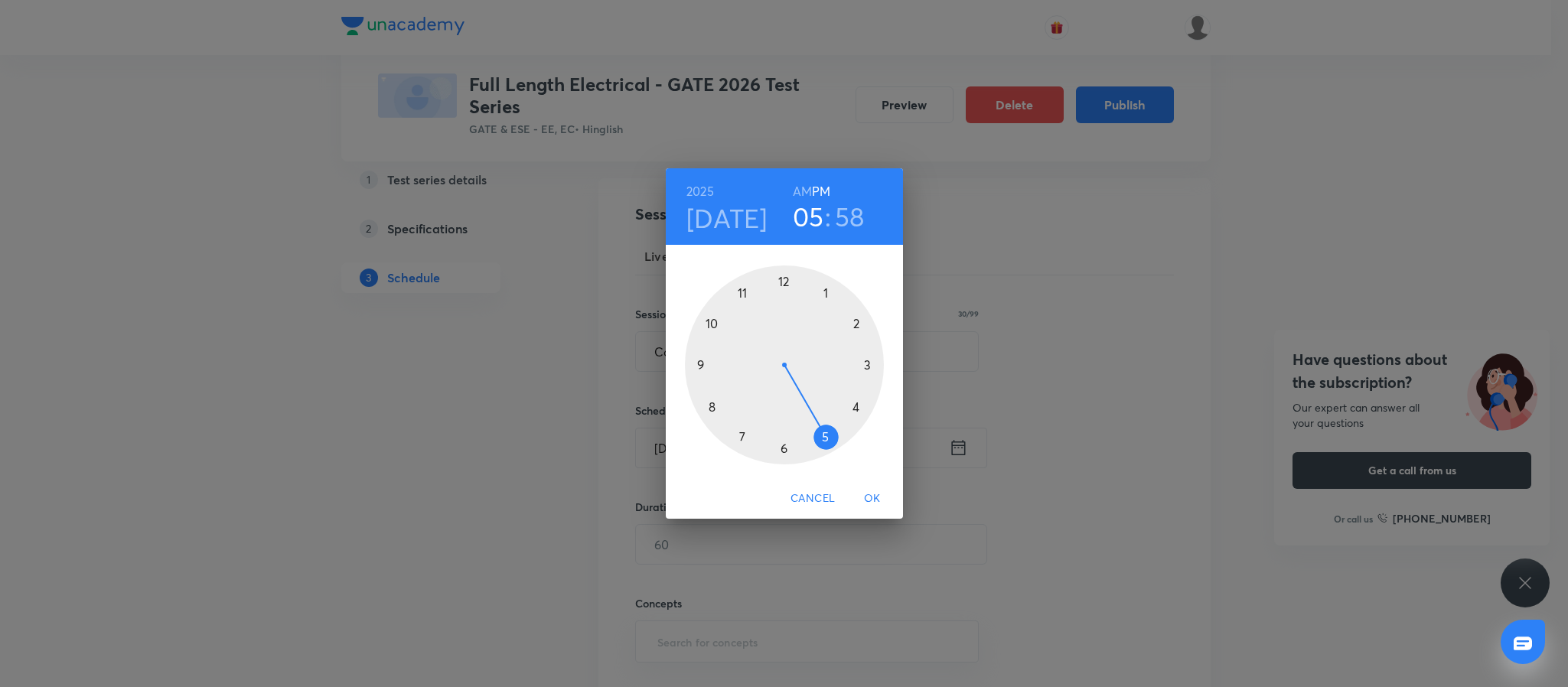
click at [700, 365] on div at bounding box center [784, 365] width 199 height 199
click at [781, 278] on div at bounding box center [784, 365] width 199 height 199
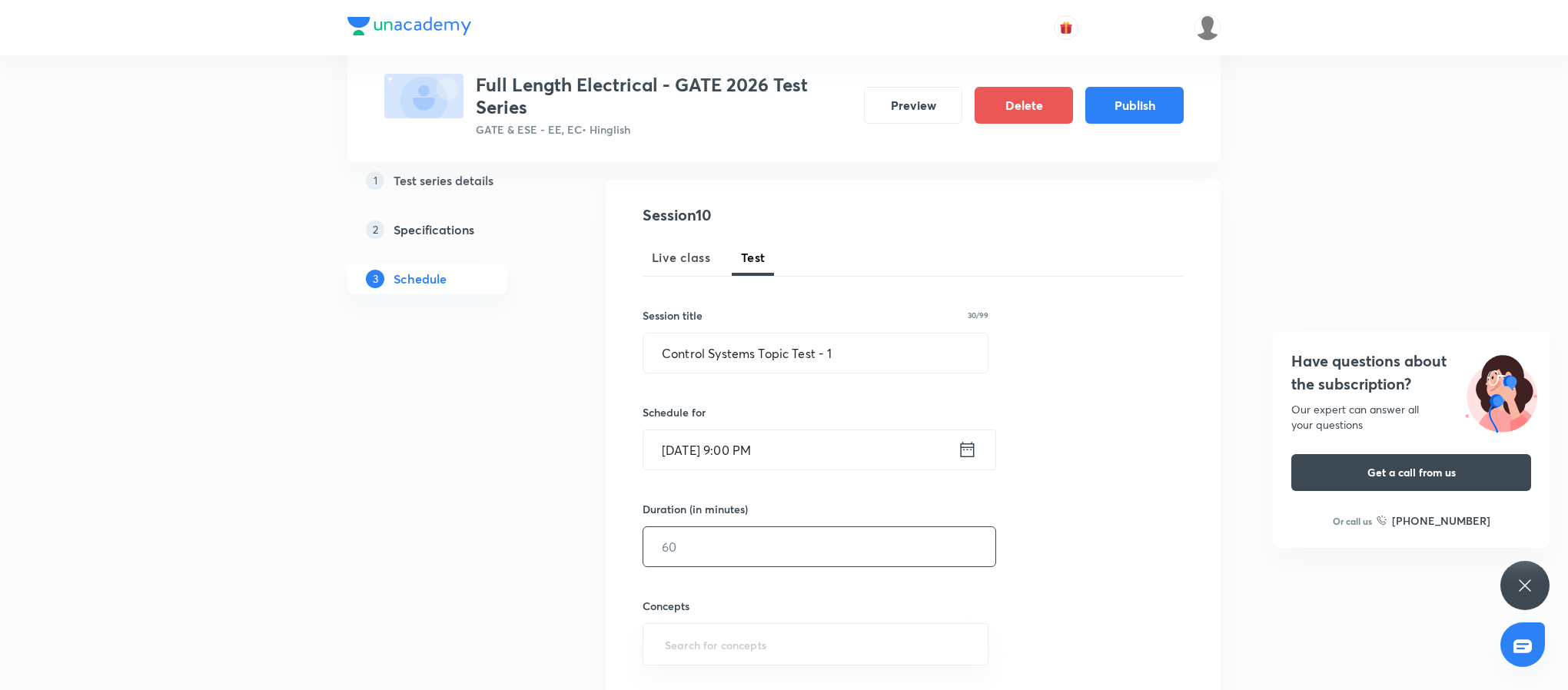
click at [777, 565] on input "text" at bounding box center [819, 547] width 352 height 40
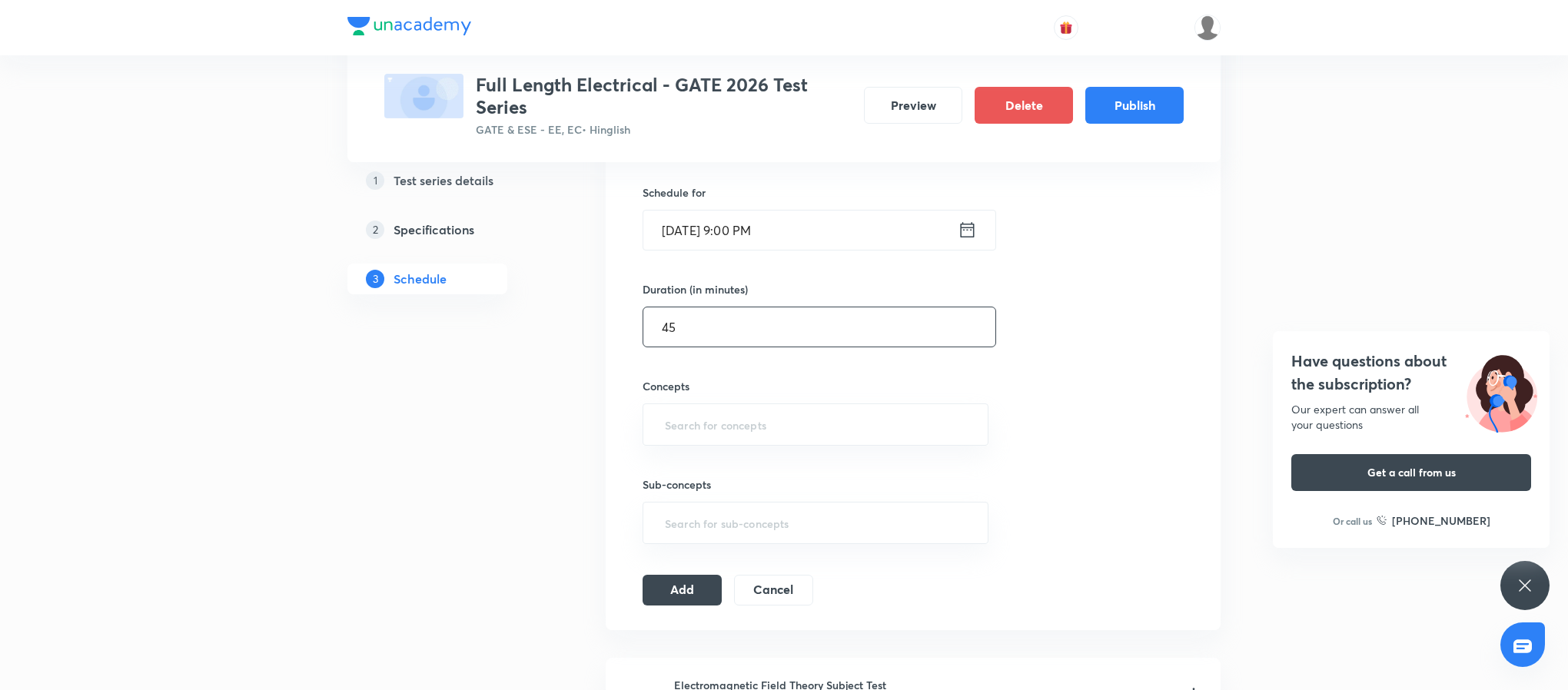
scroll to position [369, 0]
type input "45"
click at [738, 413] on input "text" at bounding box center [815, 423] width 307 height 29
type input ";"
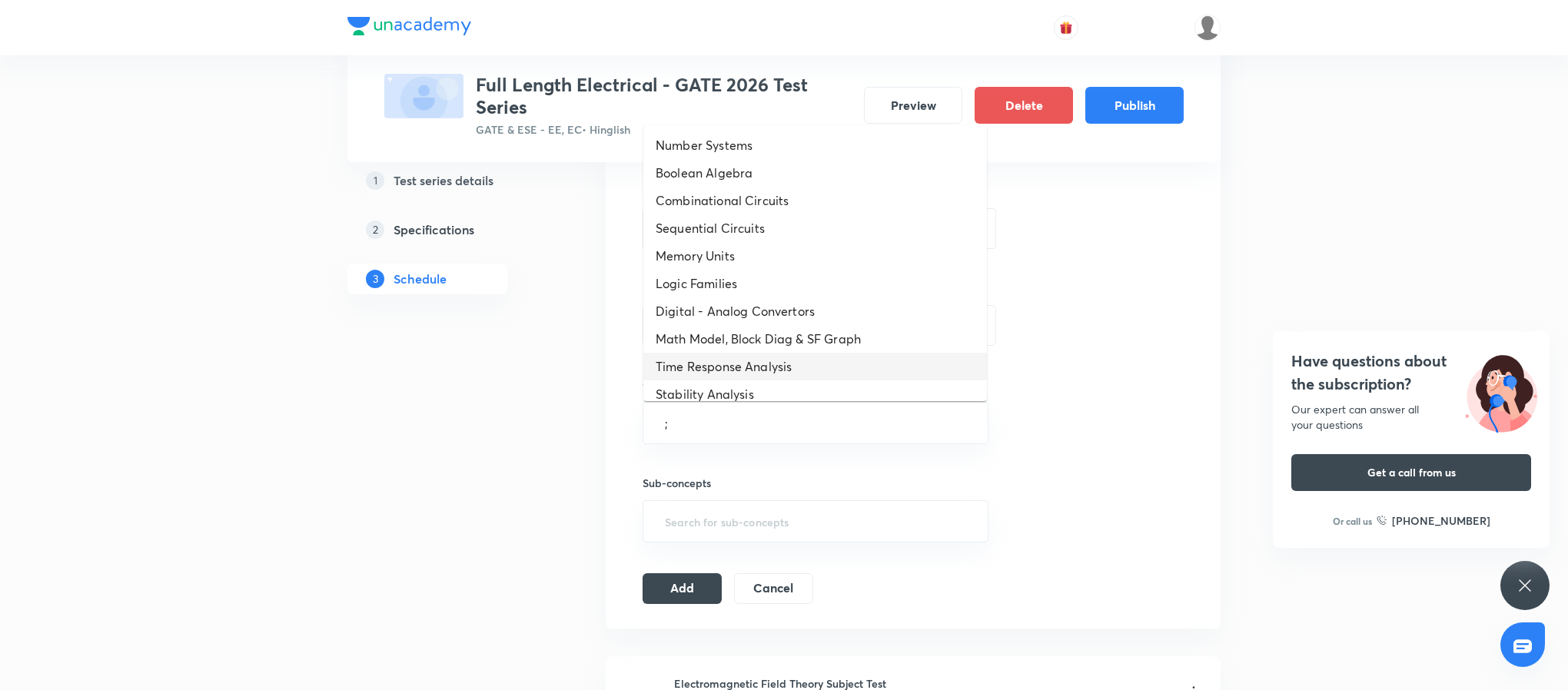
click at [721, 363] on li "Time Response Analysis" at bounding box center [814, 366] width 343 height 28
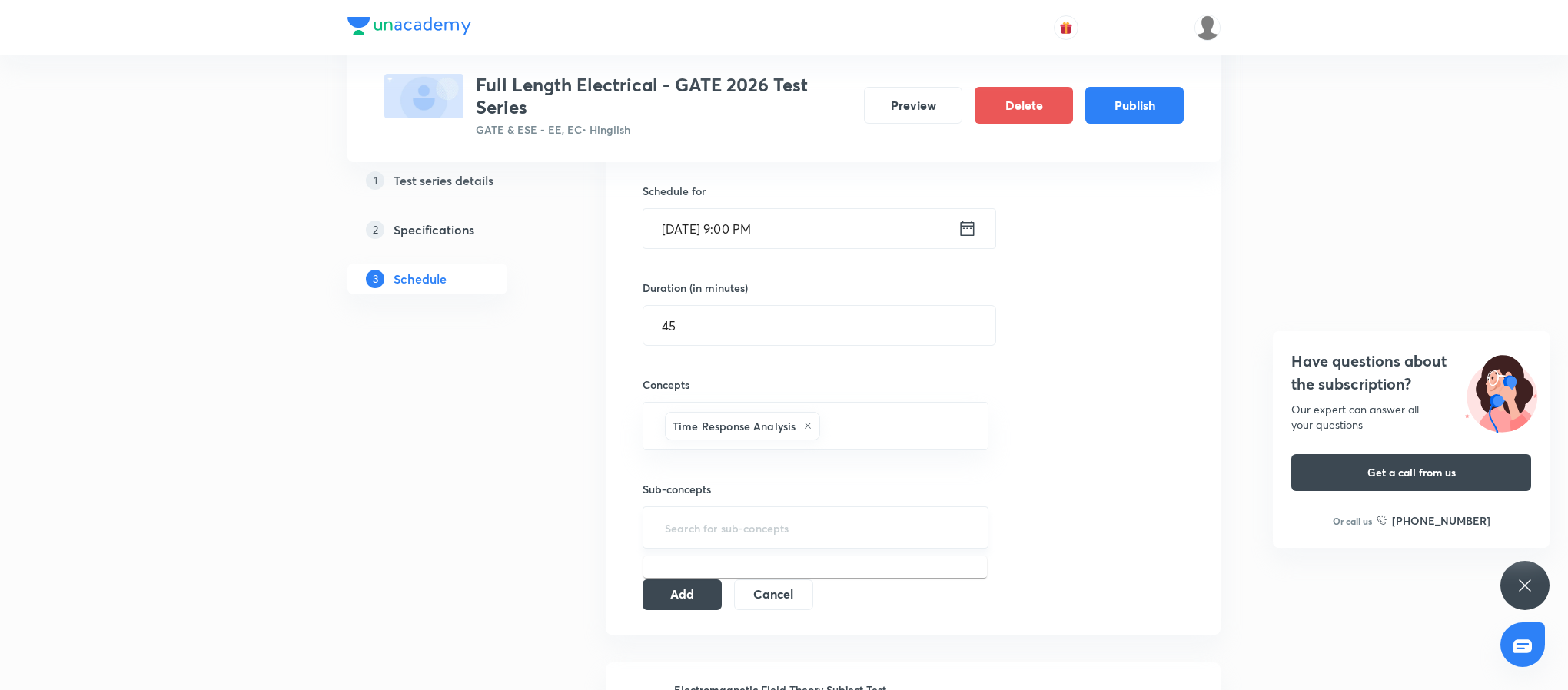
click at [750, 522] on input "text" at bounding box center [815, 528] width 307 height 29
type input ";"
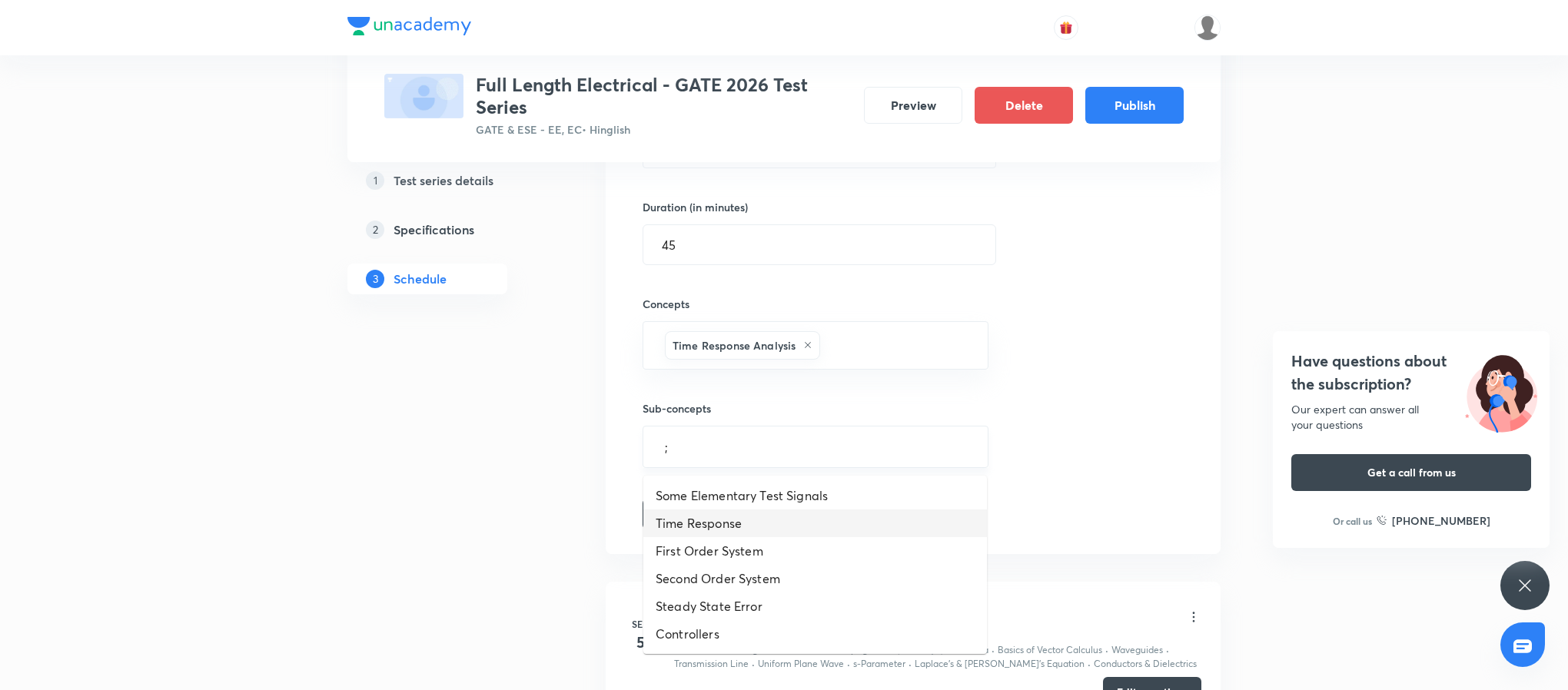
scroll to position [450, 0]
click at [775, 542] on li "First Order System" at bounding box center [814, 551] width 343 height 28
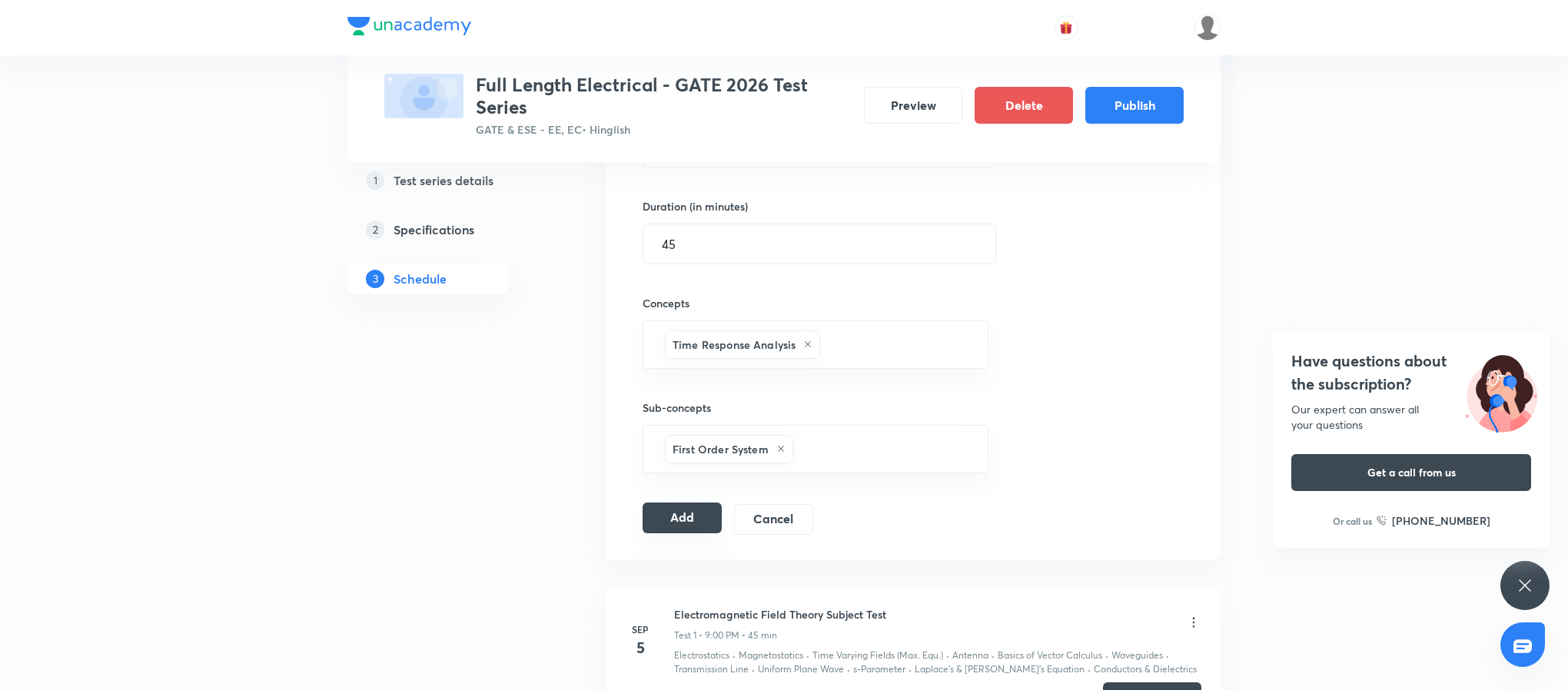
click at [669, 519] on button "Add" at bounding box center [682, 517] width 79 height 30
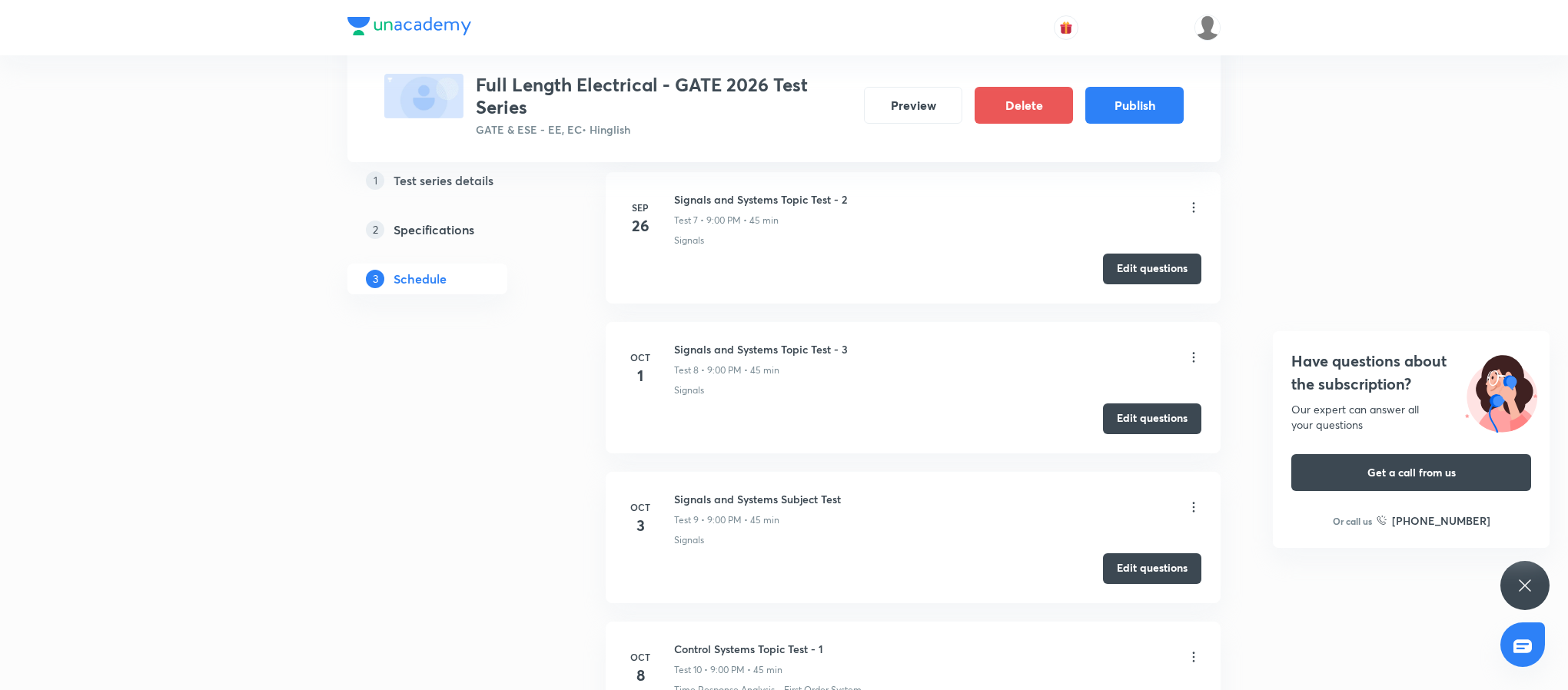
scroll to position [1439, 0]
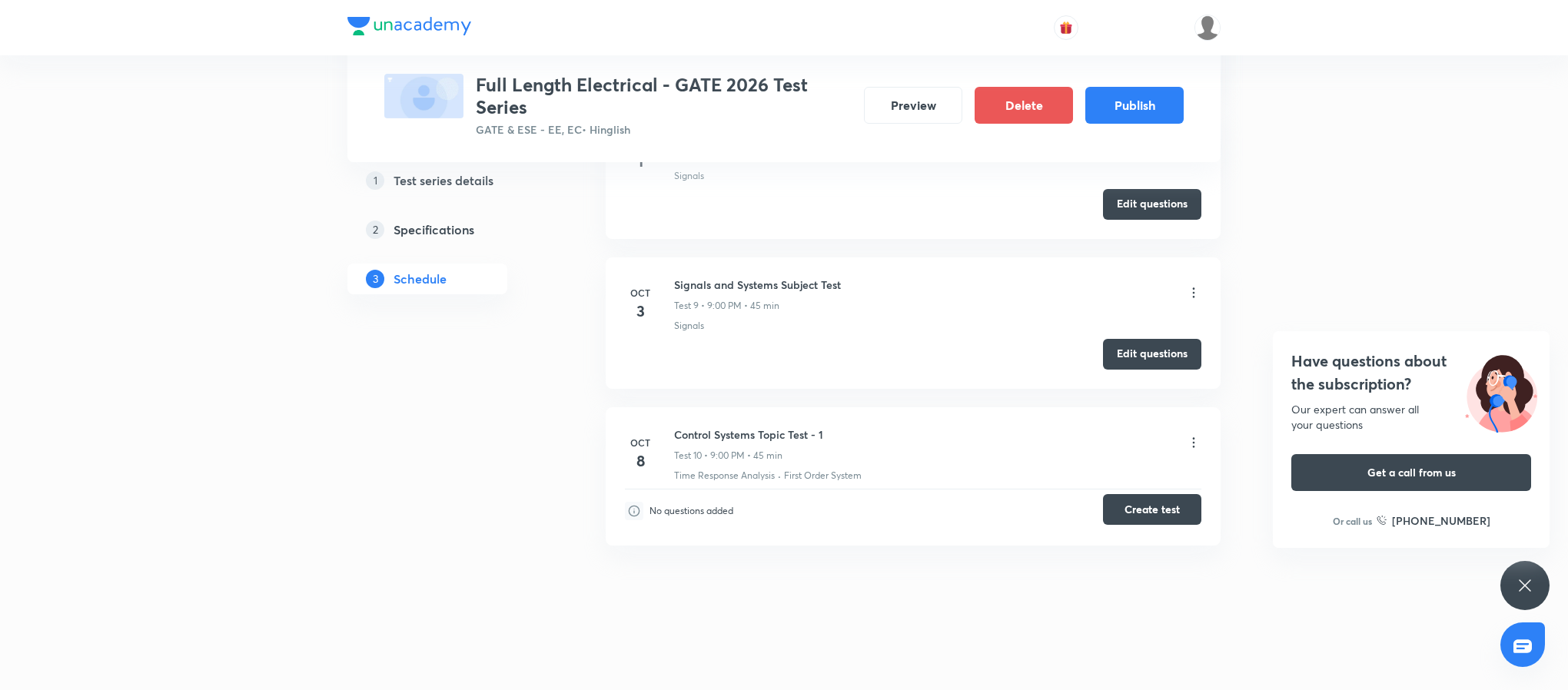
click at [1140, 498] on button "Create test" at bounding box center [1151, 509] width 98 height 30
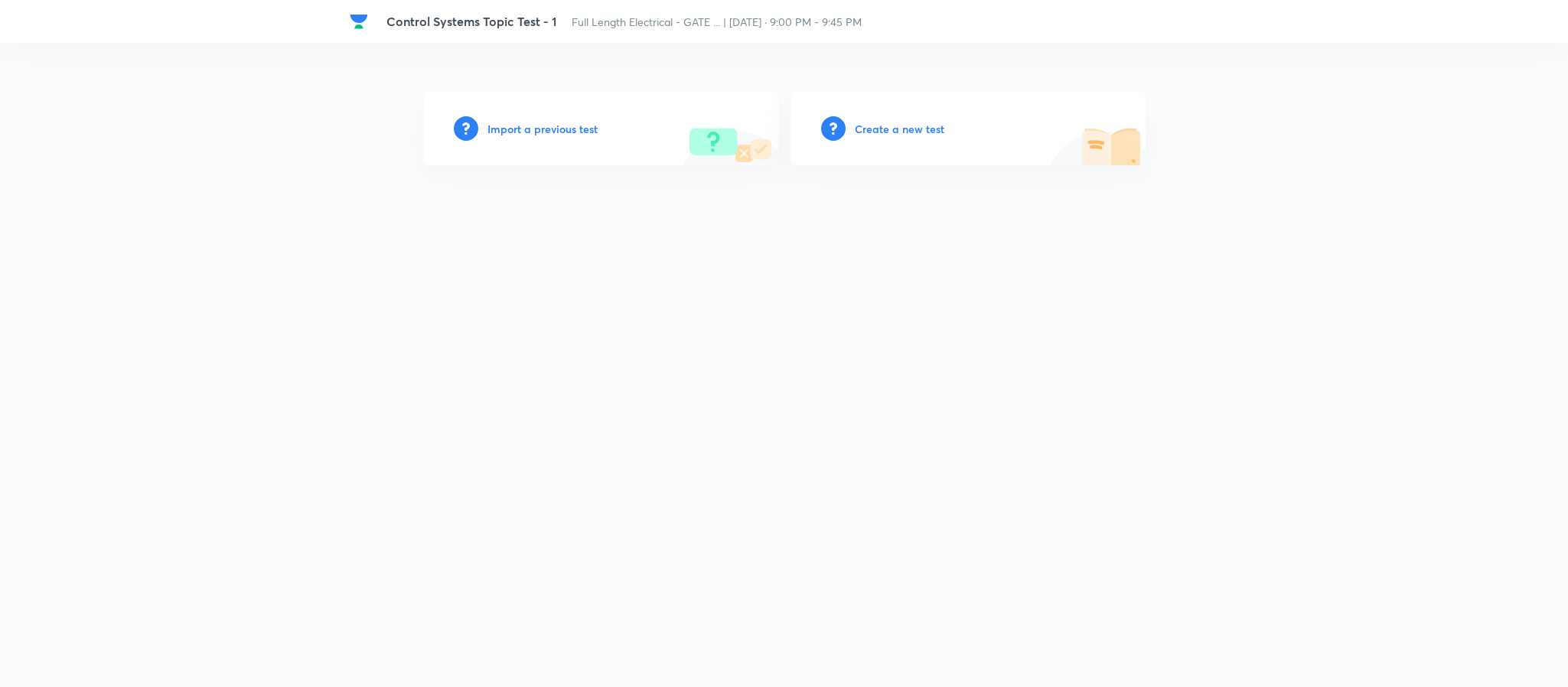
click at [585, 131] on h6 "Import a previous test" at bounding box center [543, 129] width 110 height 16
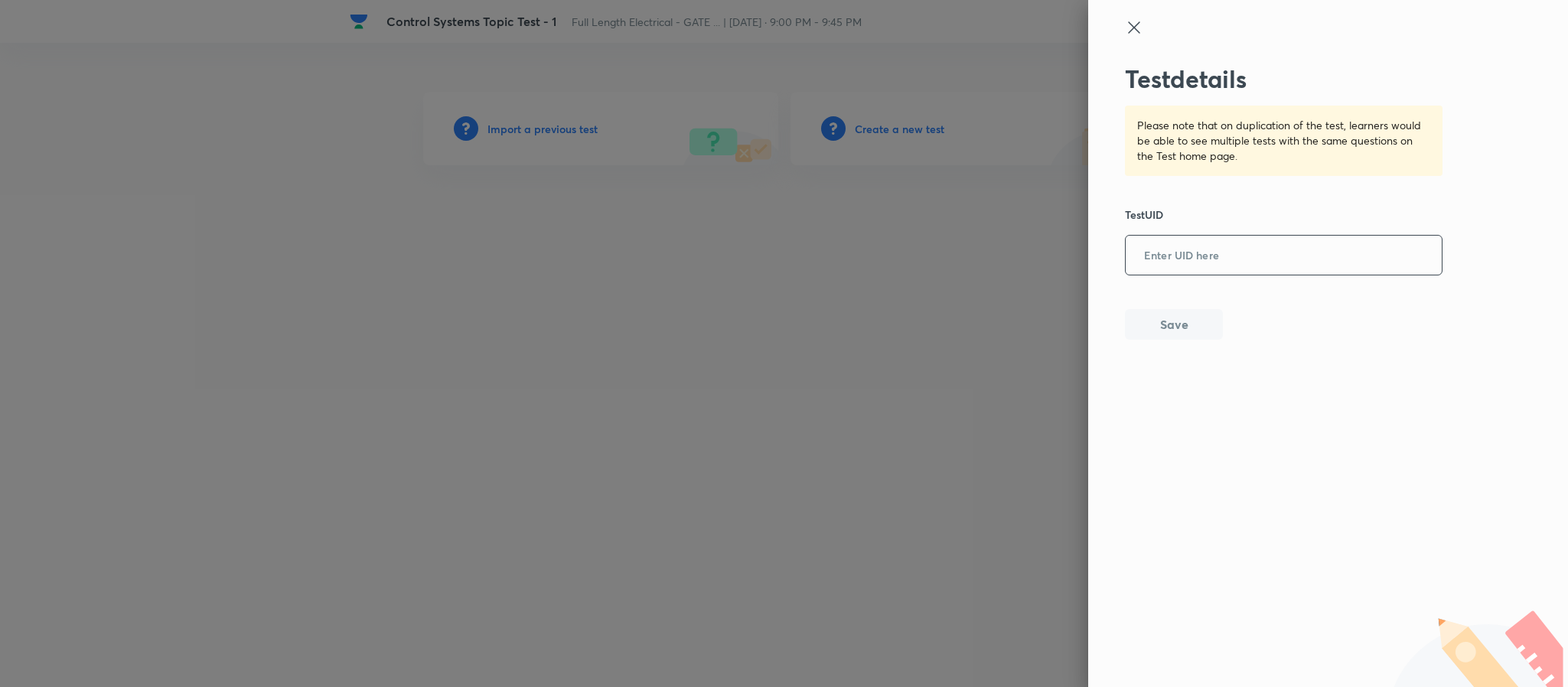
click at [1207, 243] on input "text" at bounding box center [1284, 256] width 316 height 38
paste input "T2VHP4NR18"
type input "T2VHP4NR18"
click at [1180, 330] on button "Save" at bounding box center [1173, 322] width 98 height 30
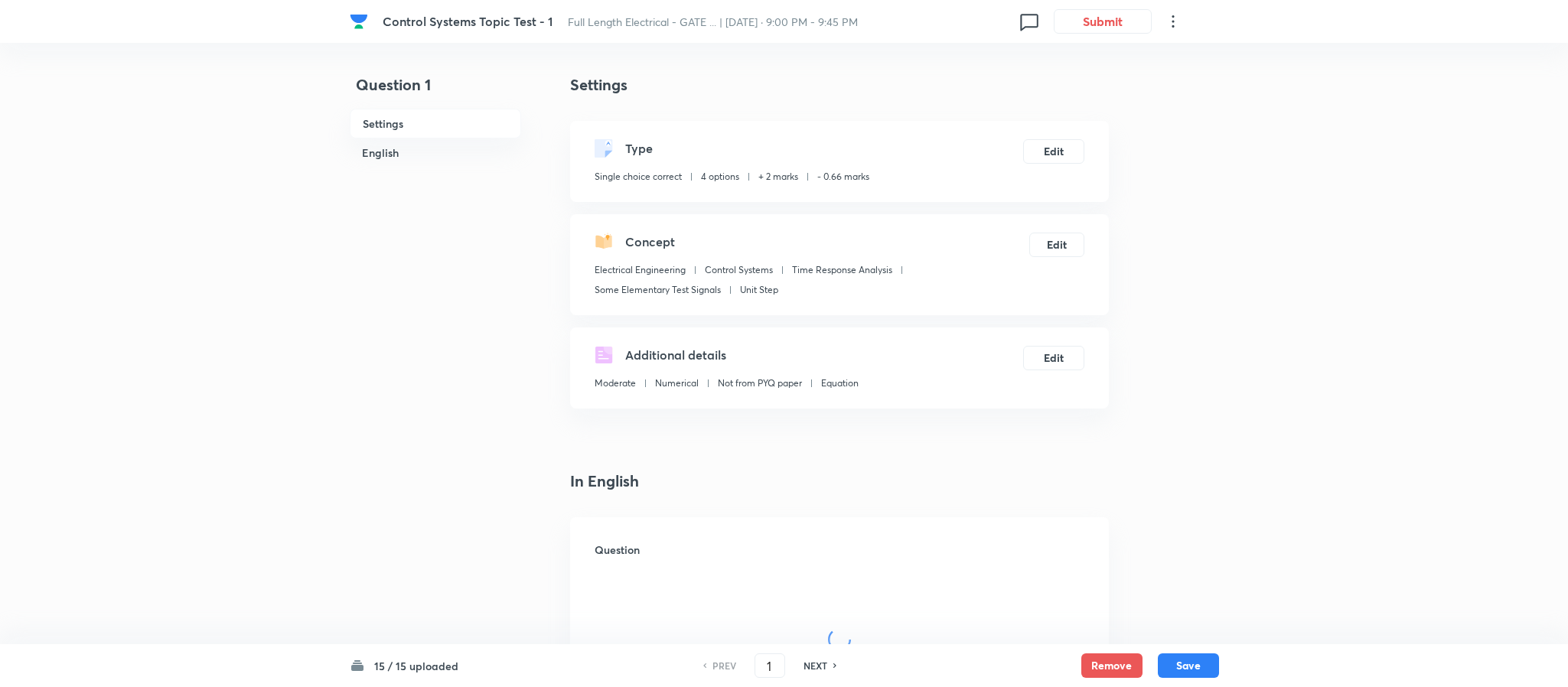
checkbox input "true"
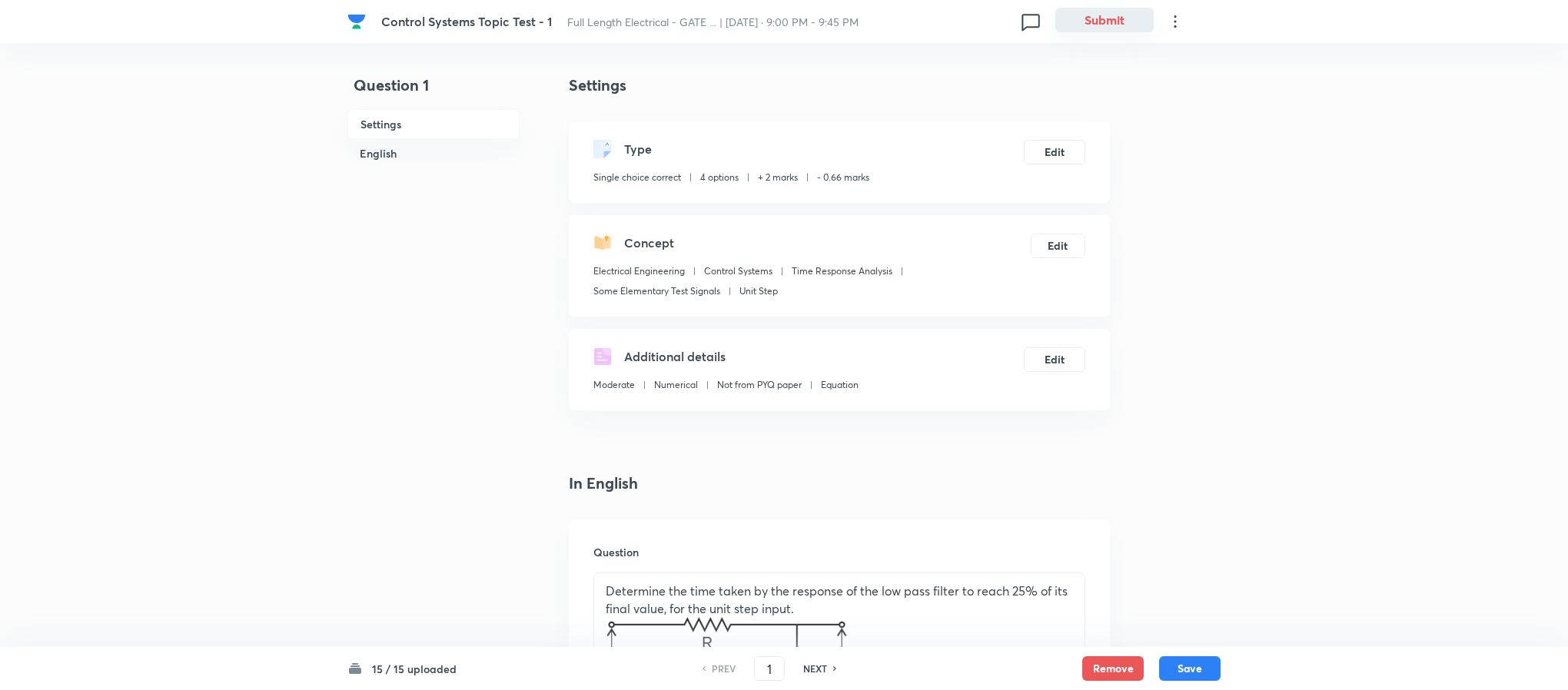
click at [1090, 26] on button "Submit" at bounding box center [1104, 20] width 98 height 25
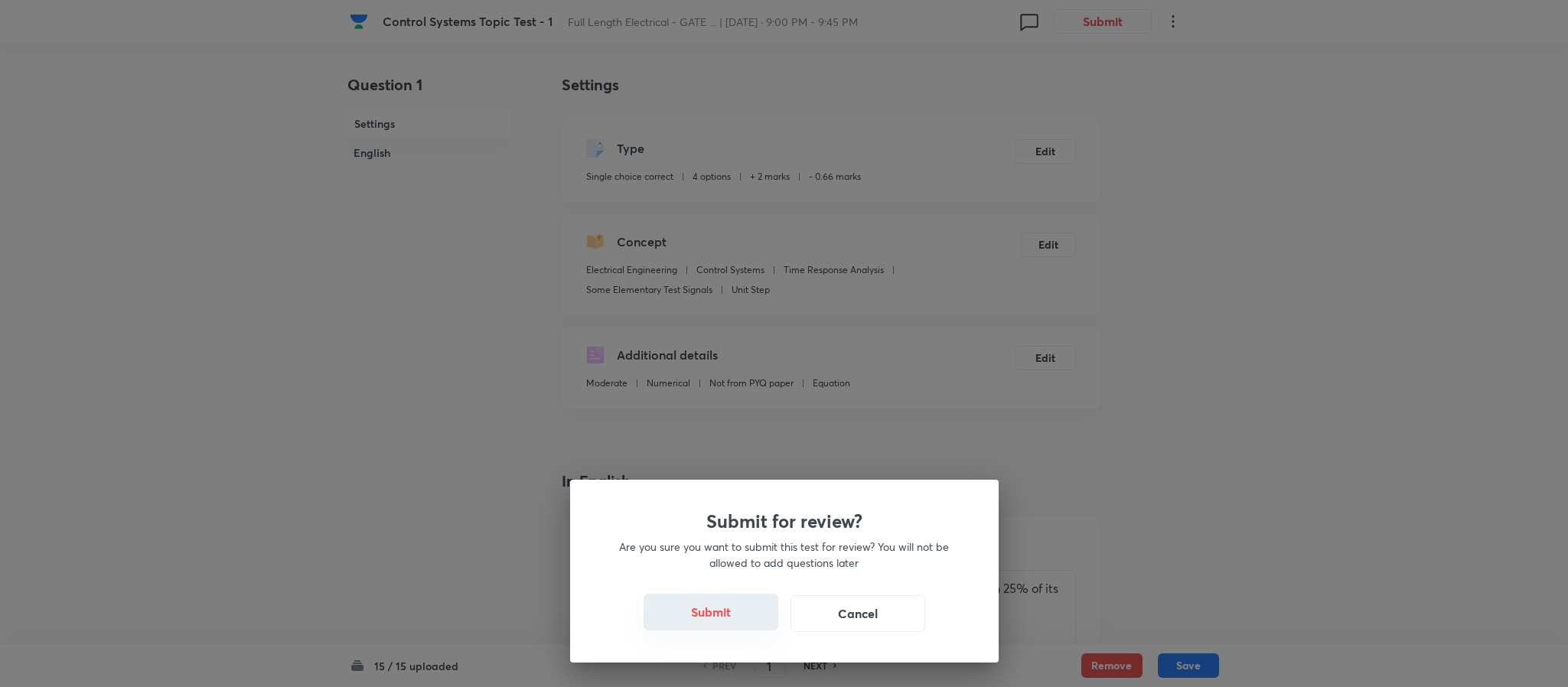
click at [721, 620] on button "Submit" at bounding box center [711, 612] width 134 height 37
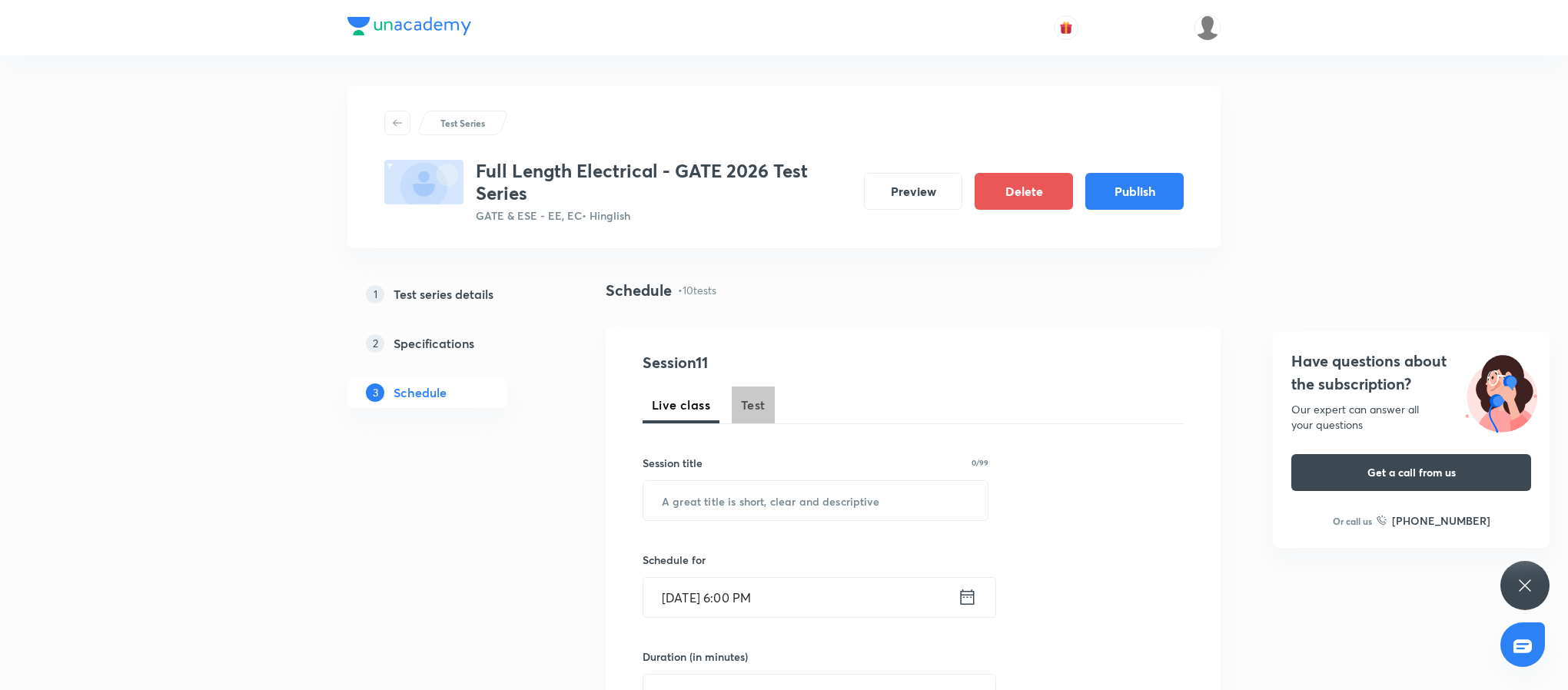
click at [758, 401] on span "Test" at bounding box center [754, 405] width 25 height 18
click at [766, 484] on input "text" at bounding box center [815, 501] width 344 height 40
paste input "Control Systems Topic Test - 2"
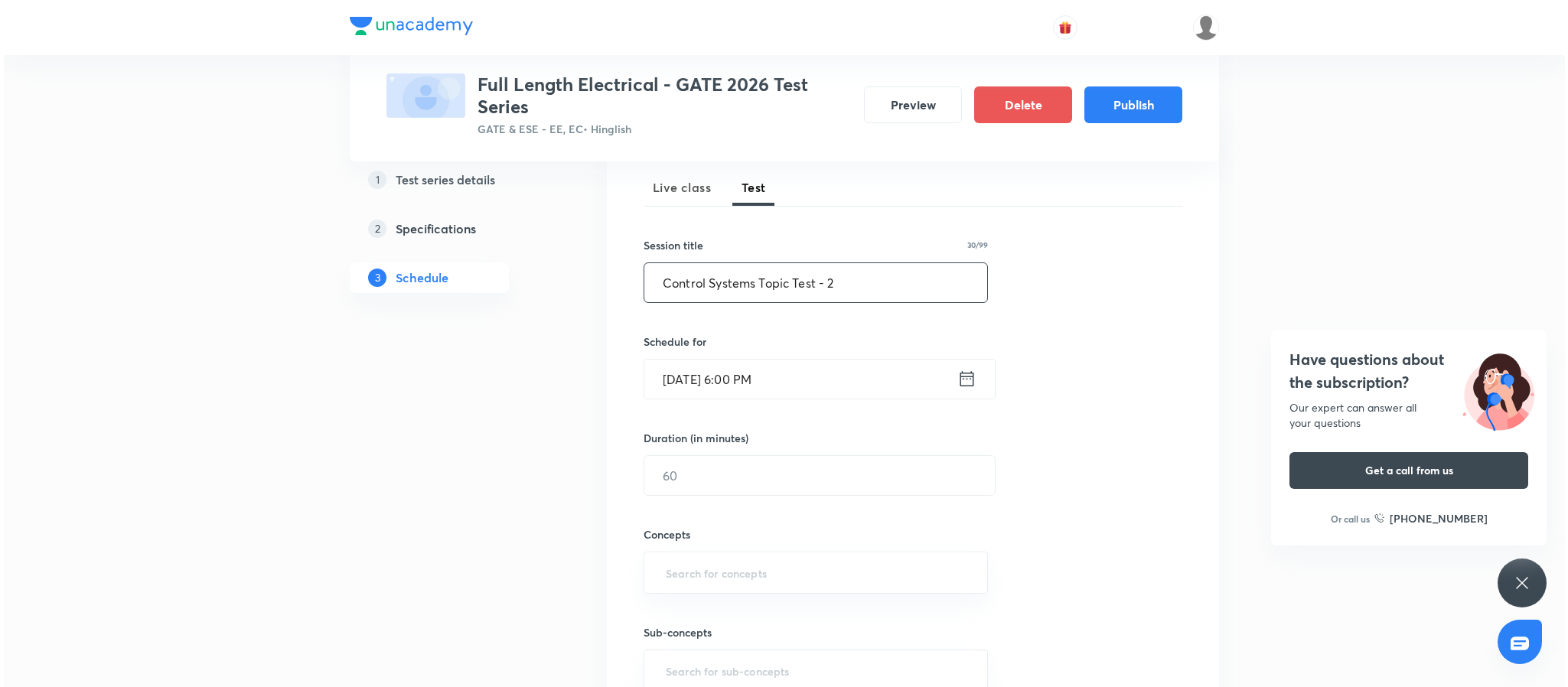
scroll to position [216, 0]
type input "Control Systems Topic Test - 2"
click at [967, 377] on icon at bounding box center [962, 378] width 19 height 21
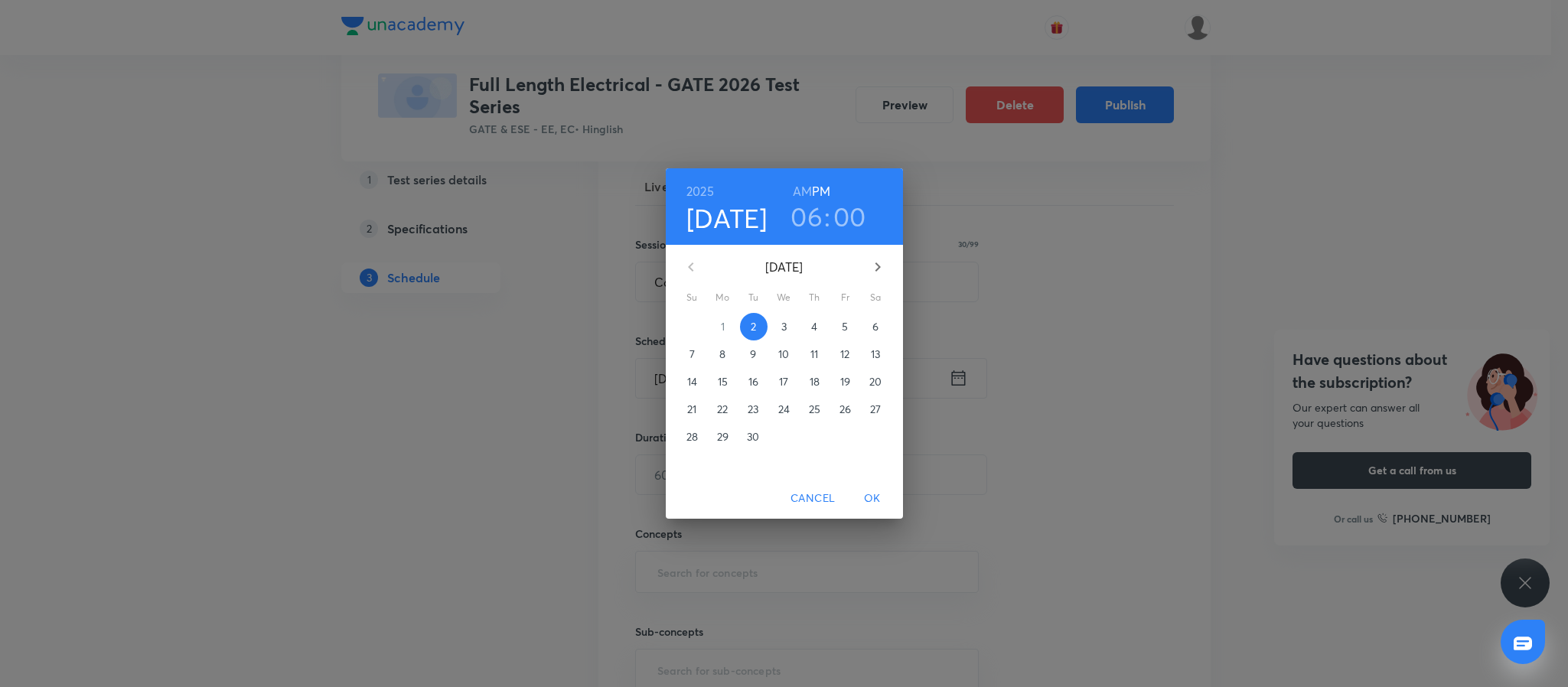
click at [1016, 396] on div "2025 Sep 2 06 : 00 AM PM September 2025 Su Mo Tu We Th Fr Sa 31 1 2 3 4 5 6 7 8…" at bounding box center [784, 344] width 1568 height 687
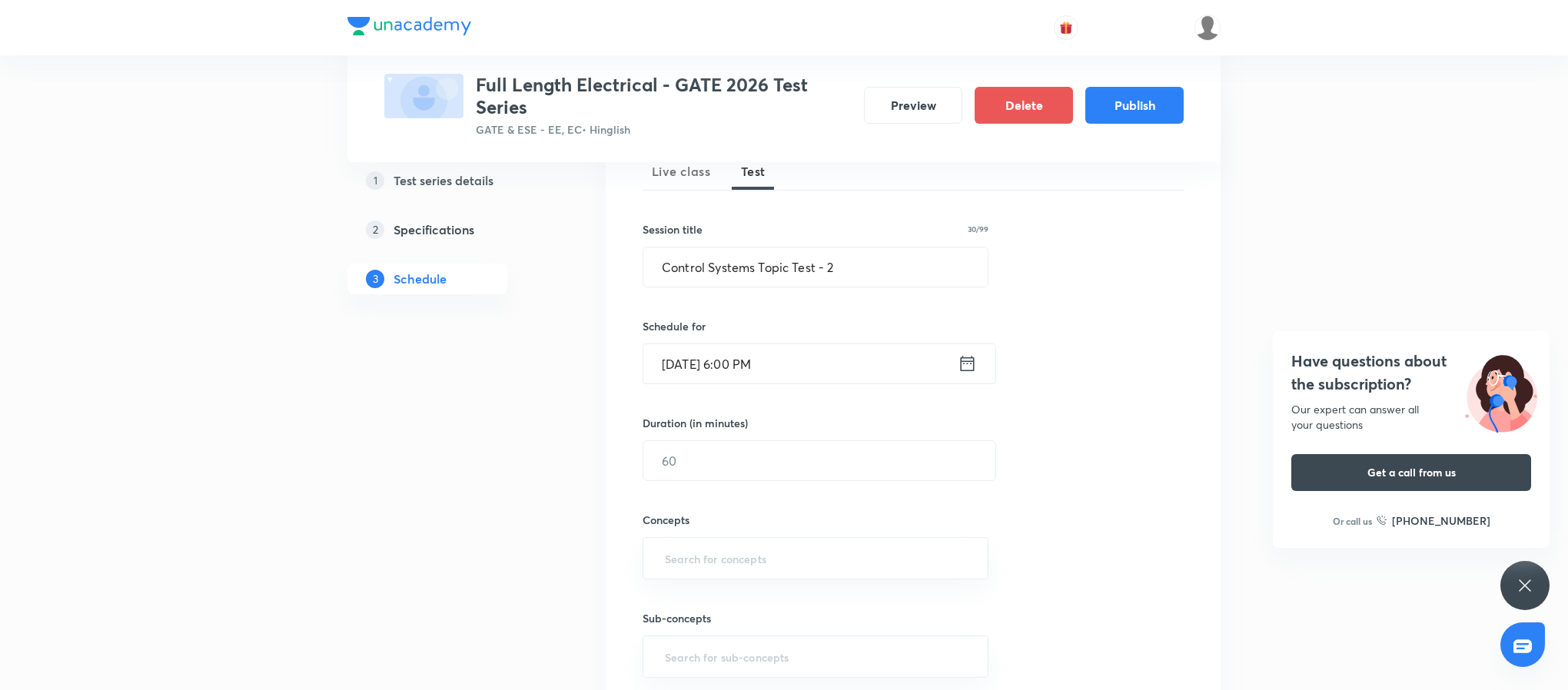
scroll to position [179, 0]
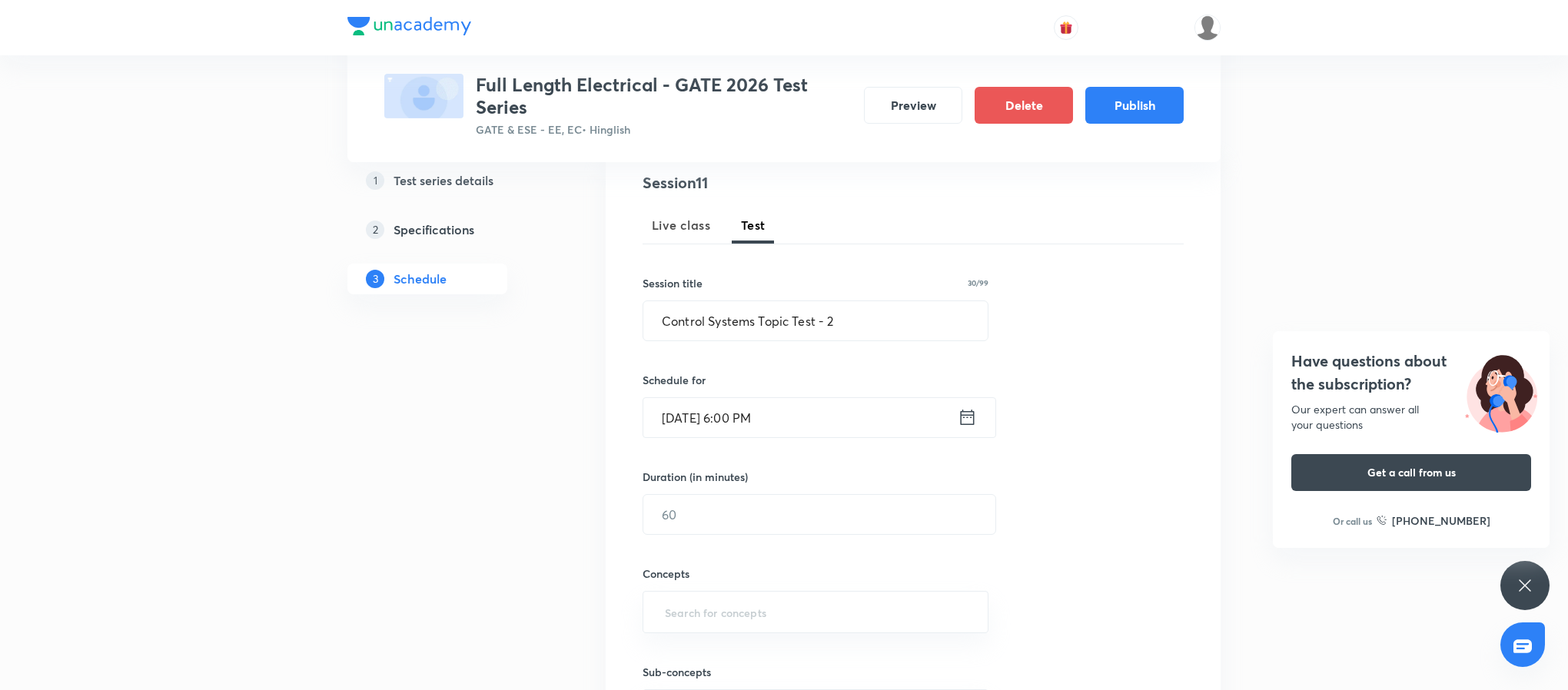
click at [960, 427] on icon at bounding box center [967, 417] width 19 height 21
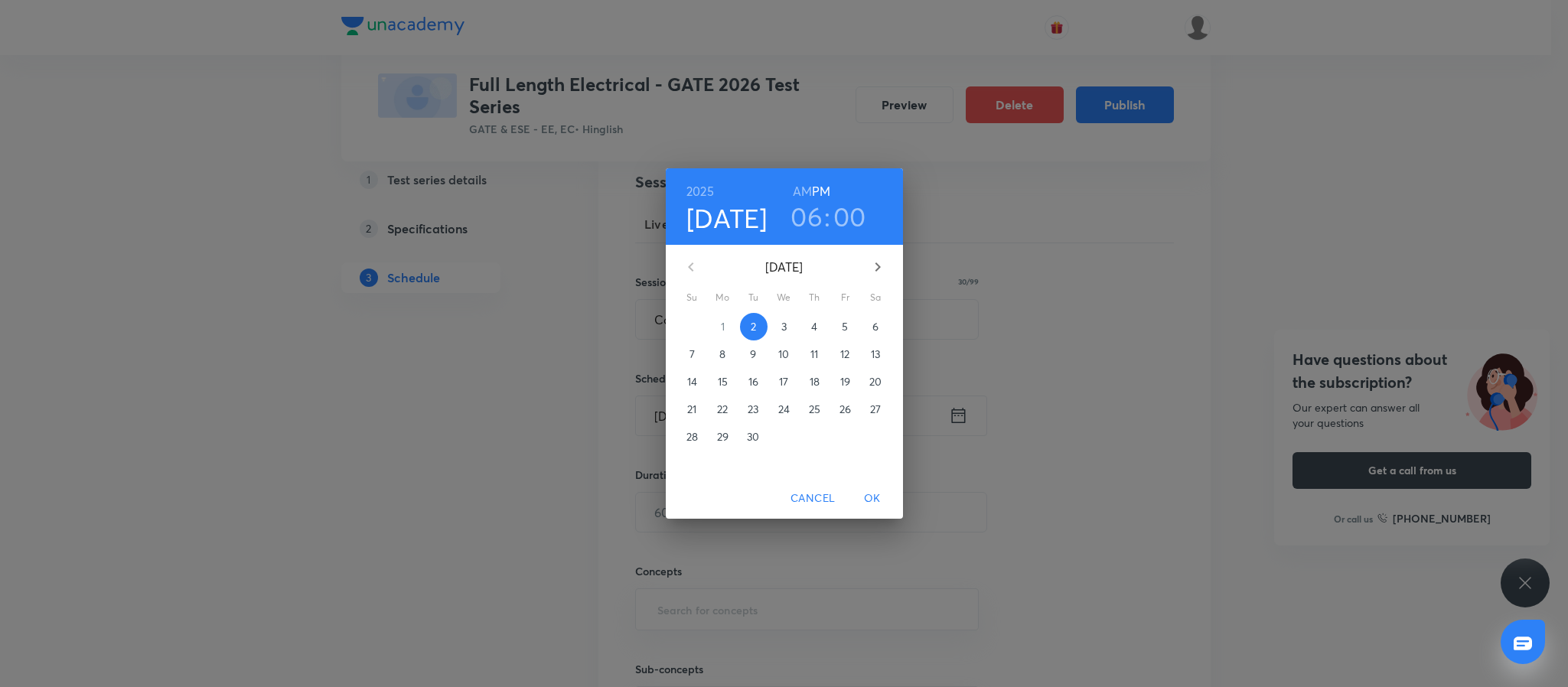
click at [879, 262] on icon "button" at bounding box center [877, 267] width 18 height 18
click at [843, 357] on p "10" at bounding box center [844, 354] width 11 height 16
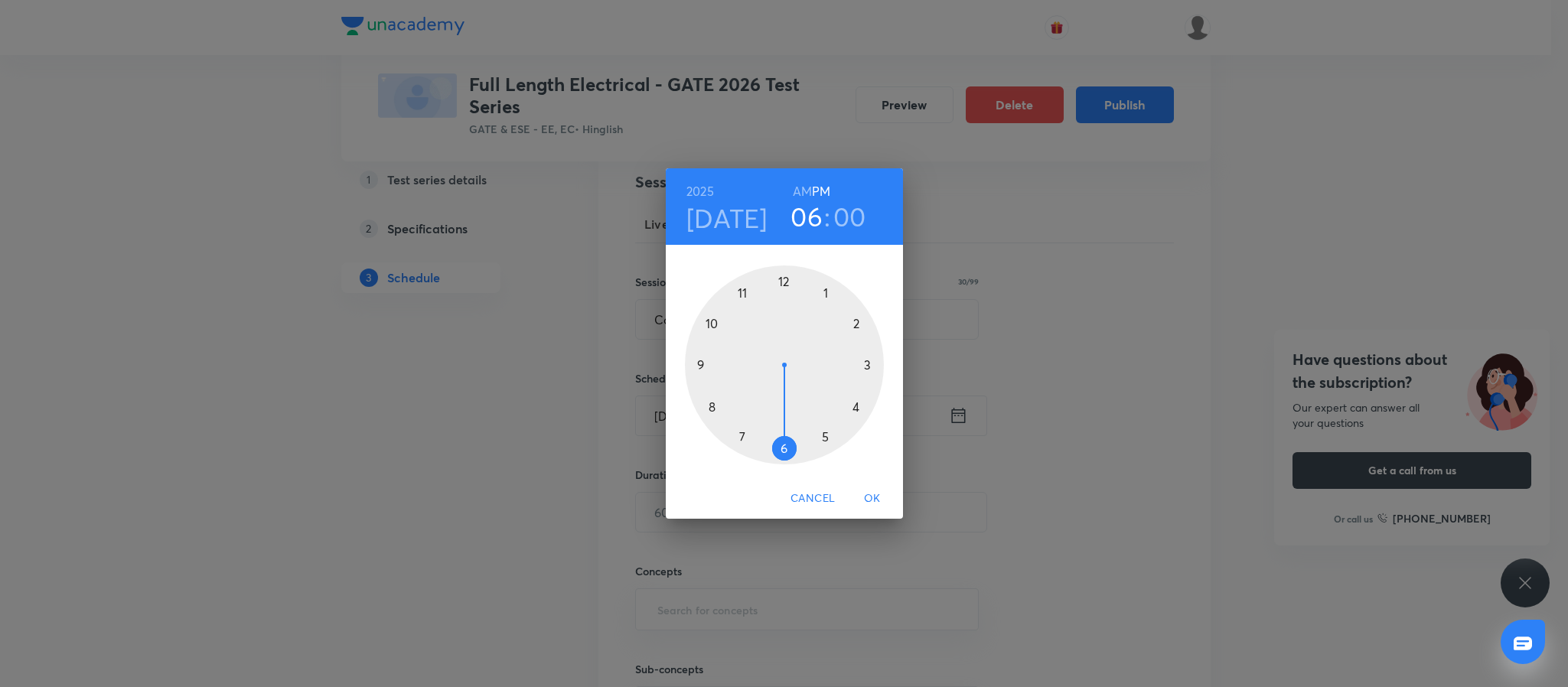
click at [703, 366] on div at bounding box center [784, 365] width 199 height 199
click at [866, 491] on span "OK" at bounding box center [872, 498] width 37 height 19
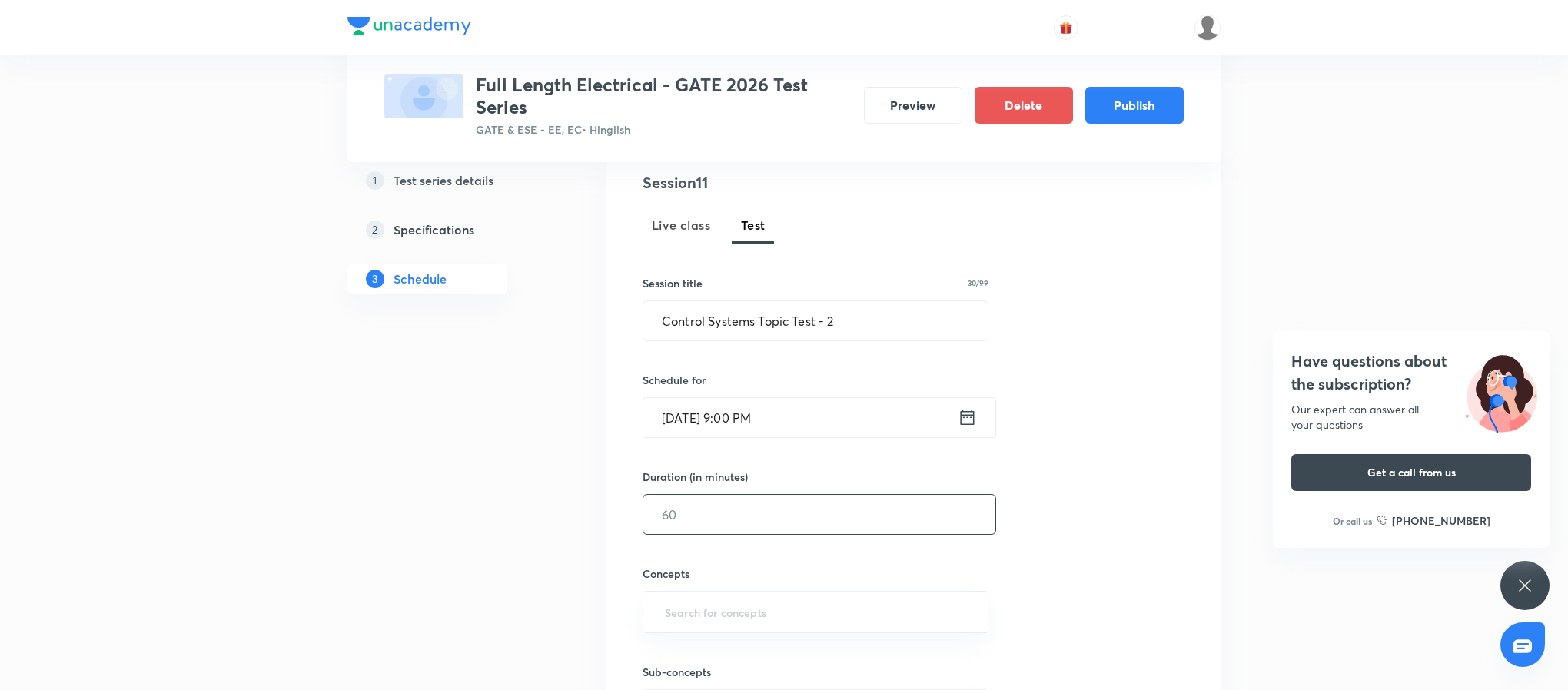
click at [782, 494] on div "​" at bounding box center [819, 514] width 353 height 40
click at [813, 594] on div "​" at bounding box center [815, 612] width 346 height 42
type input "45"
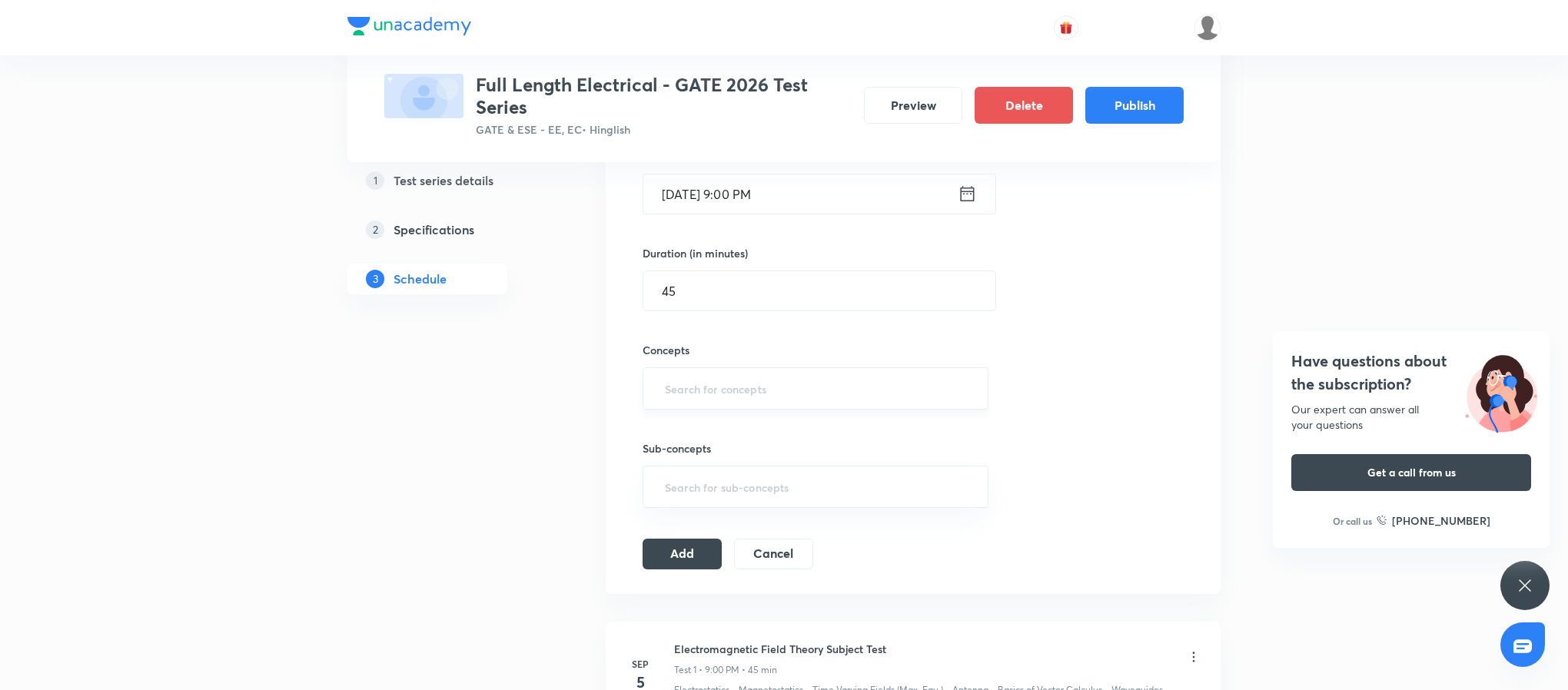
scroll to position [404, 0]
type input ";"
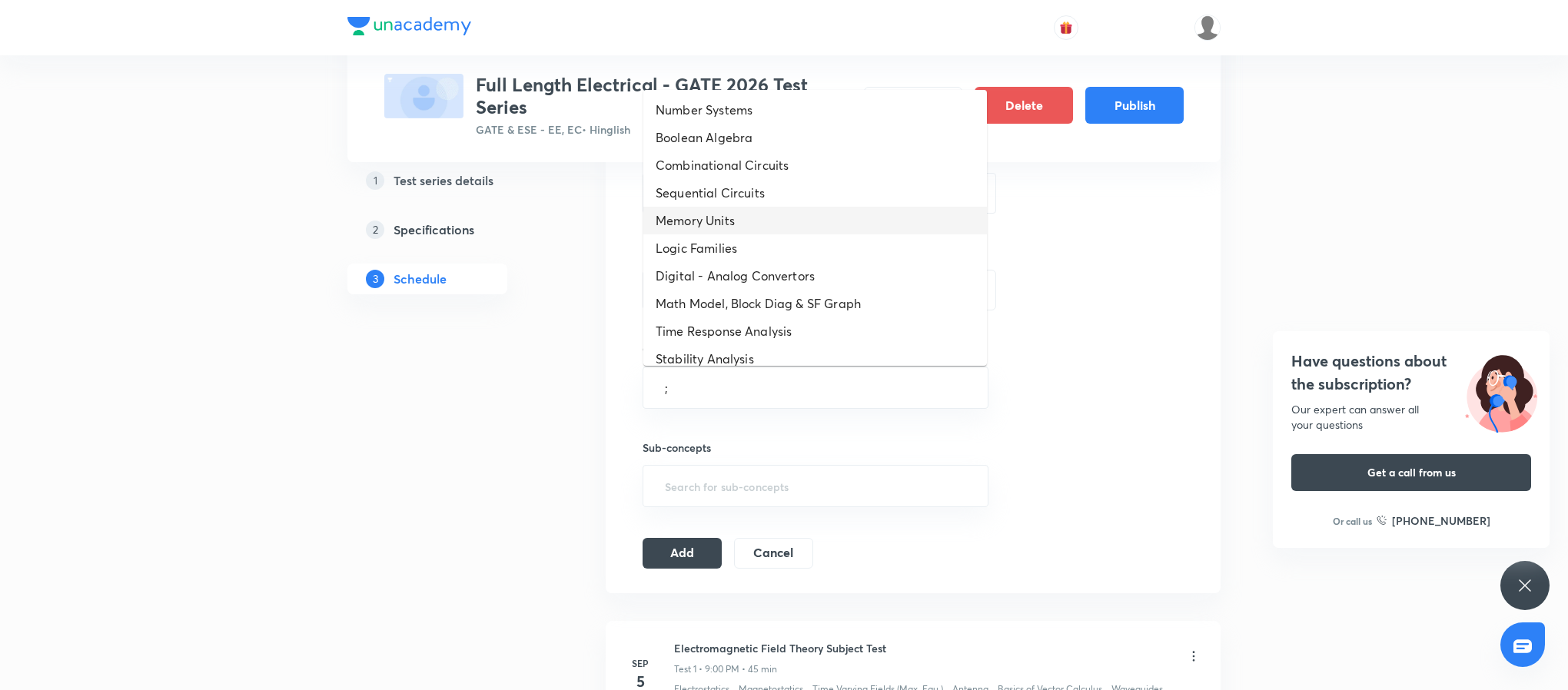
click at [754, 207] on li "Memory Units" at bounding box center [814, 221] width 343 height 28
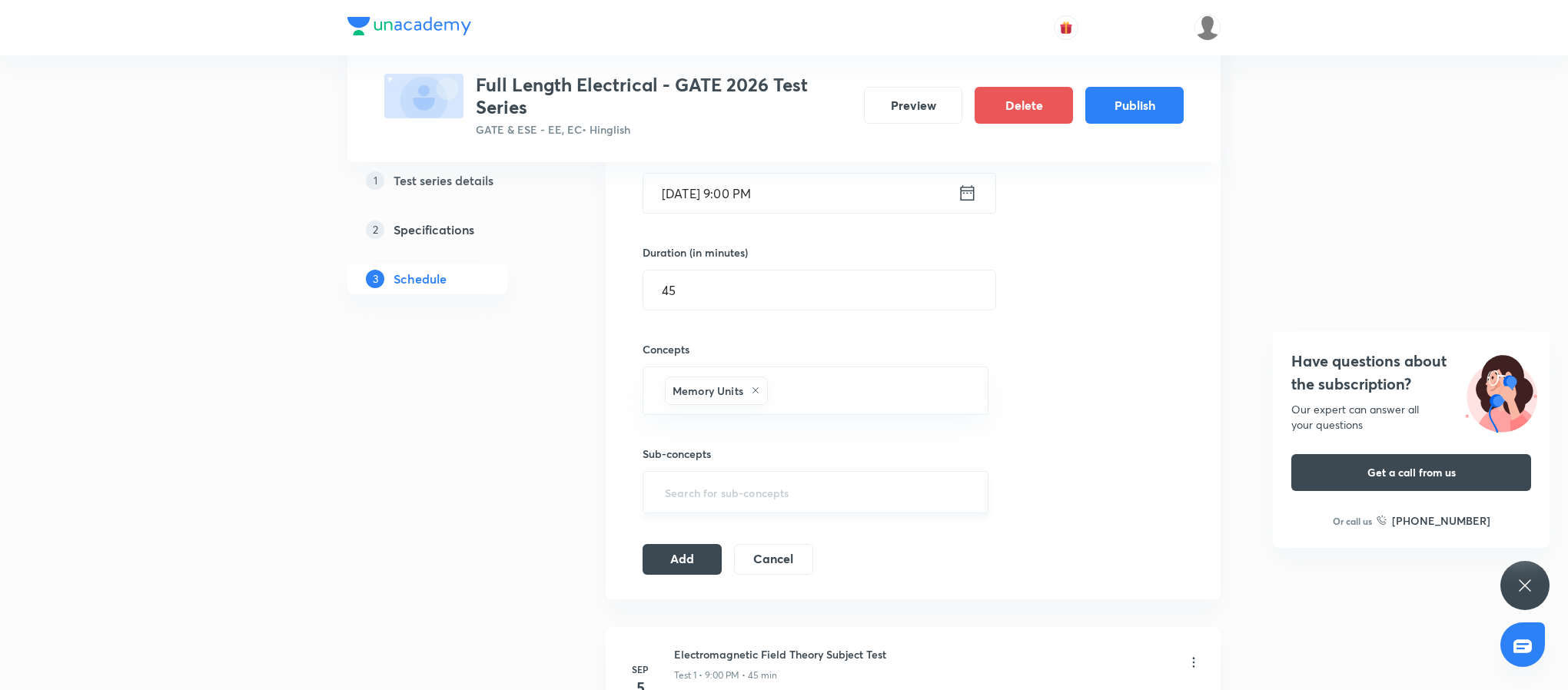
click at [758, 514] on div "​" at bounding box center [815, 492] width 346 height 42
type input ";"
click at [777, 545] on li "ROM , SRAM ,DRAM, EPROM" at bounding box center [814, 541] width 343 height 28
click at [692, 565] on button "Add" at bounding box center [682, 563] width 79 height 30
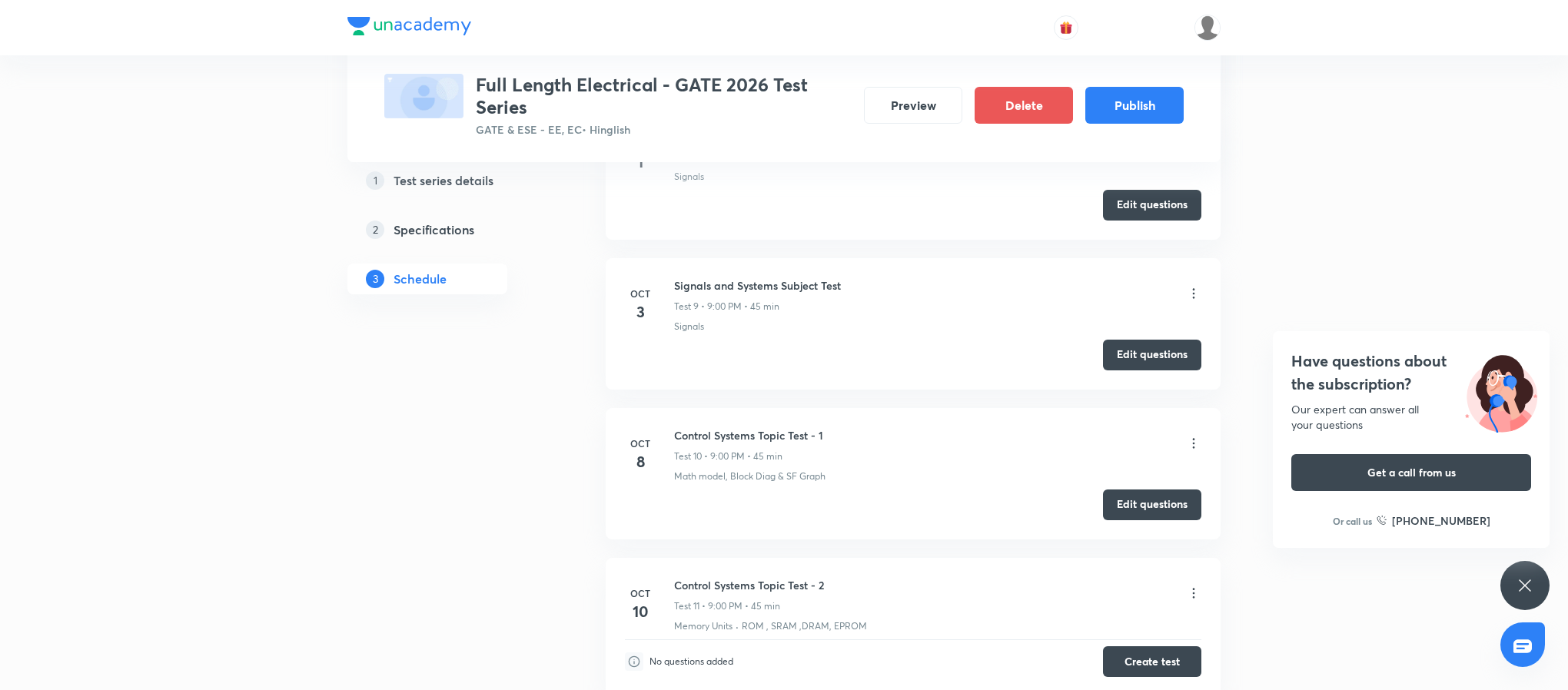
scroll to position [1591, 0]
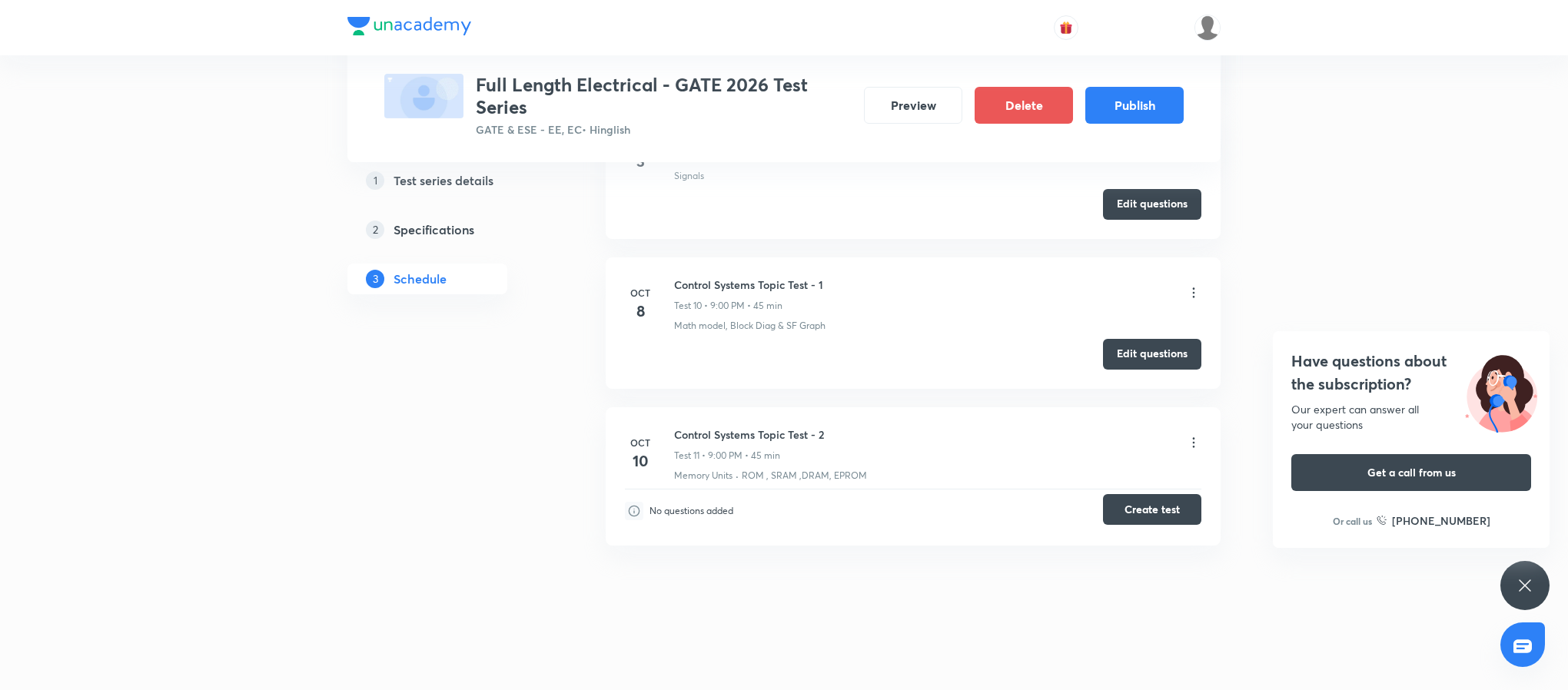
click at [1149, 516] on button "Create test" at bounding box center [1151, 509] width 98 height 30
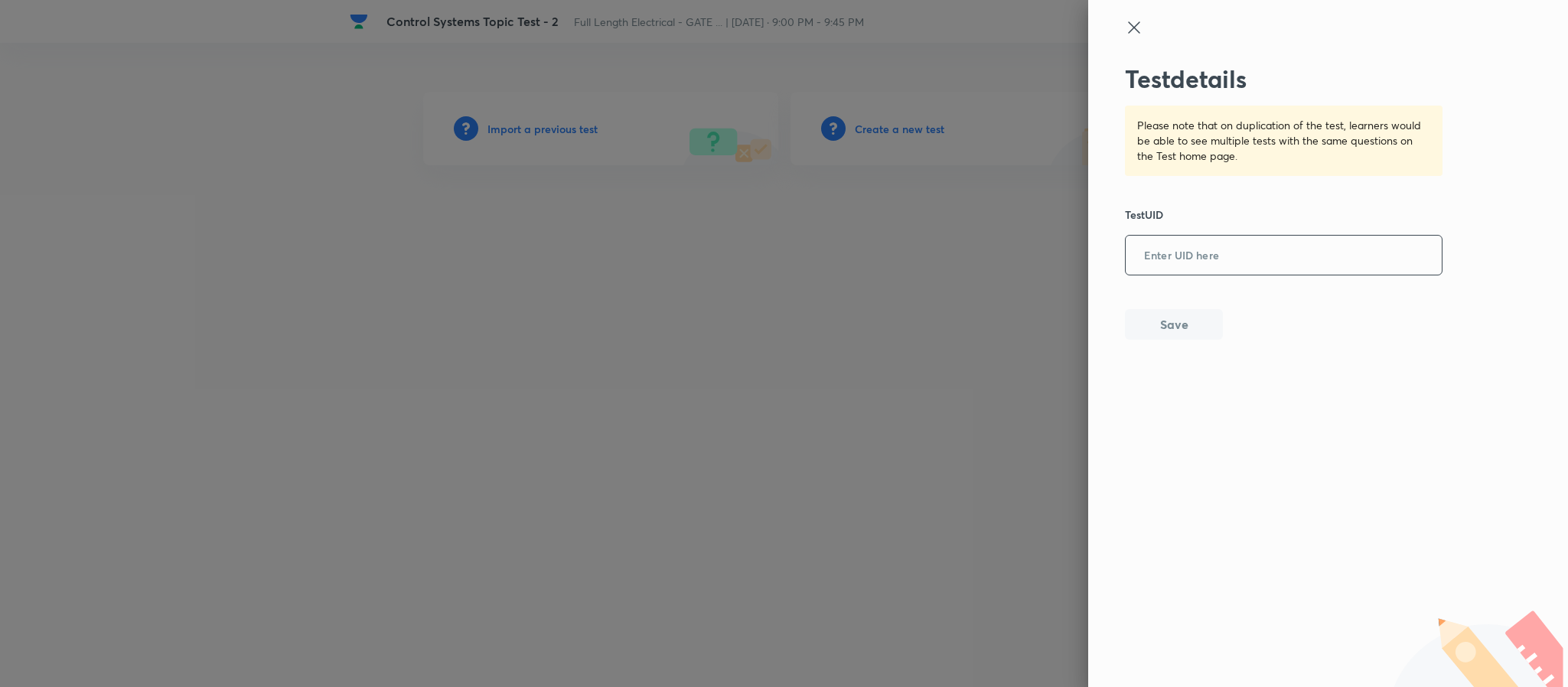
click at [1234, 248] on input "text" at bounding box center [1284, 256] width 316 height 38
paste input "6GWBS1W891"
type input "6GWBS1W891"
click at [1182, 310] on button "Save" at bounding box center [1173, 322] width 98 height 30
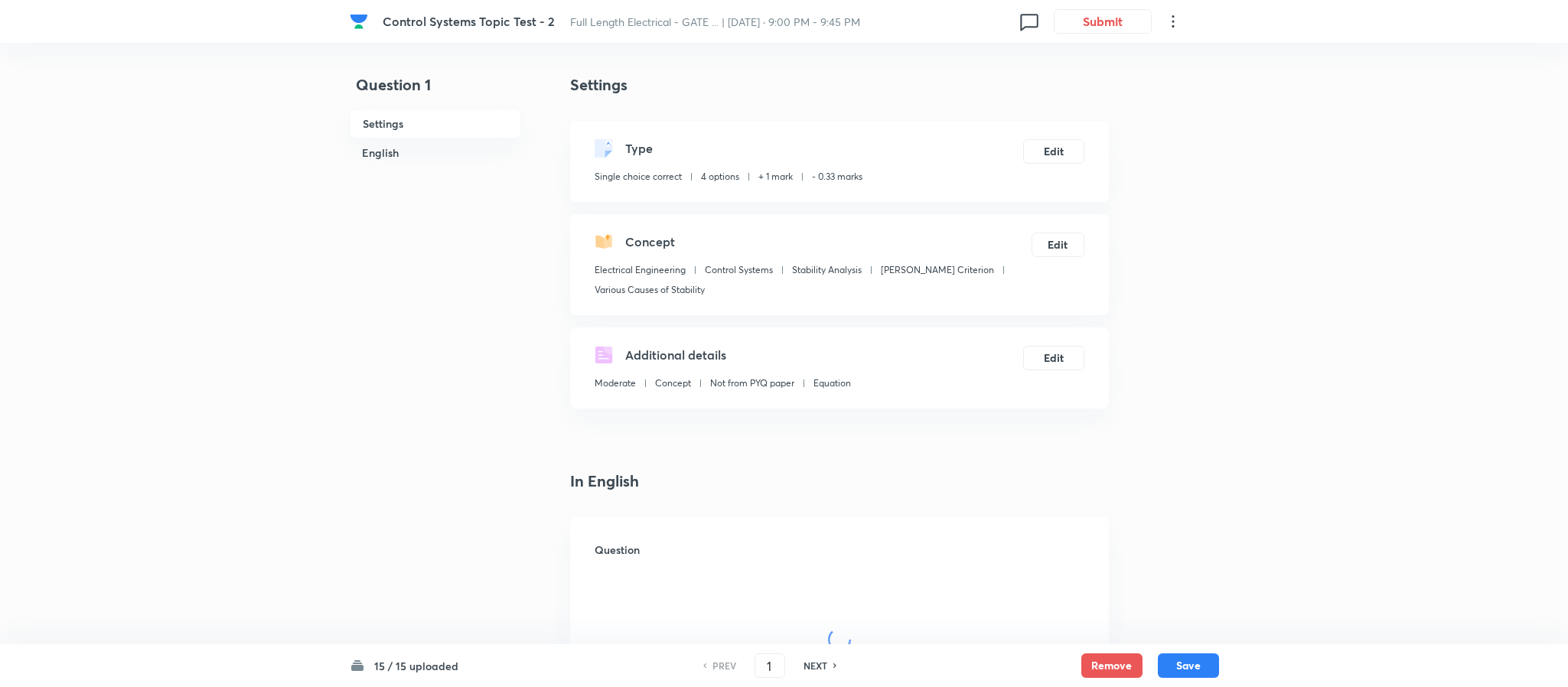
checkbox input "true"
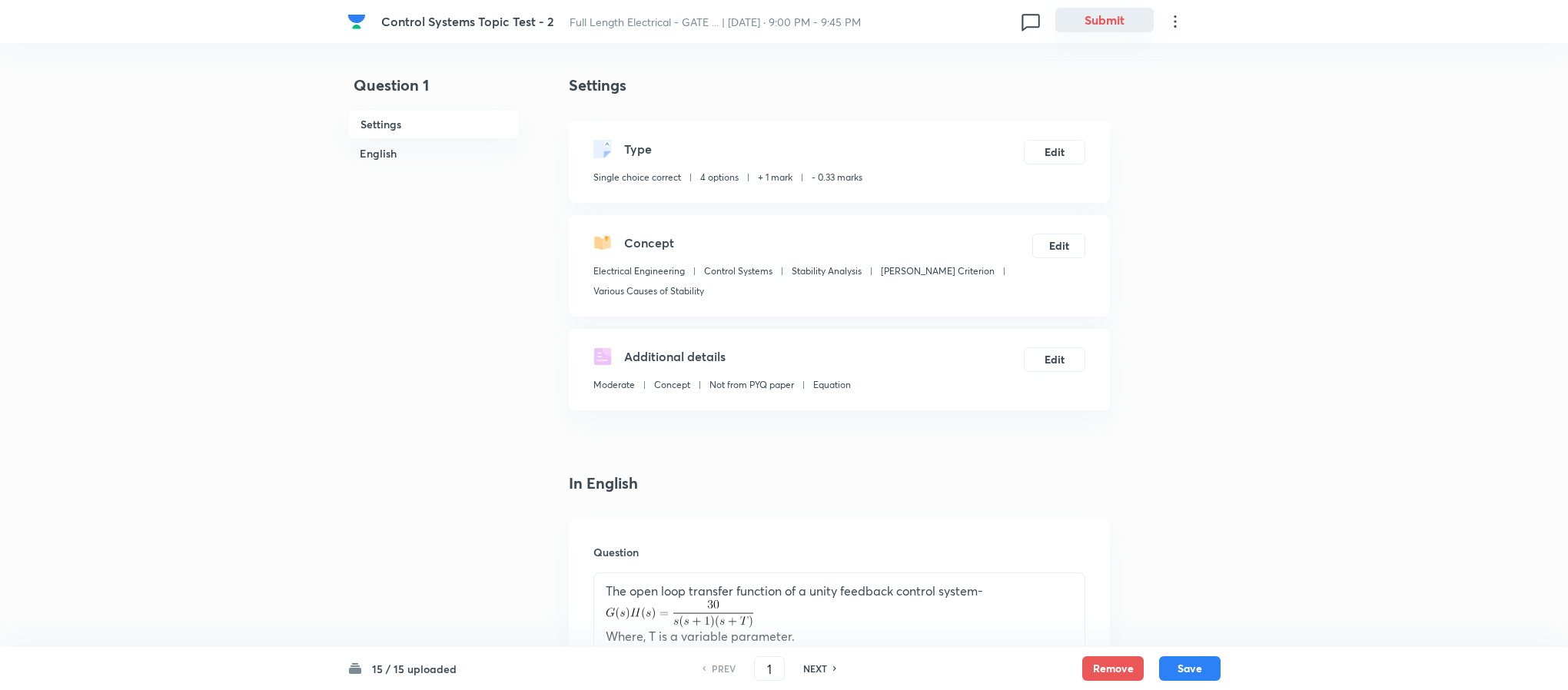
click at [1099, 28] on button "Submit" at bounding box center [1104, 20] width 98 height 25
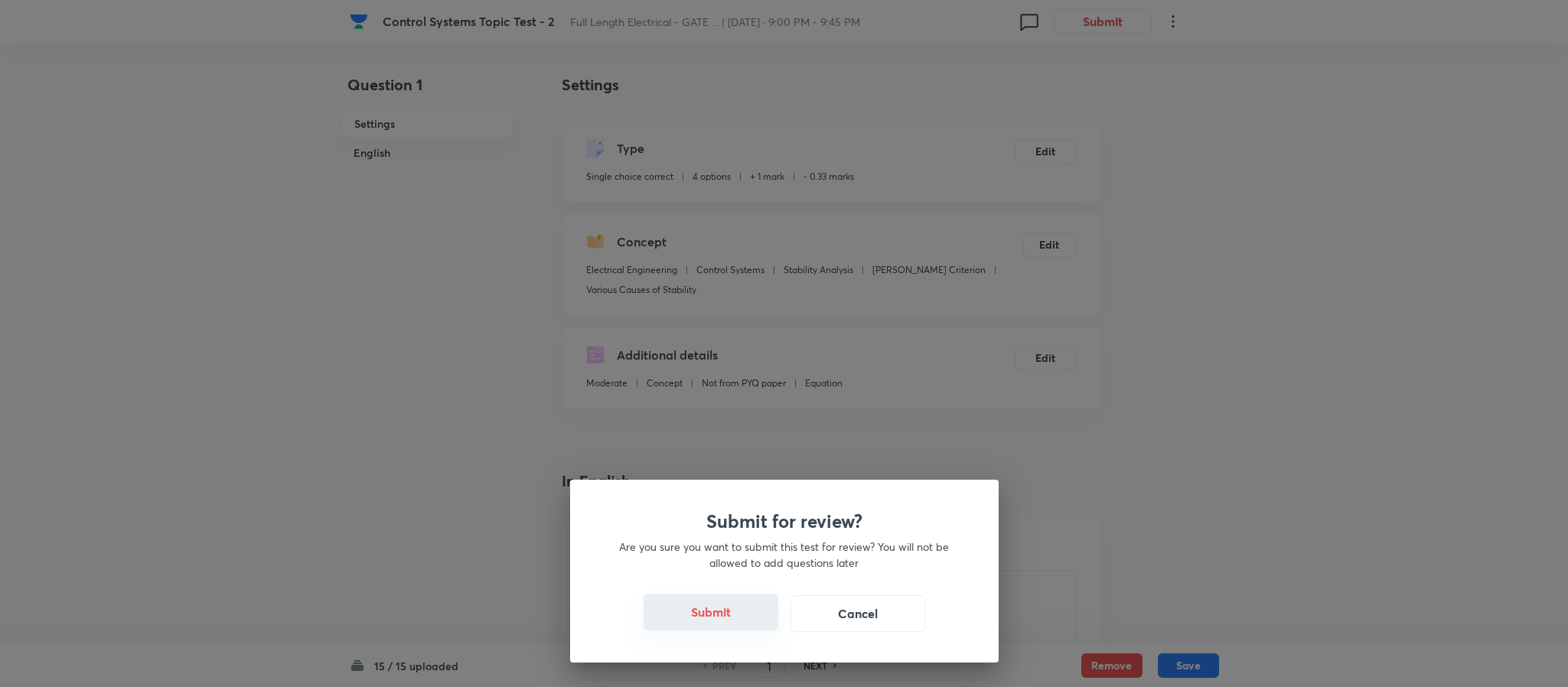
click at [718, 627] on button "Submit" at bounding box center [711, 612] width 134 height 37
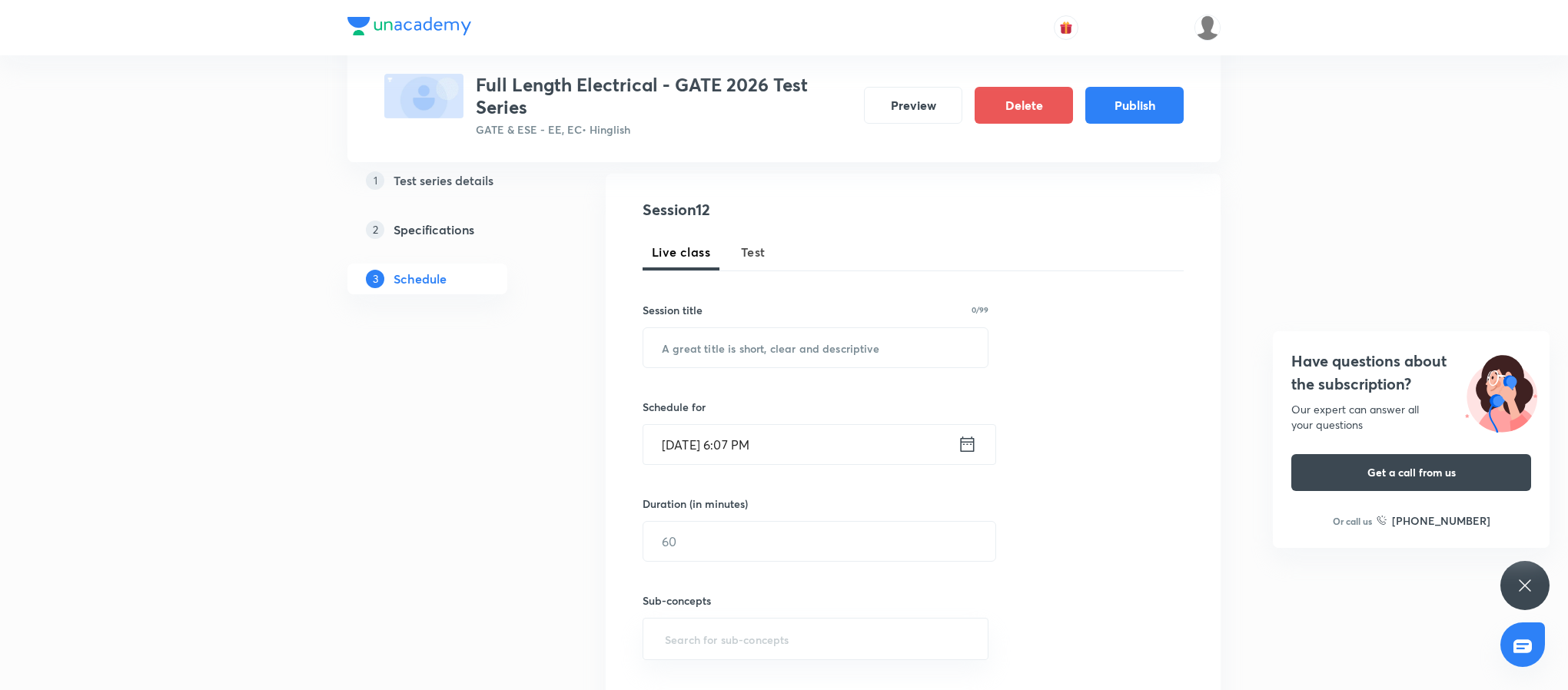
scroll to position [155, 0]
click at [744, 245] on span "Test" at bounding box center [754, 250] width 25 height 18
click at [778, 338] on input "text" at bounding box center [815, 347] width 344 height 40
paste input "Control Systems Topic Test - 3"
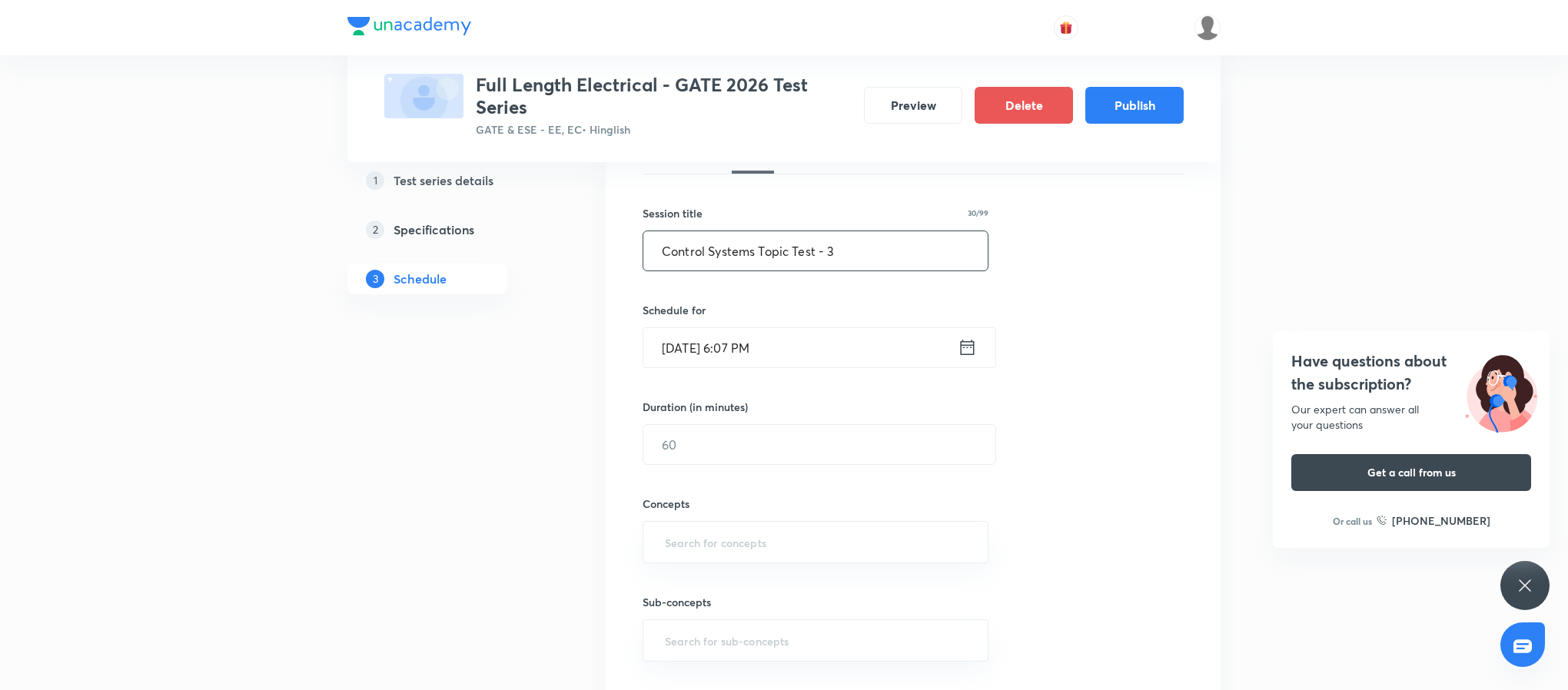
scroll to position [249, 0]
type input "Control Systems Topic Test - 3"
click at [963, 349] on icon at bounding box center [967, 348] width 19 height 21
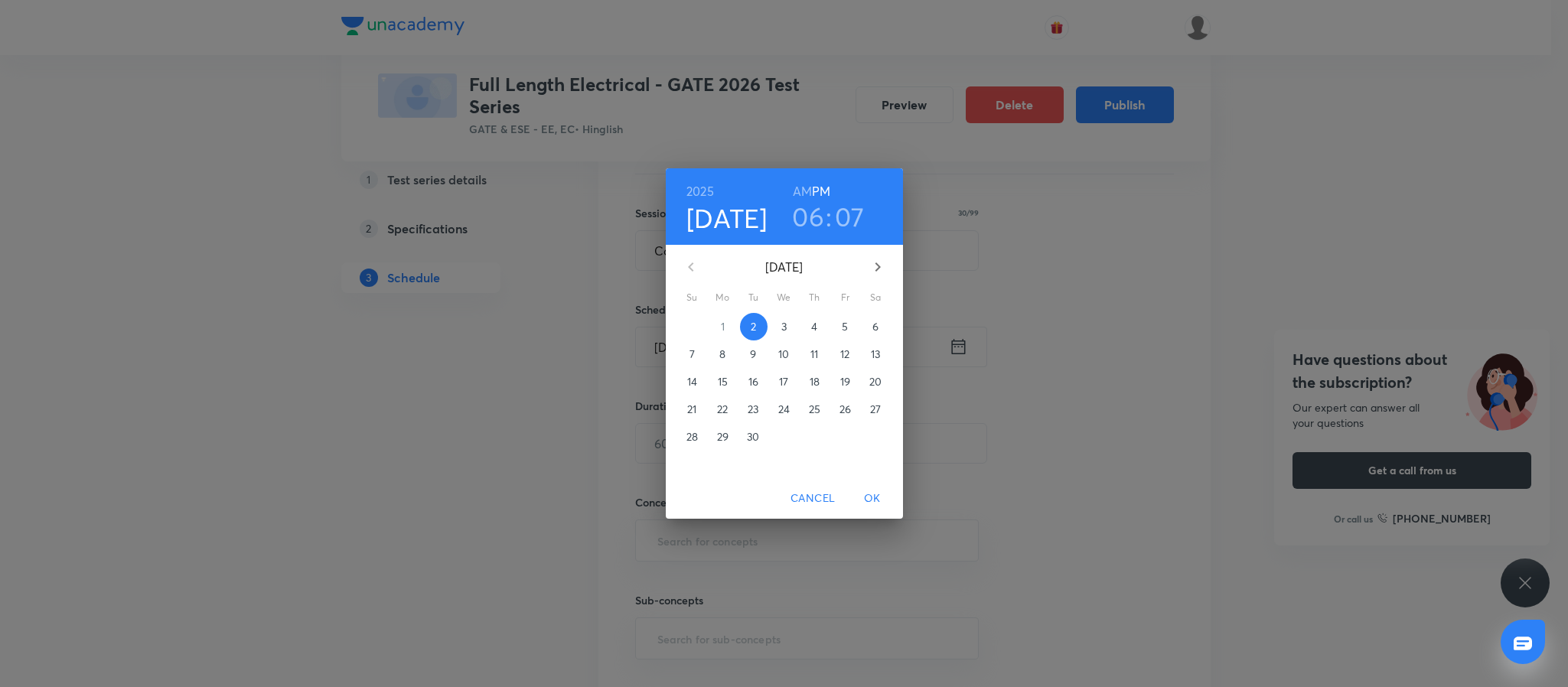
click at [882, 265] on icon "button" at bounding box center [877, 267] width 18 height 18
click at [772, 380] on span "15" at bounding box center [784, 381] width 28 height 16
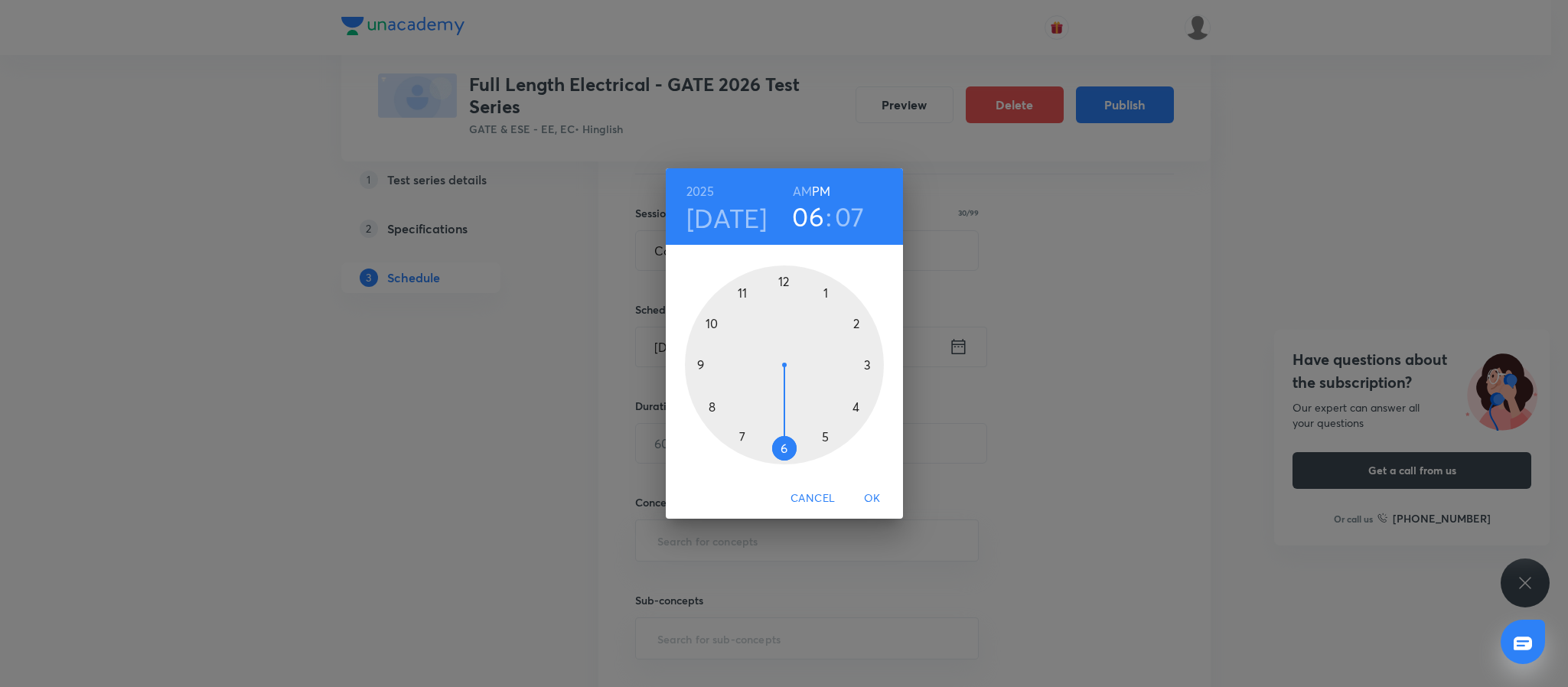
click at [700, 363] on div at bounding box center [784, 365] width 199 height 199
click at [780, 280] on div at bounding box center [784, 365] width 199 height 199
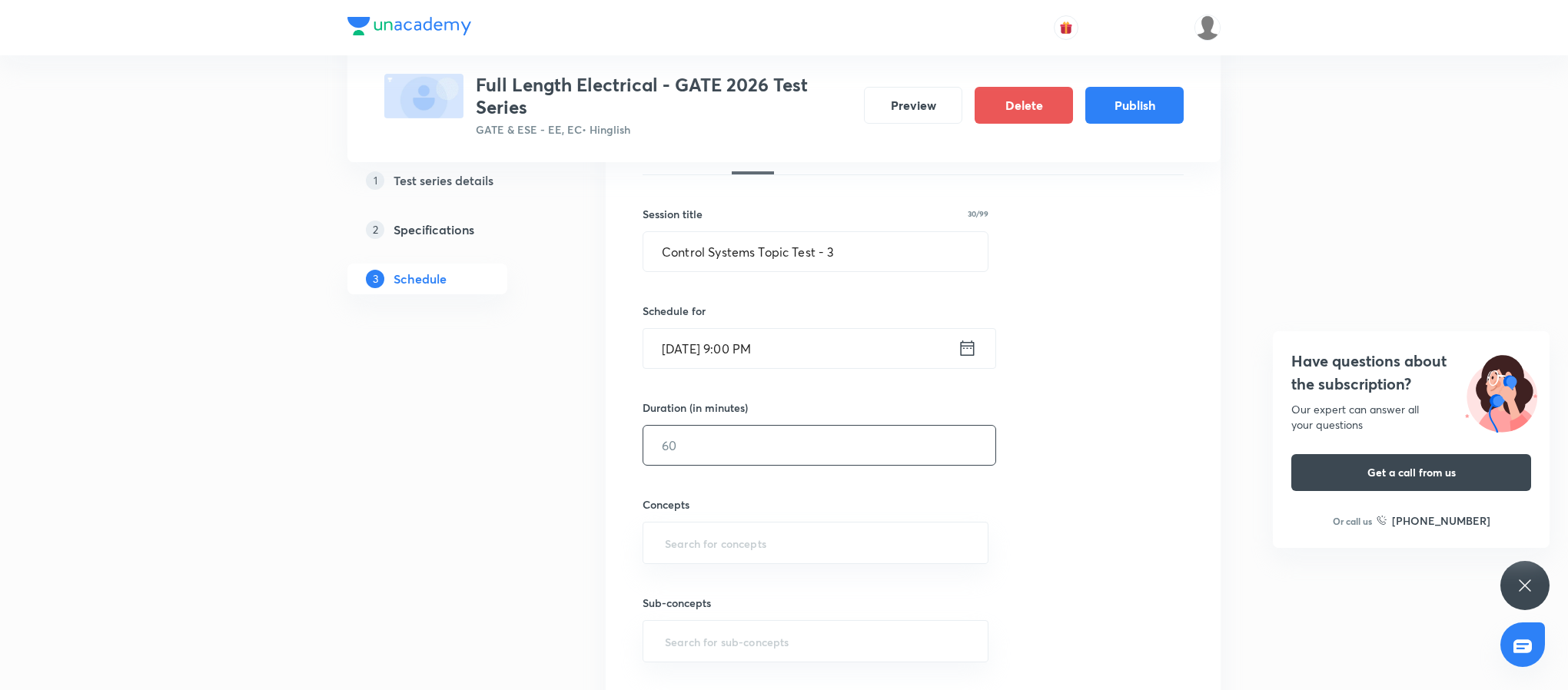
click at [738, 445] on input "text" at bounding box center [819, 445] width 352 height 40
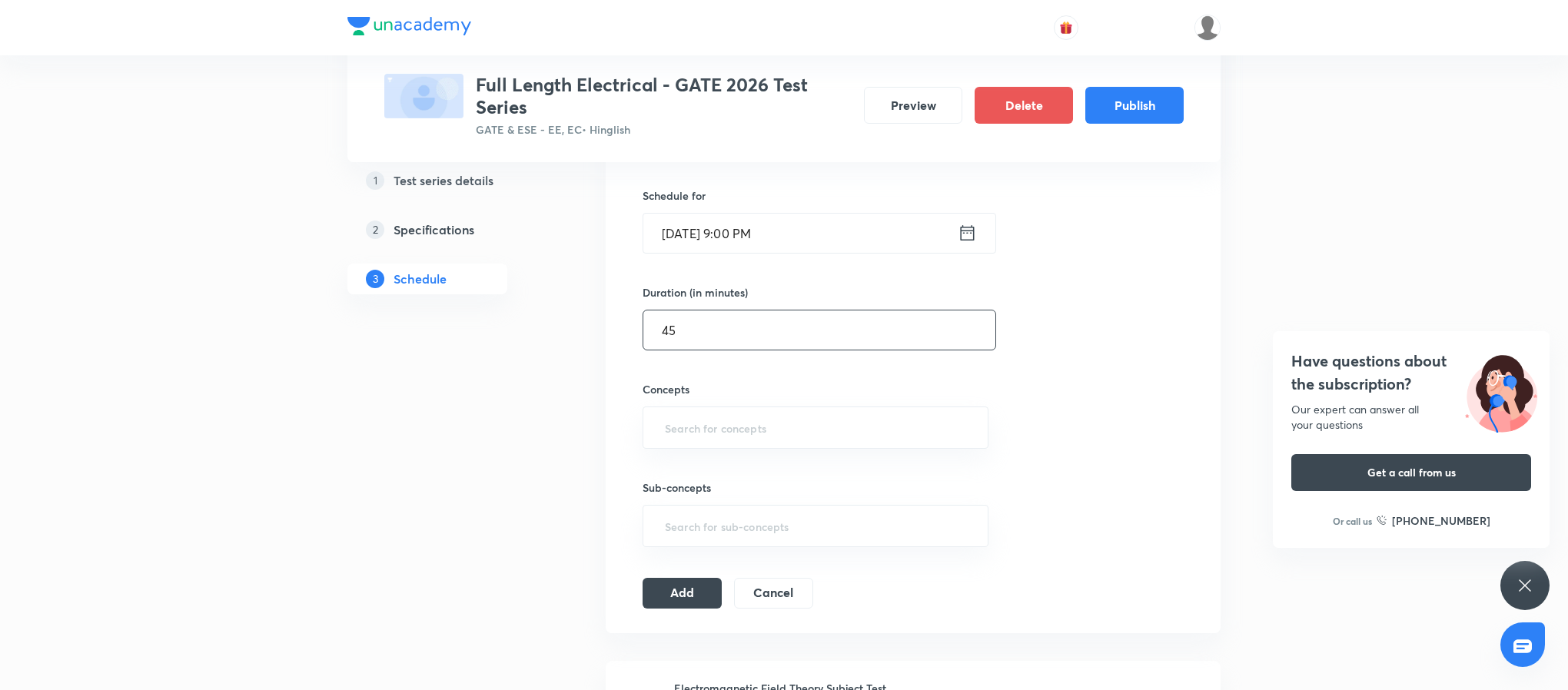
scroll to position [366, 0]
type input "45"
click at [727, 436] on input "text" at bounding box center [815, 425] width 307 height 29
type input ";"
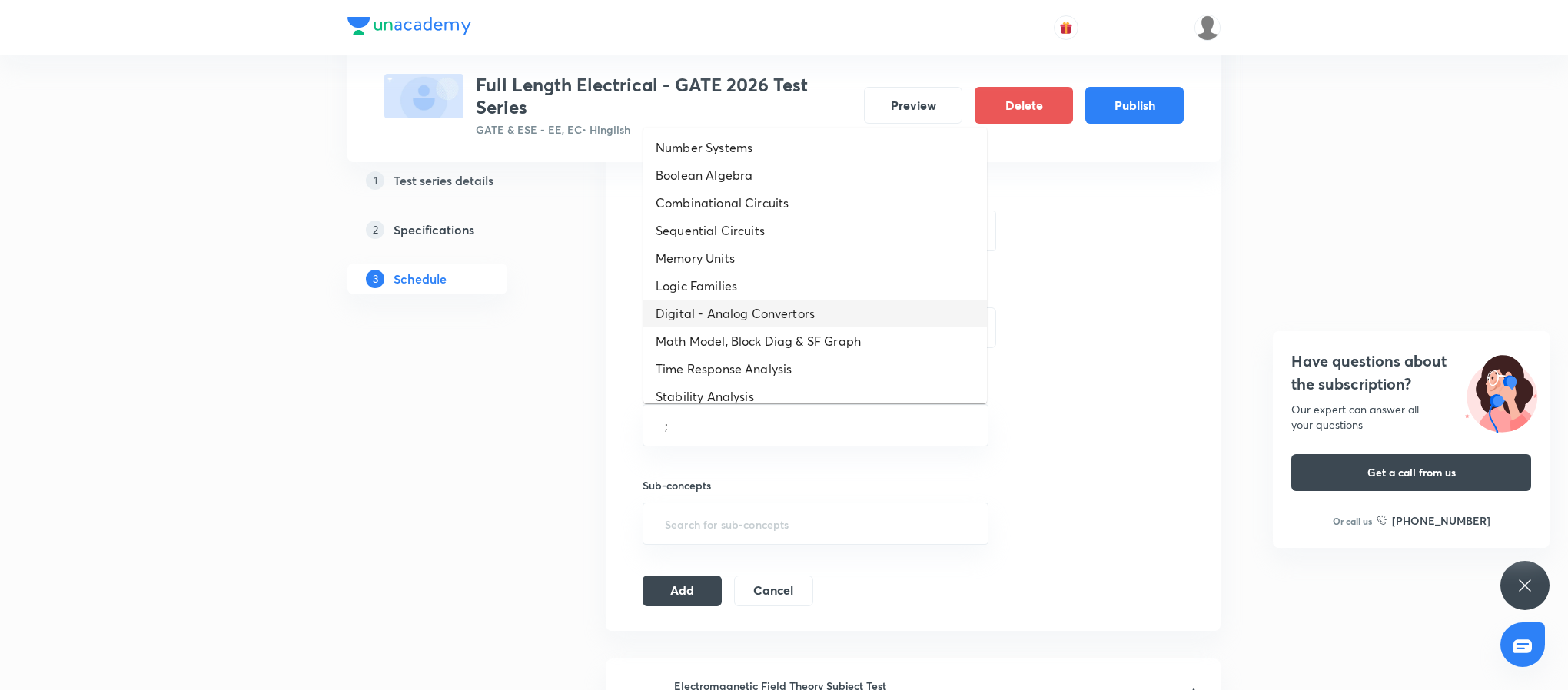
click at [796, 317] on li "Digital - Analog Convertors" at bounding box center [814, 314] width 343 height 28
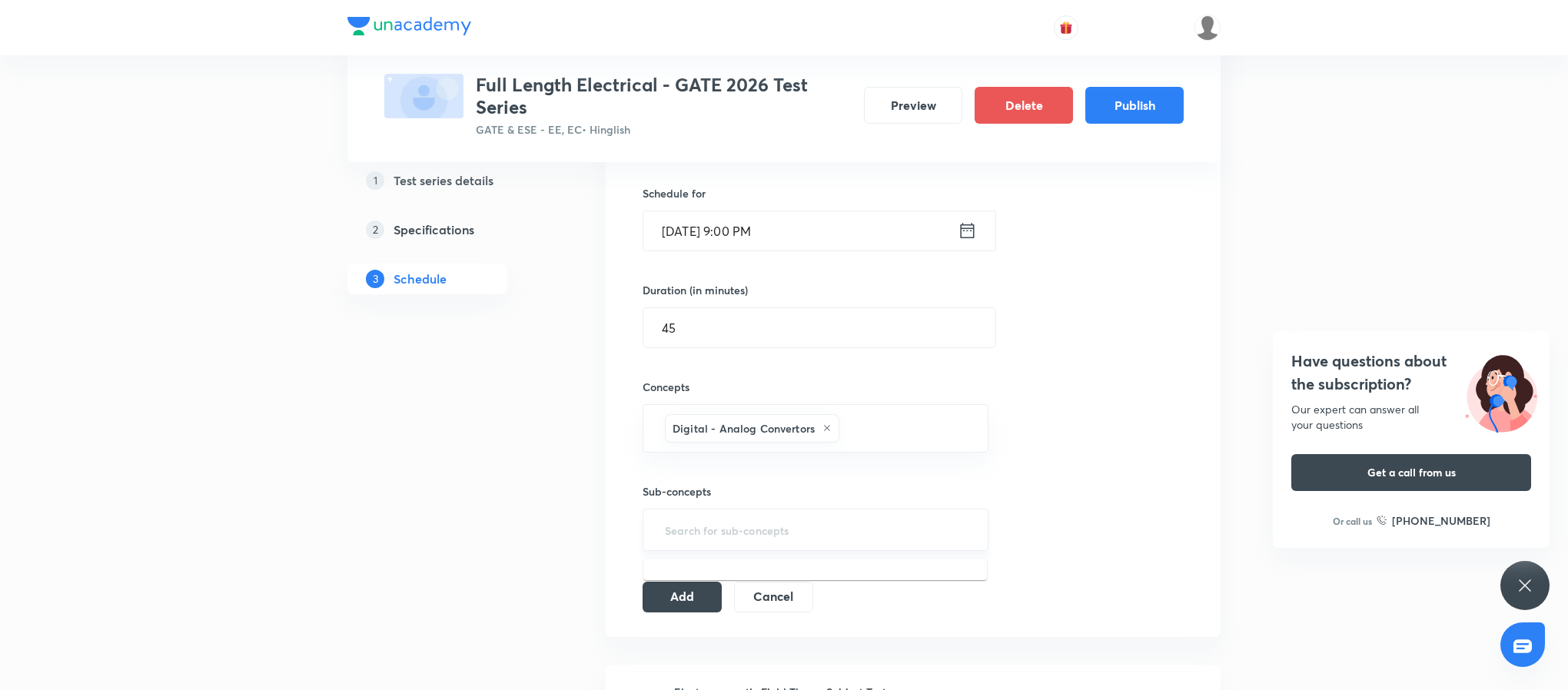
click at [800, 536] on input "text" at bounding box center [815, 529] width 307 height 29
type input ";"
click at [819, 582] on li "D - A Convertors" at bounding box center [814, 579] width 343 height 28
click at [681, 607] on button "Add" at bounding box center [682, 601] width 79 height 30
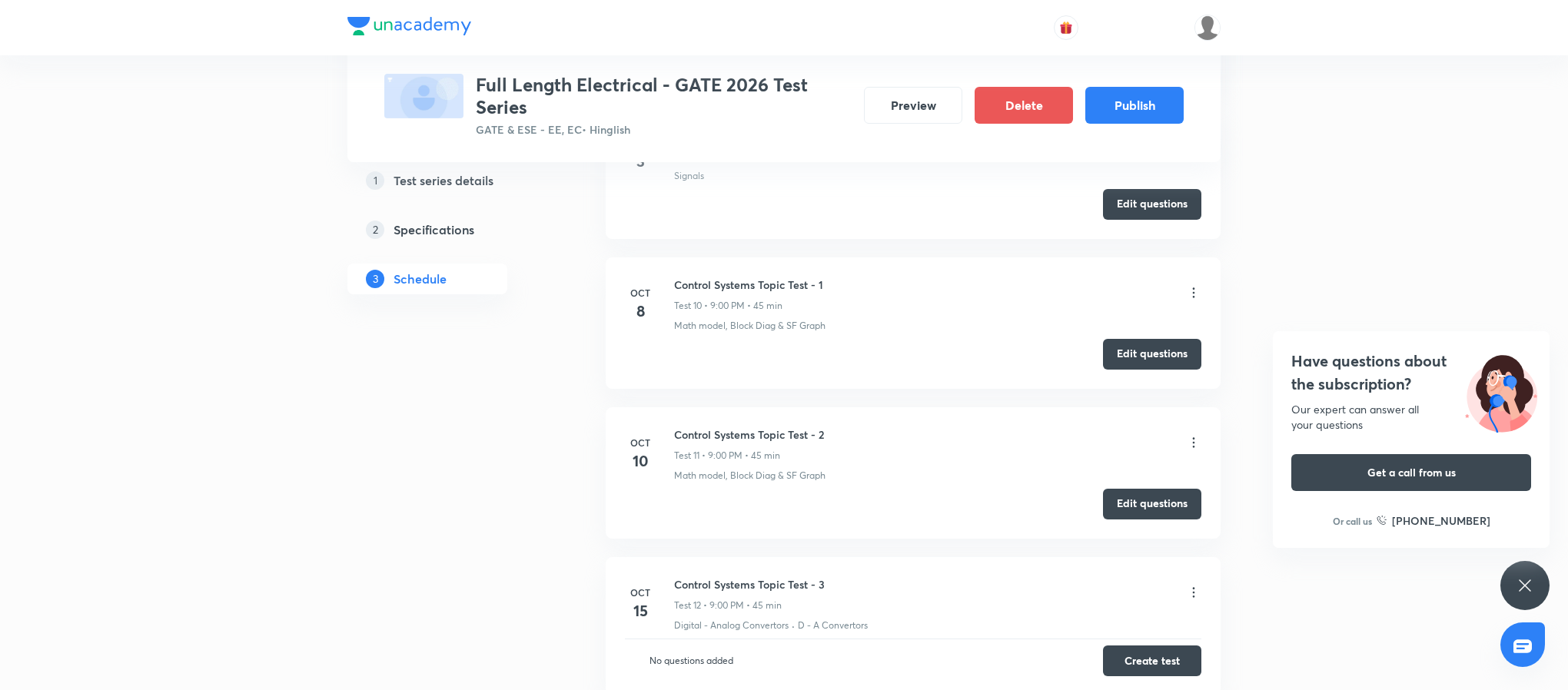
scroll to position [1741, 0]
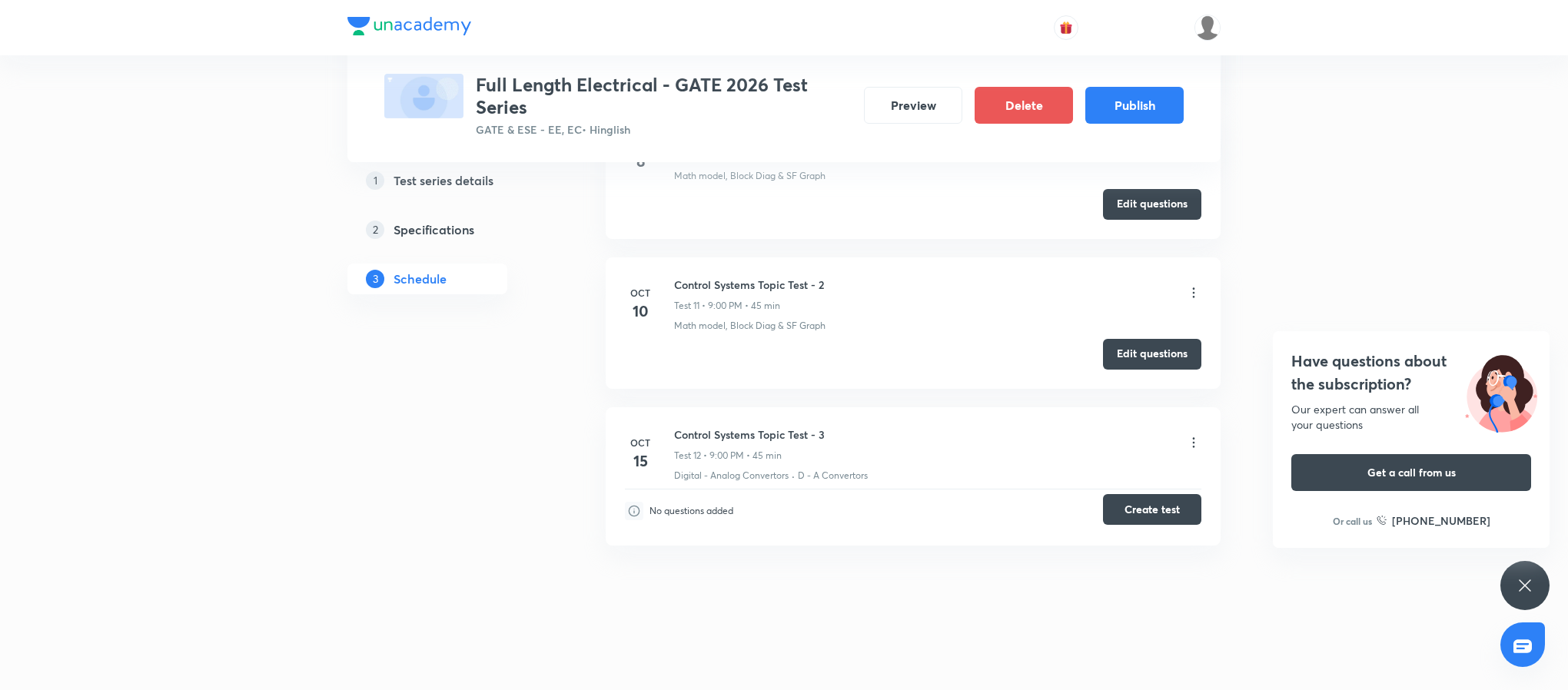
click at [1170, 511] on button "Create test" at bounding box center [1151, 509] width 98 height 30
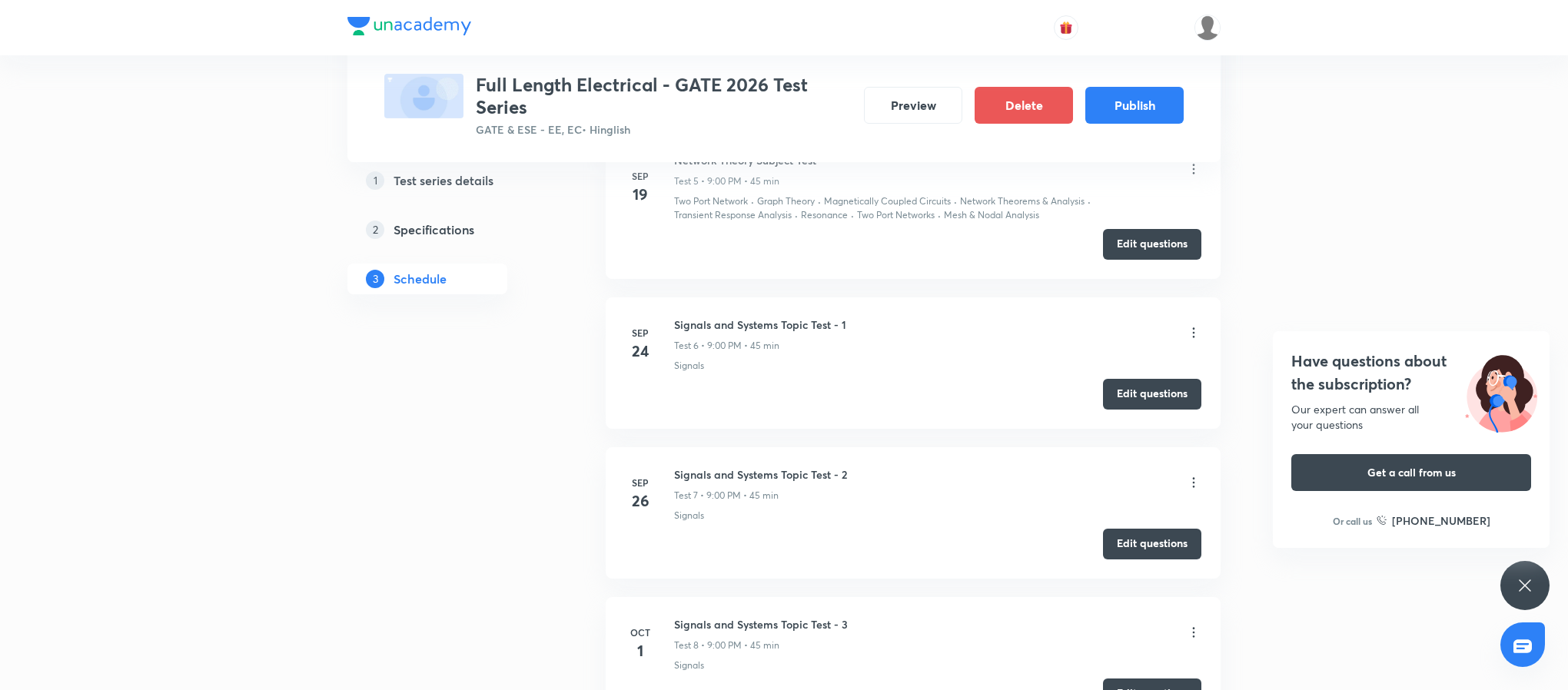
scroll to position [0, 0]
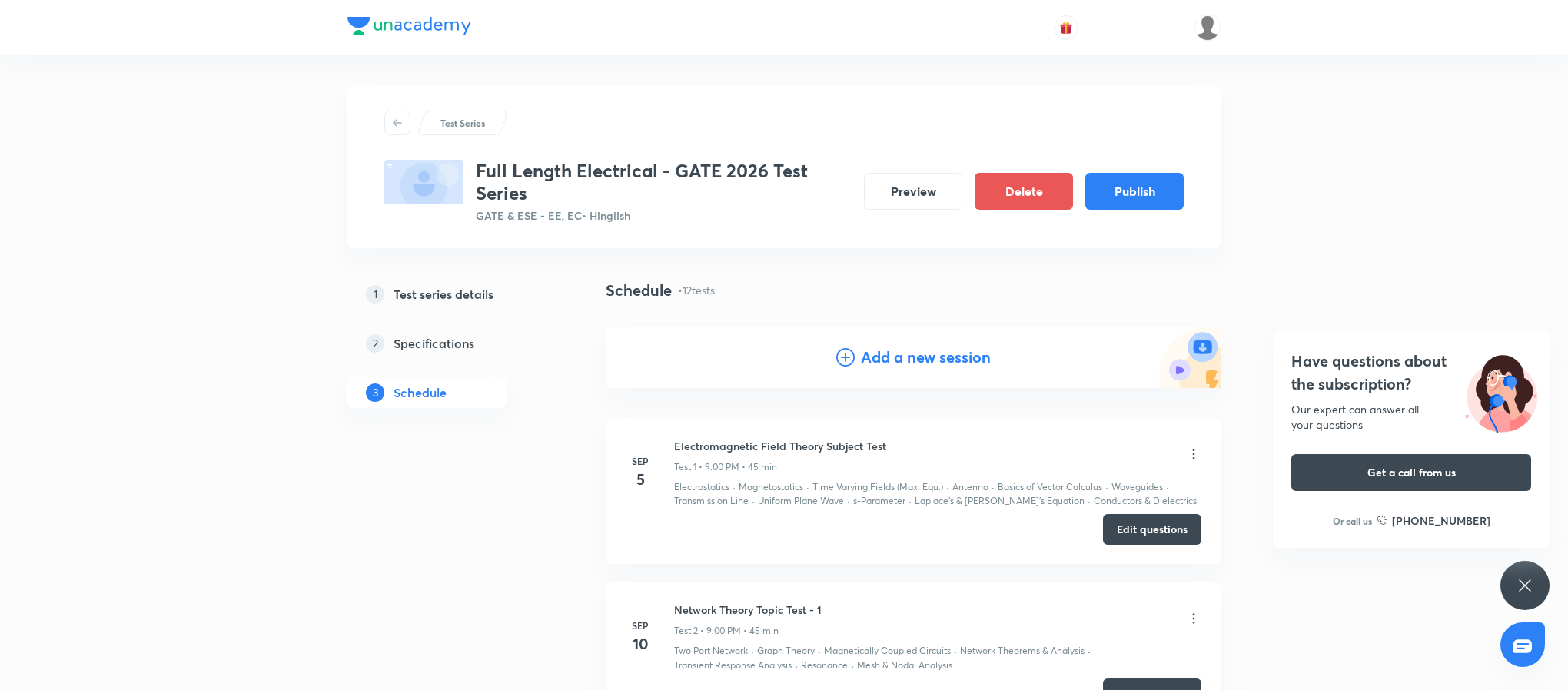
click at [676, 173] on h3 "Full Length Electrical - GATE 2026 Test Series" at bounding box center [664, 182] width 376 height 44
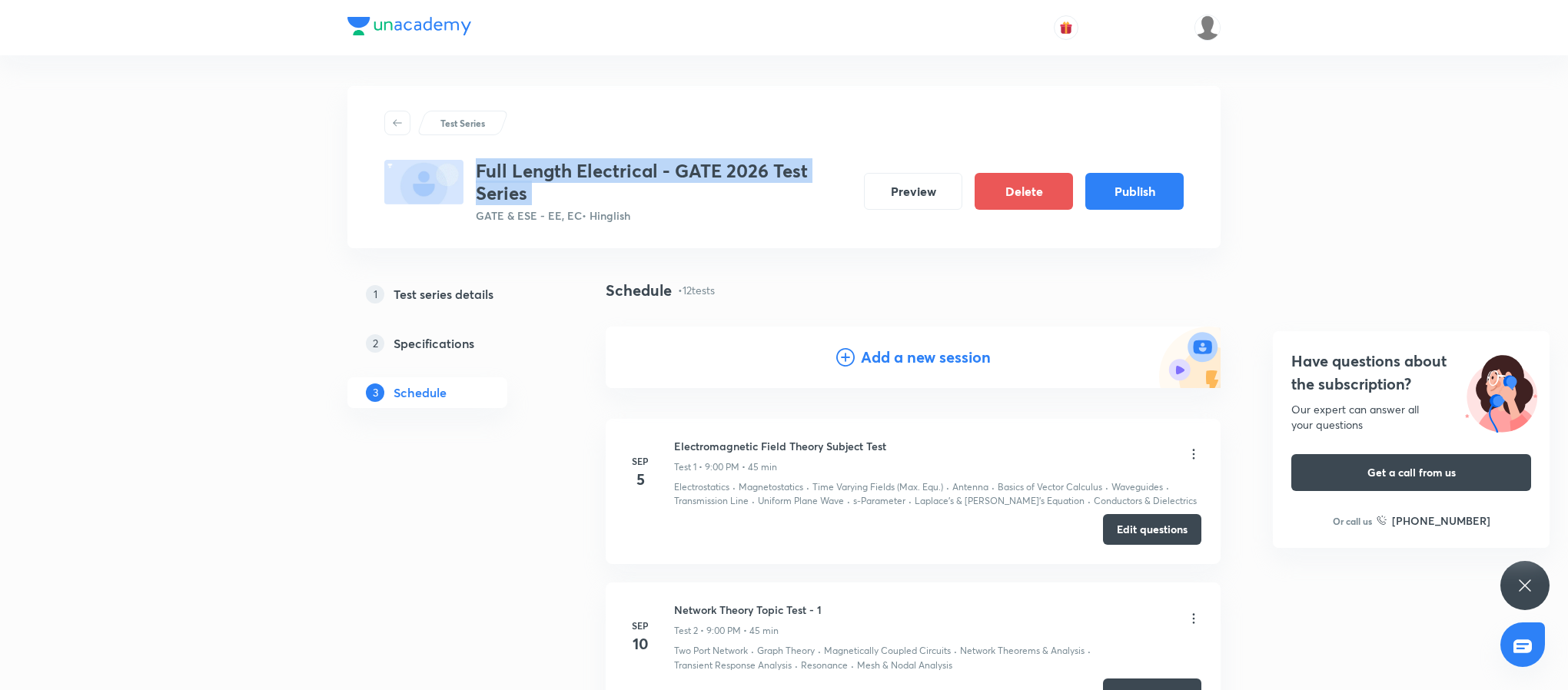
click at [676, 173] on h3 "Full Length Electrical - GATE 2026 Test Series" at bounding box center [664, 182] width 376 height 44
copy h3 "Full Length Electrical - GATE 2026 Test Series"
click at [455, 337] on h5 "Specifications" at bounding box center [434, 343] width 81 height 18
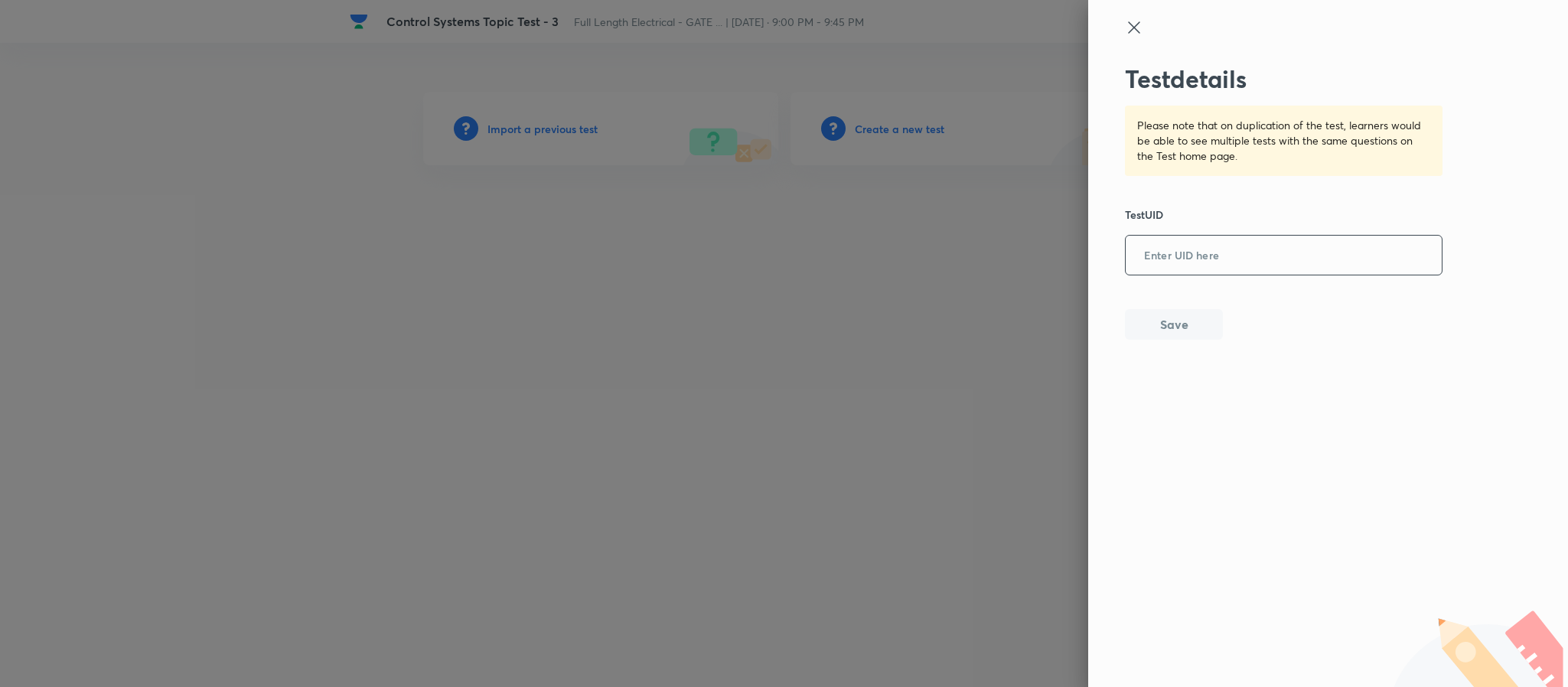
click at [1206, 247] on input "text" at bounding box center [1284, 256] width 316 height 38
paste input "IFLF8J3DHS"
type input "IFLF8J3DHS"
click at [1193, 330] on button "Save" at bounding box center [1173, 322] width 98 height 30
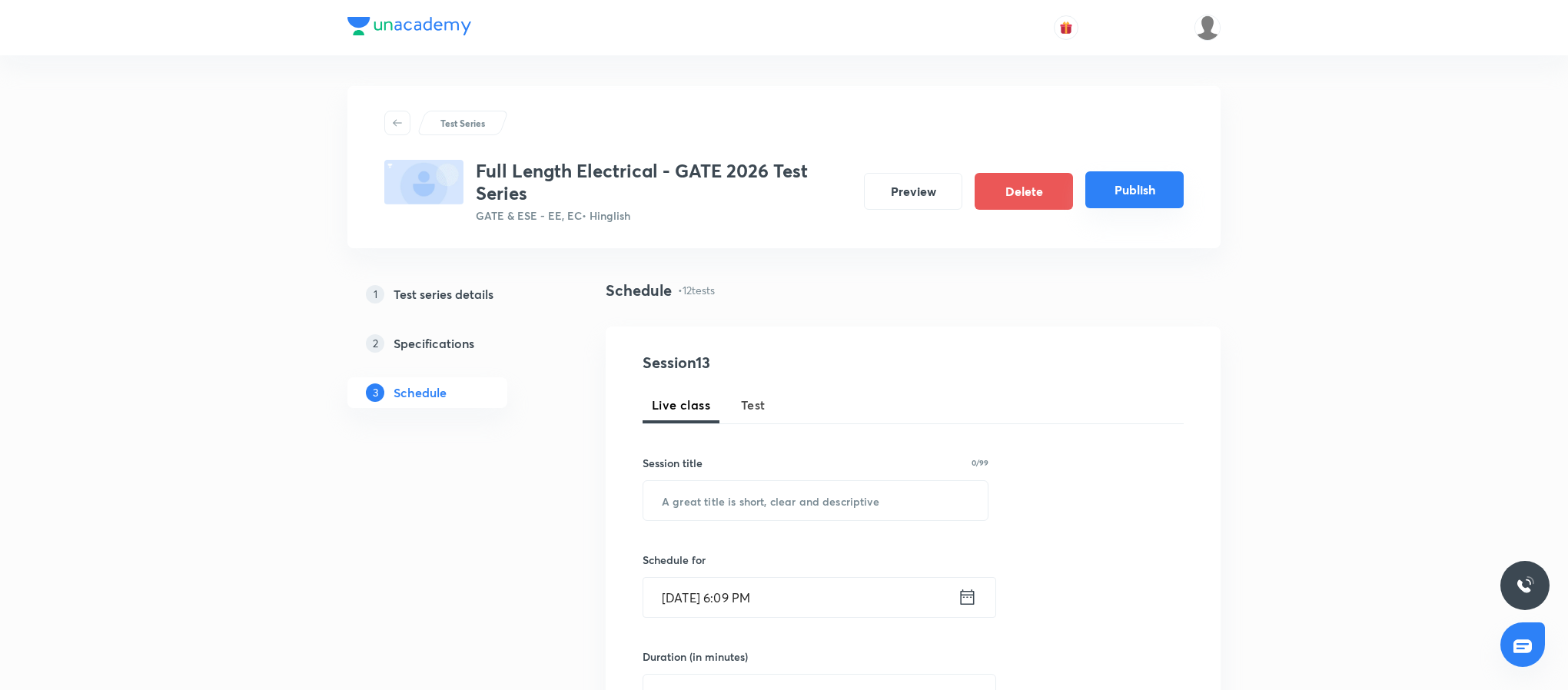
click at [1126, 178] on button "Publish" at bounding box center [1134, 189] width 98 height 37
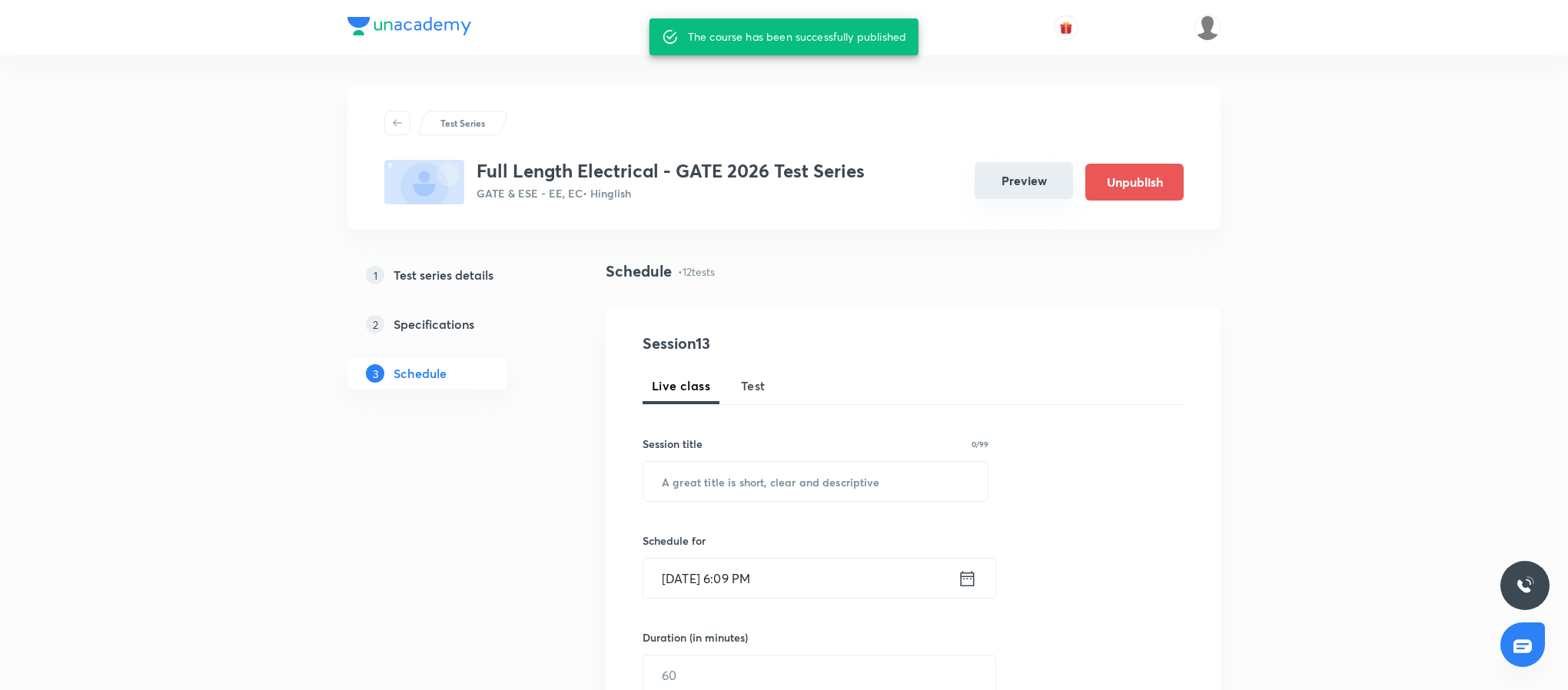
click at [1010, 175] on button "Preview" at bounding box center [1024, 180] width 98 height 37
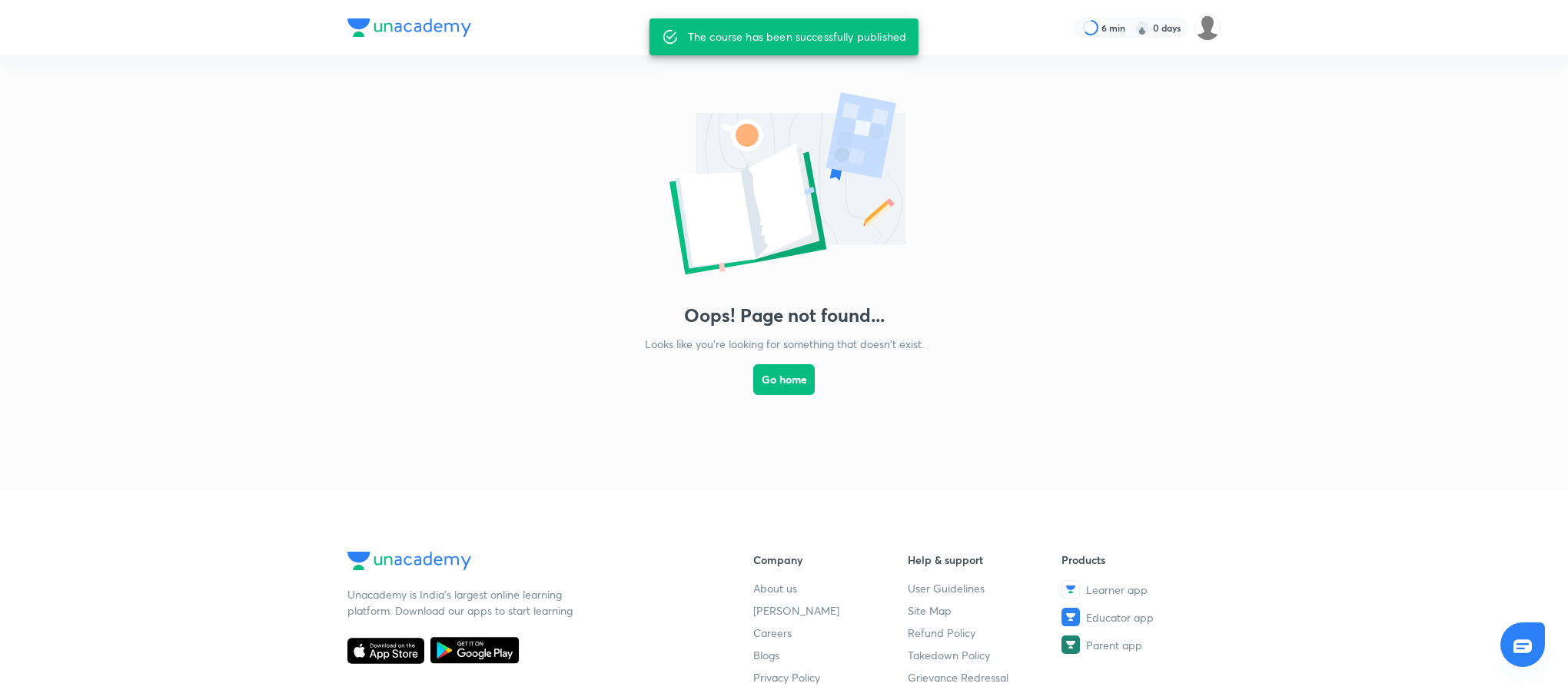
click at [452, 337] on div "Oops! Page not found... Looks like you're looking for something that doesn't ex…" at bounding box center [784, 257] width 1568 height 404
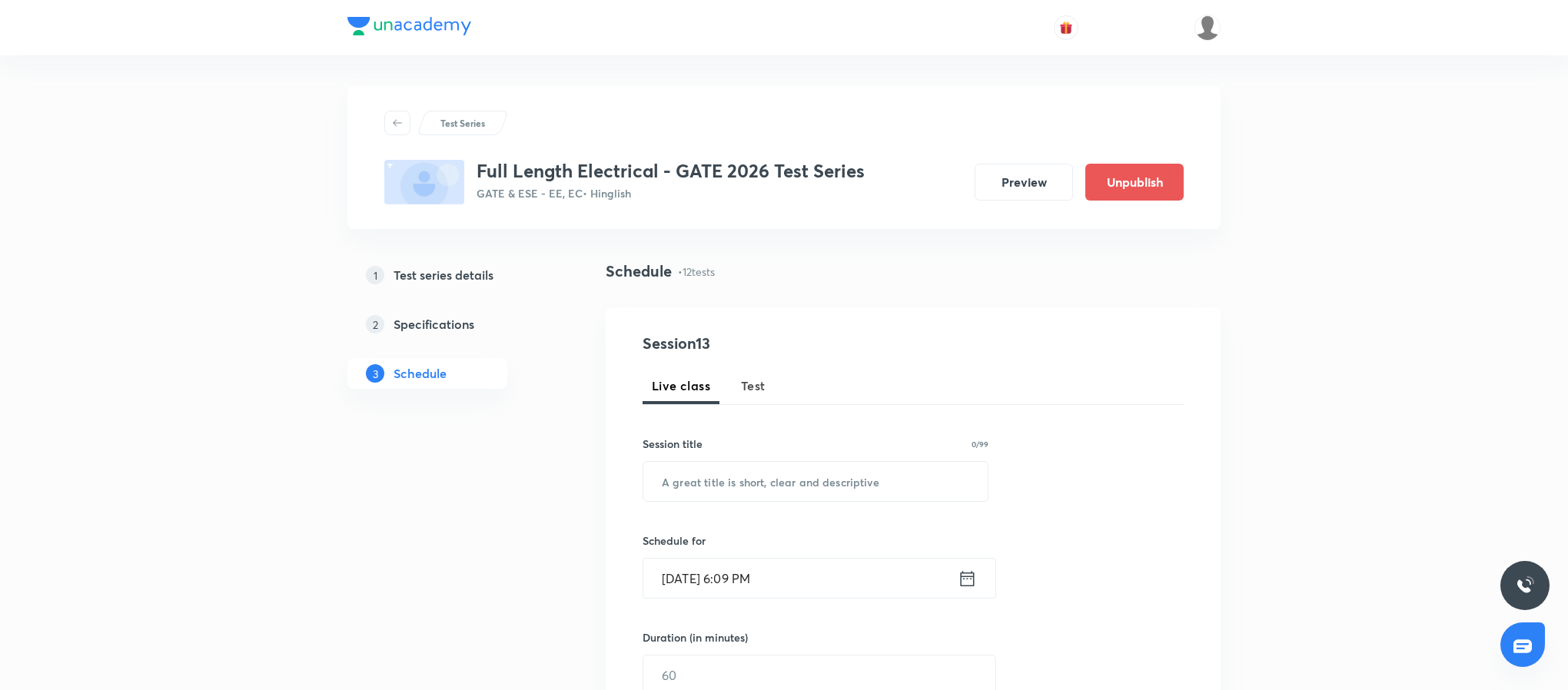
click at [1036, 182] on button "Preview" at bounding box center [1024, 182] width 98 height 37
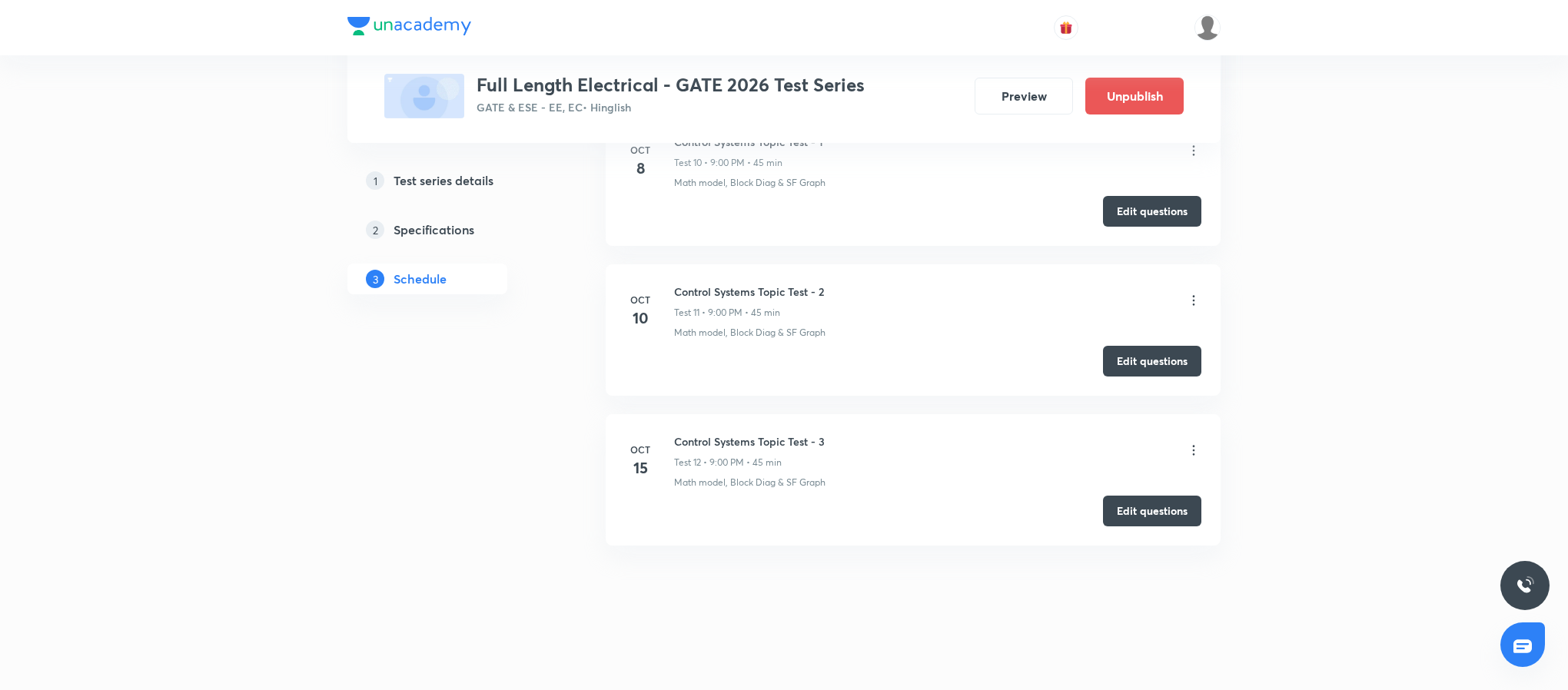
scroll to position [2226, 0]
click at [1010, 99] on button "Preview" at bounding box center [1024, 94] width 98 height 37
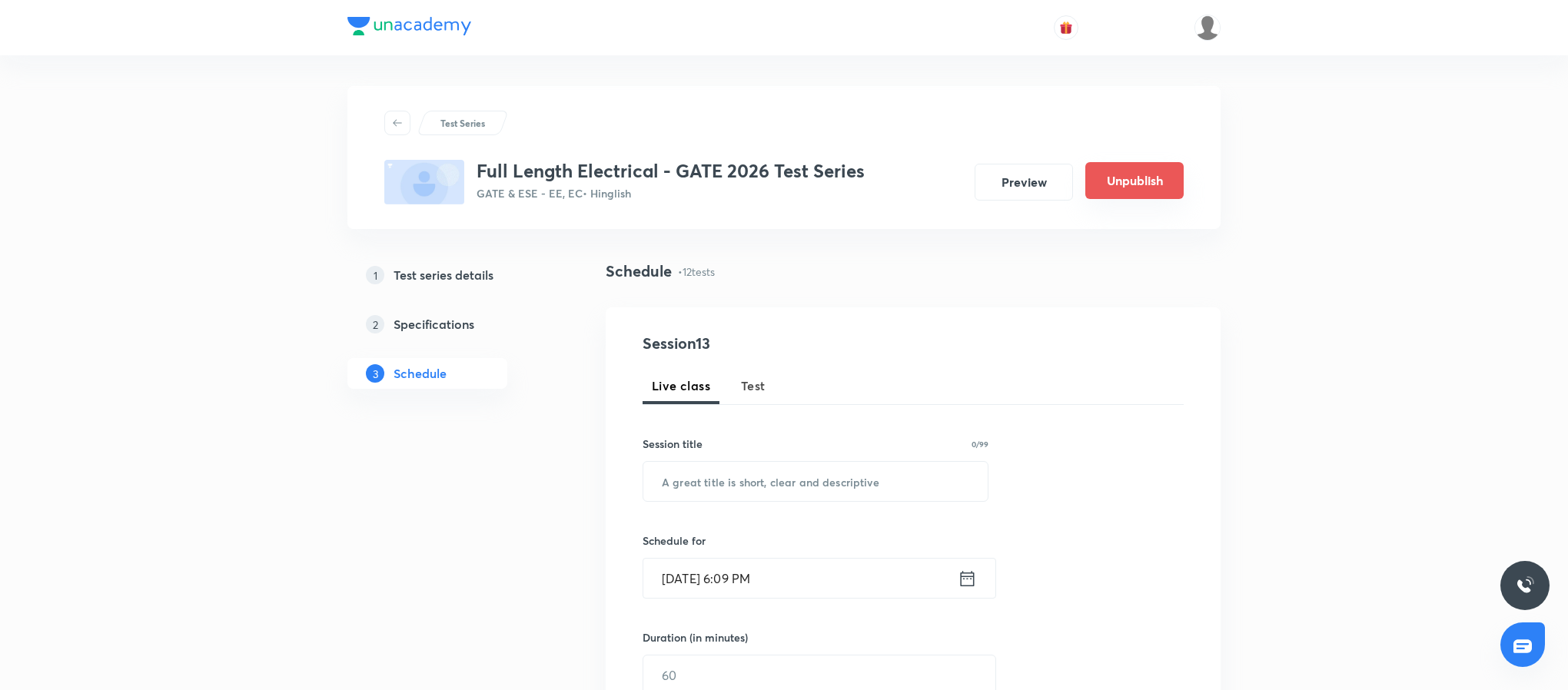
click at [1177, 175] on button "Unpublish" at bounding box center [1134, 180] width 98 height 37
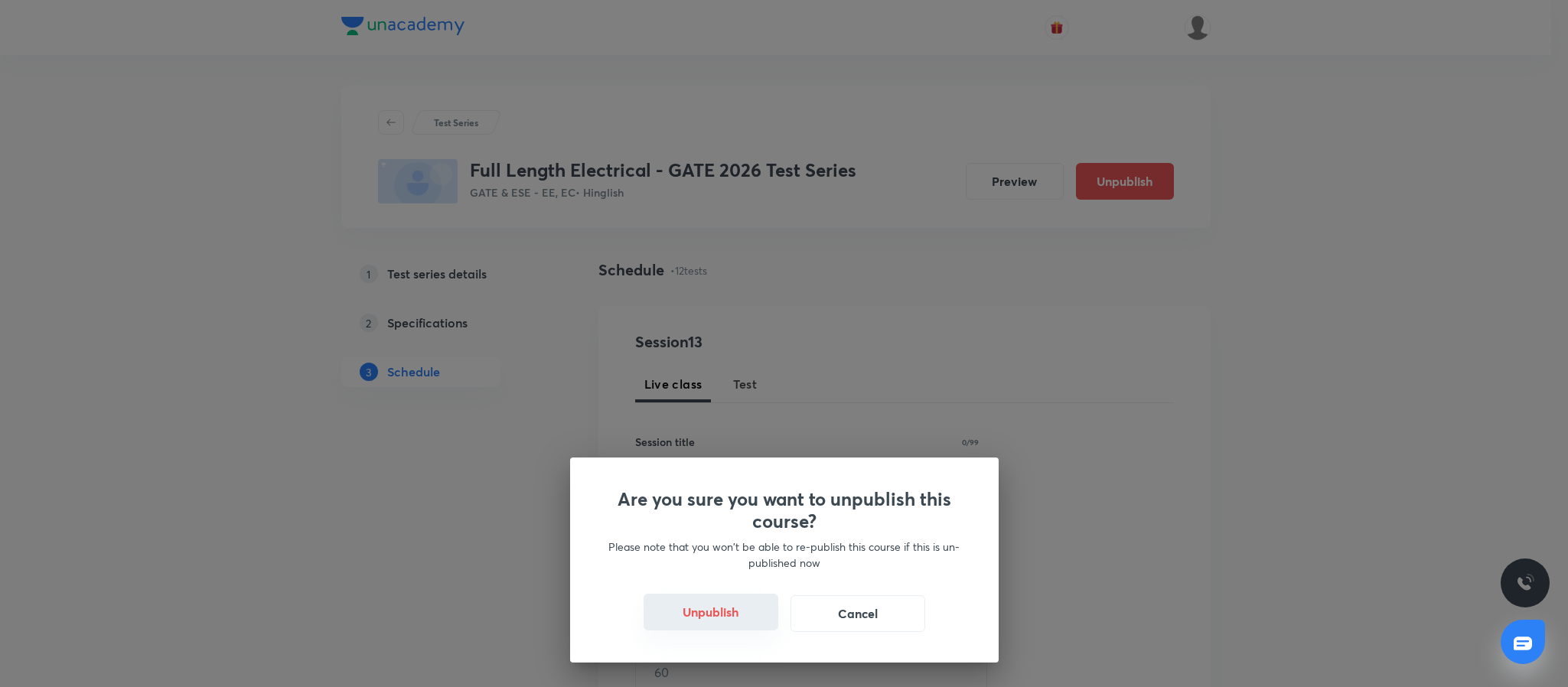
click at [739, 616] on button "Unpublish" at bounding box center [711, 612] width 134 height 37
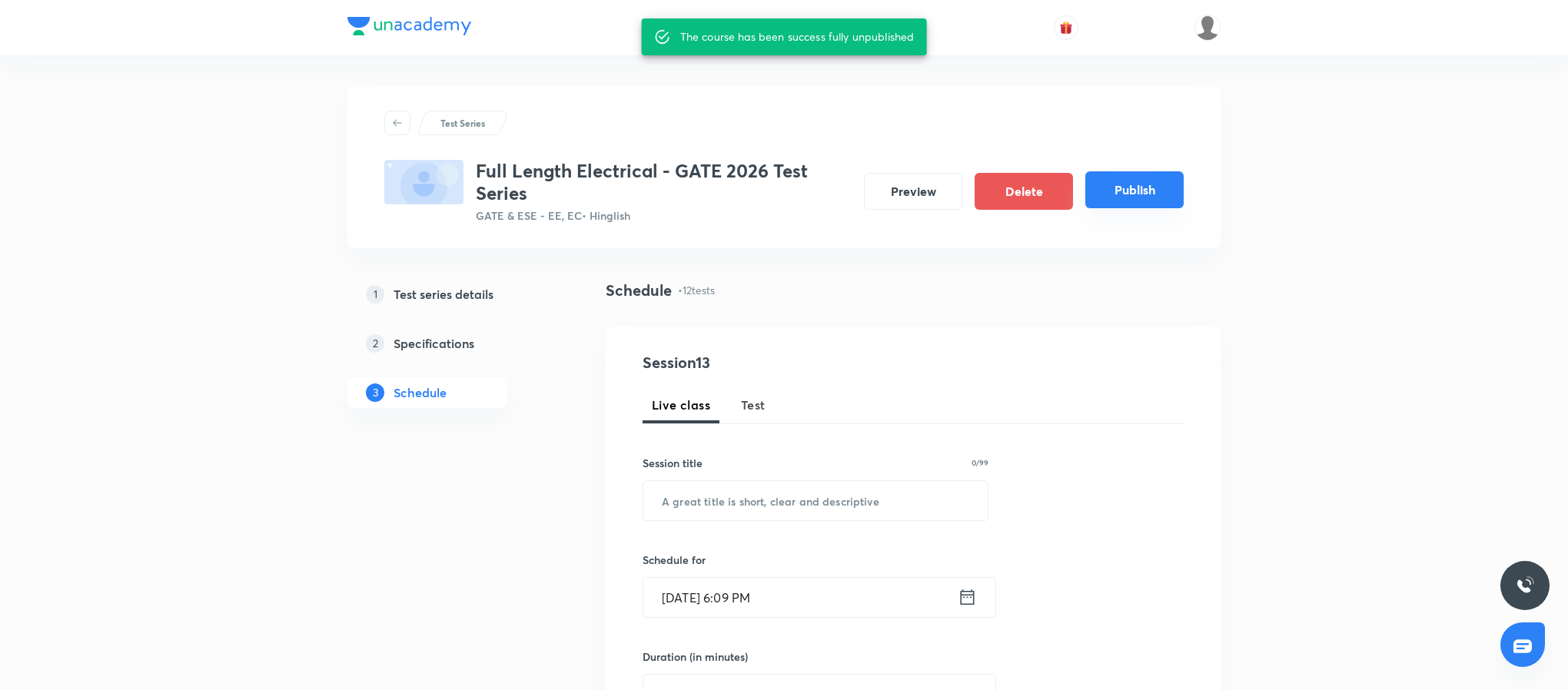
click at [1121, 180] on button "Publish" at bounding box center [1134, 189] width 98 height 37
click at [1128, 188] on button "Publish" at bounding box center [1134, 189] width 98 height 37
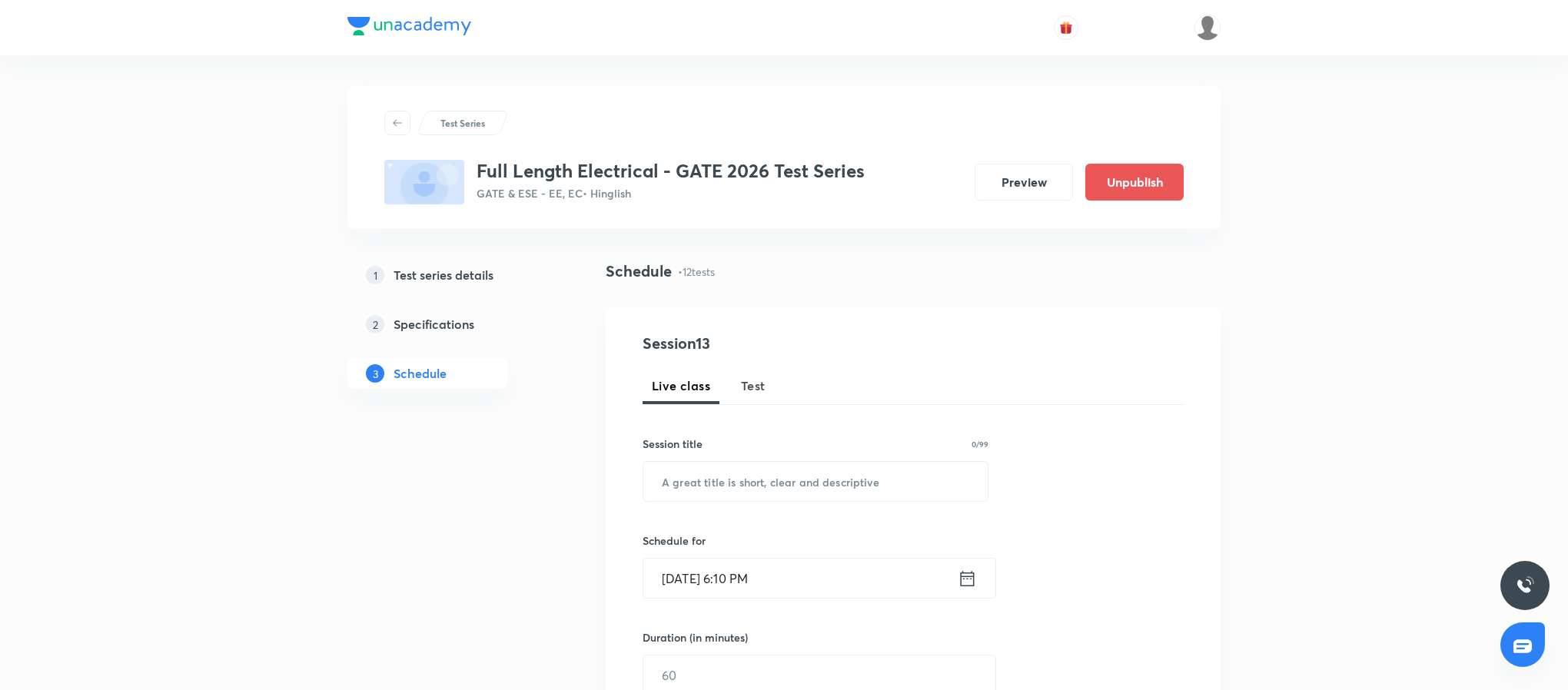
click at [1055, 170] on button "Preview" at bounding box center [1024, 182] width 98 height 37
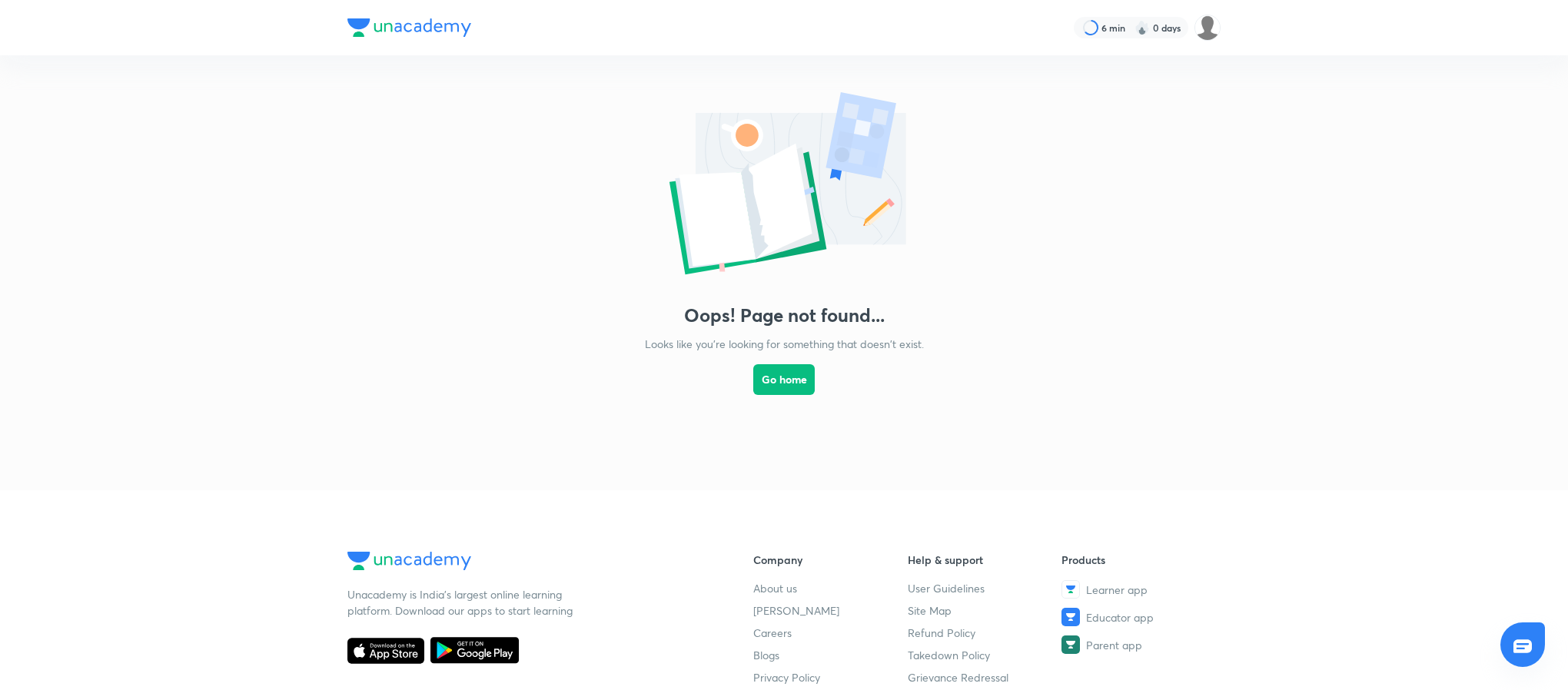
click at [1214, 271] on div "Oops! Page not found... Looks like you're looking for something that doesn't ex…" at bounding box center [784, 257] width 1568 height 404
click at [759, 100] on img at bounding box center [783, 186] width 307 height 200
click at [376, 156] on div "Oops! Page not found... Looks like you're looking for something that doesn't ex…" at bounding box center [784, 257] width 1568 height 404
